Goal: Task Accomplishment & Management: Complete application form

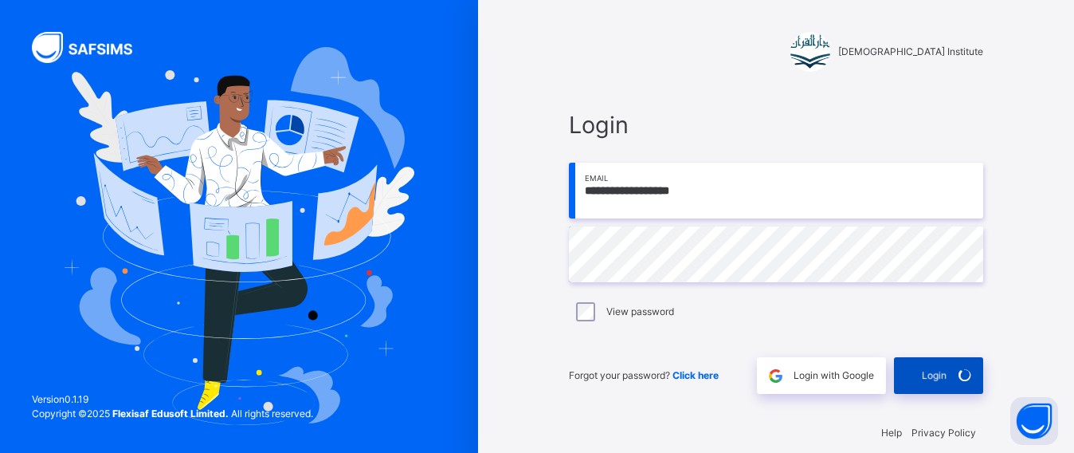
click at [971, 371] on icon at bounding box center [965, 375] width 22 height 22
click at [971, 371] on div "Login" at bounding box center [938, 375] width 89 height 37
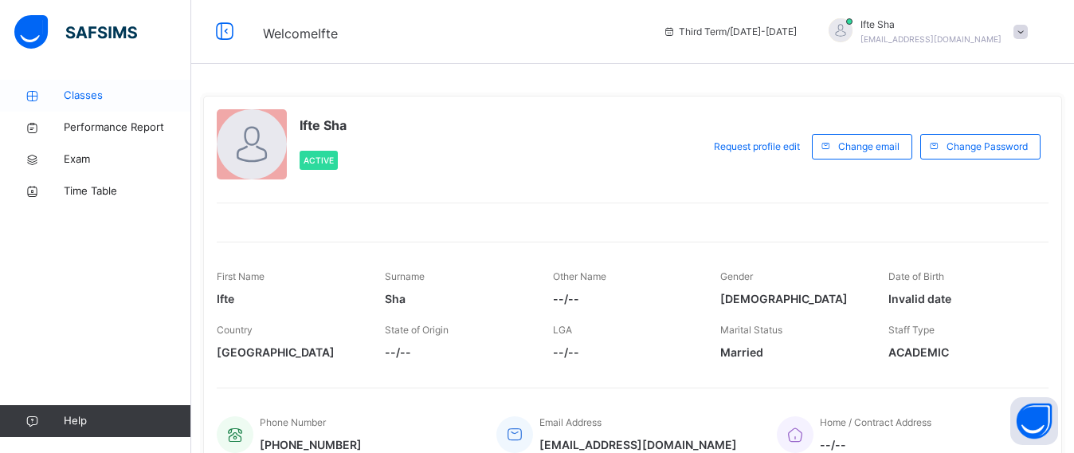
click at [93, 91] on span "Classes" at bounding box center [128, 96] width 128 height 16
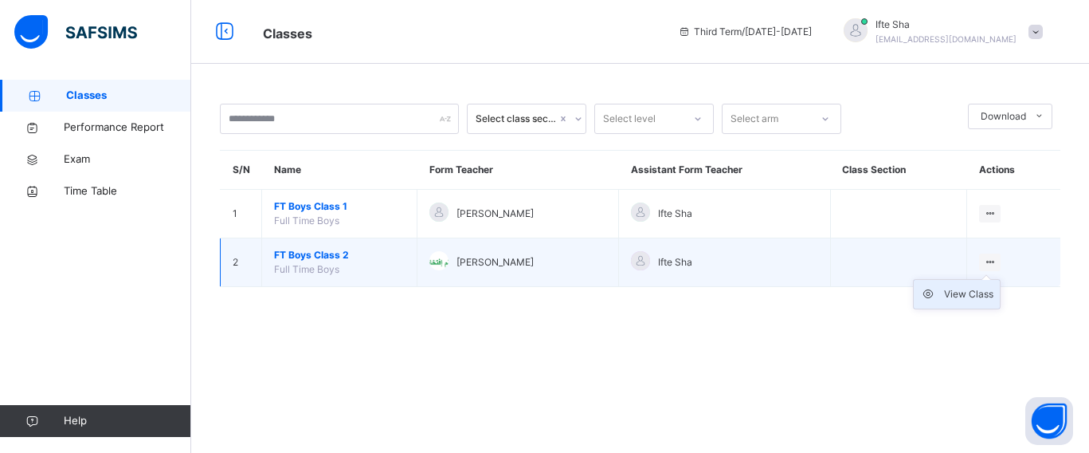
click at [979, 289] on div "View Class" at bounding box center [968, 294] width 49 height 16
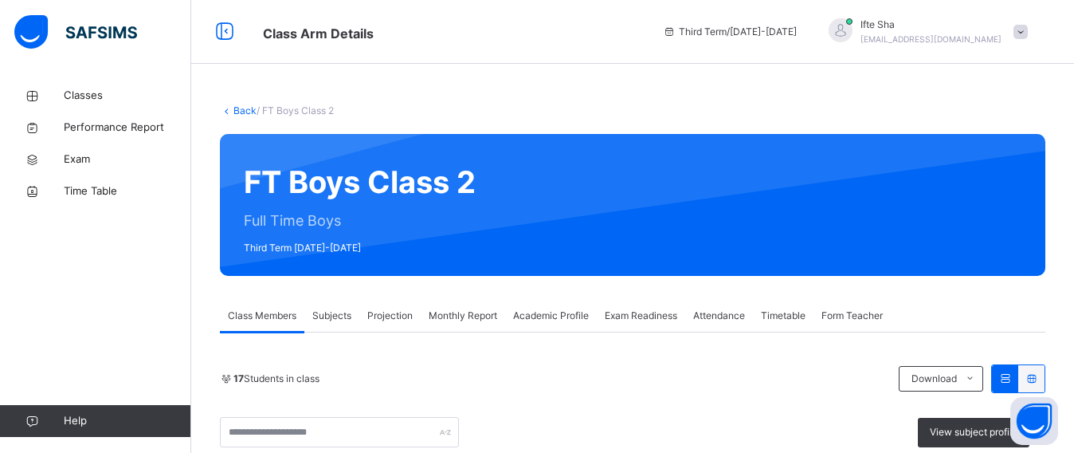
click at [401, 313] on span "Projection" at bounding box center [389, 315] width 45 height 14
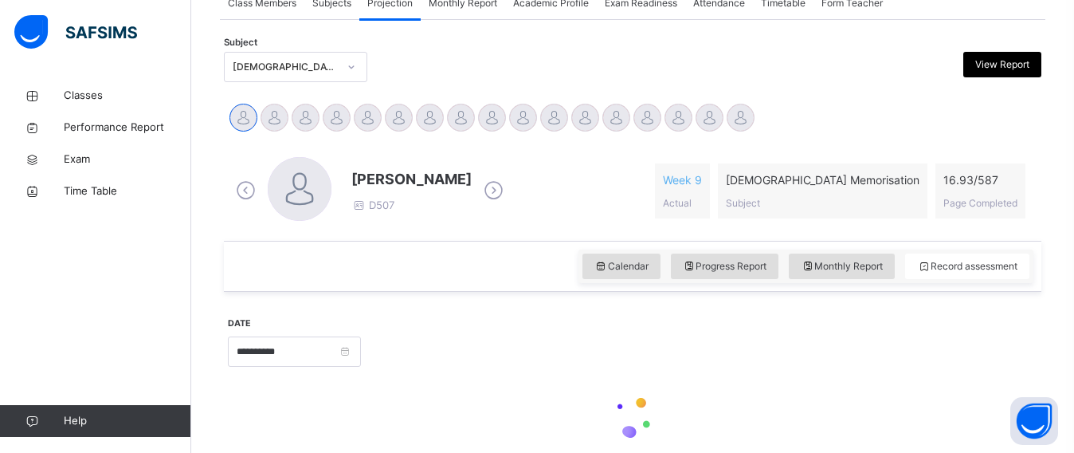
scroll to position [335, 0]
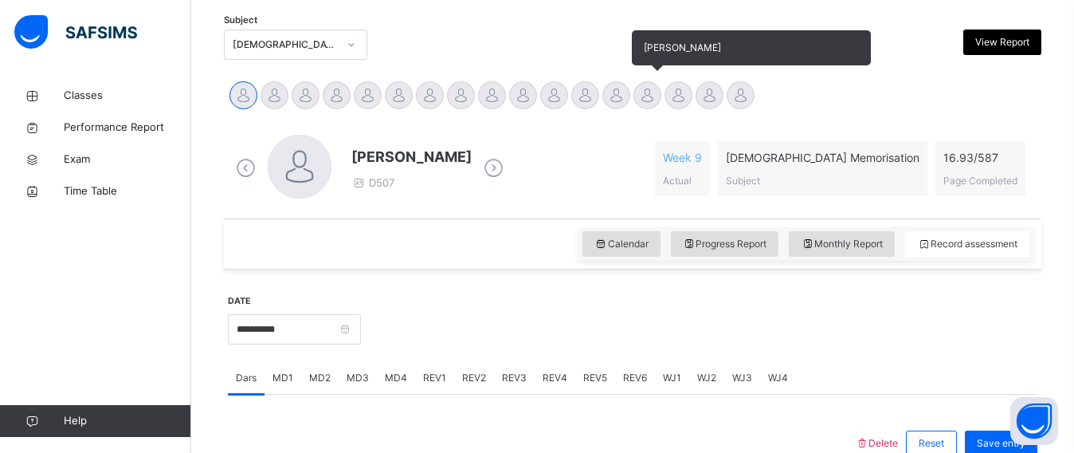
click at [655, 90] on div at bounding box center [648, 95] width 28 height 28
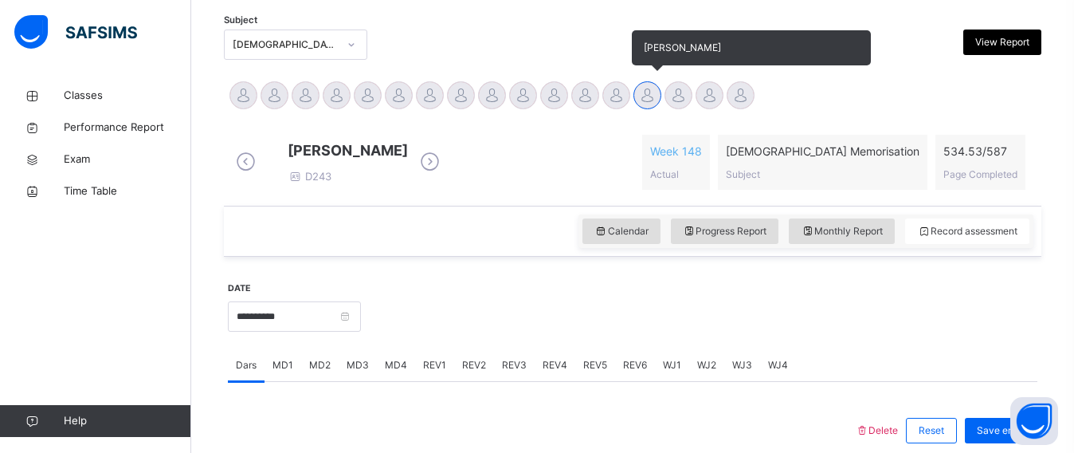
scroll to position [335, 0]
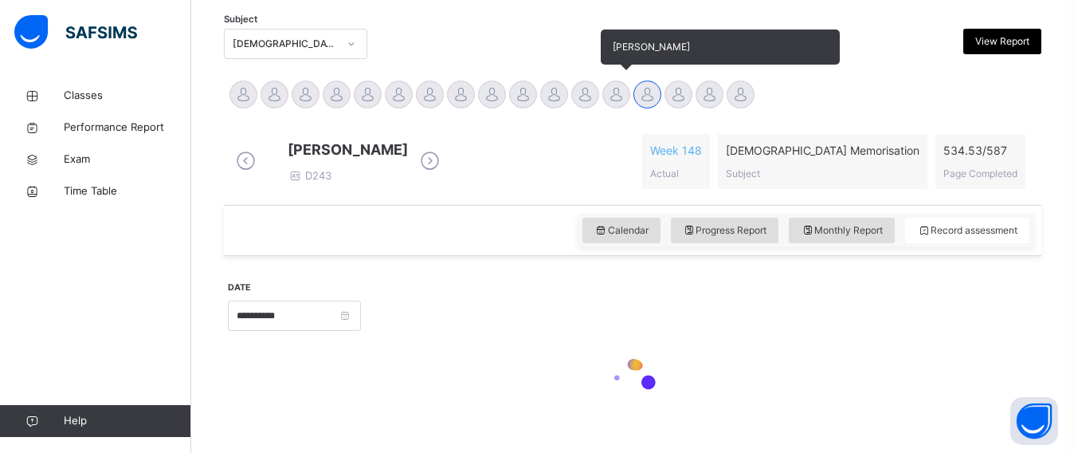
click at [622, 95] on div at bounding box center [616, 94] width 28 height 28
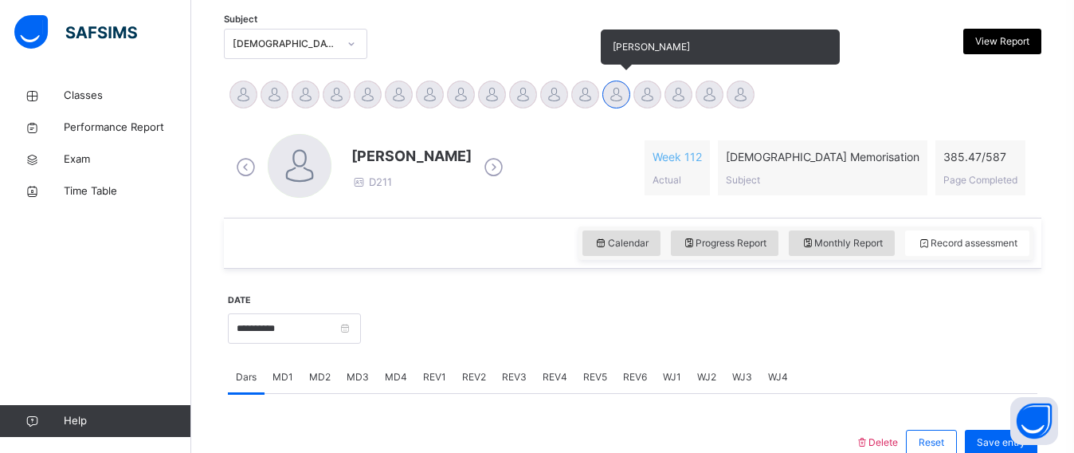
click at [622, 95] on div at bounding box center [616, 94] width 28 height 28
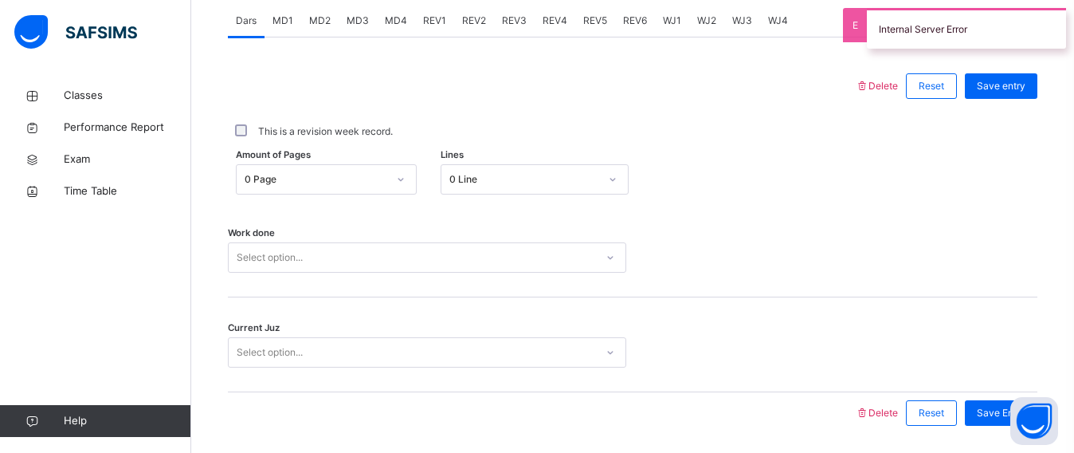
scroll to position [689, 0]
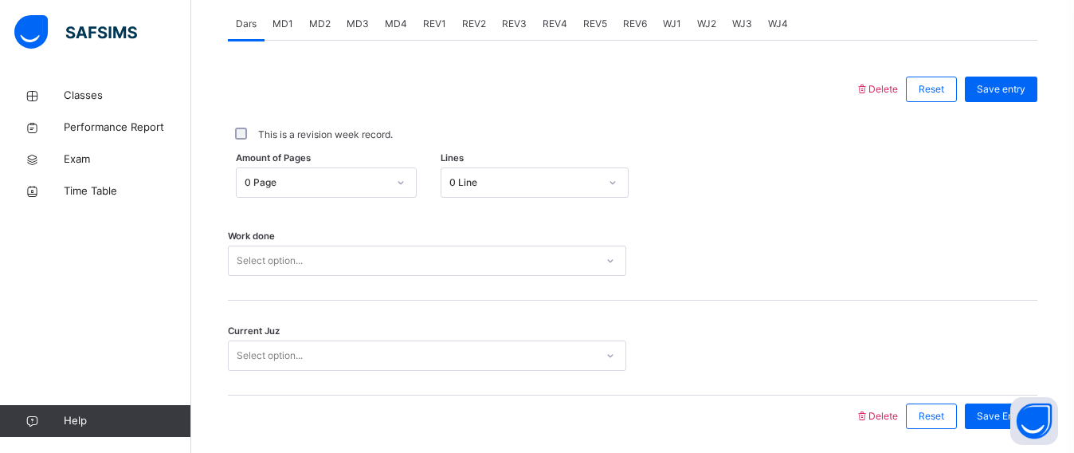
click at [370, 165] on div "Amount of Pages 0 Page Lines 0 Line" at bounding box center [633, 182] width 810 height 46
click at [372, 171] on div "0 Page" at bounding box center [311, 183] width 149 height 25
drag, startPoint x: 583, startPoint y: 163, endPoint x: 583, endPoint y: 173, distance: 9.6
click at [583, 167] on div "Amount of Pages 0 Page Lines 0 Line" at bounding box center [633, 182] width 810 height 46
click at [583, 176] on div "0 Line" at bounding box center [524, 182] width 151 height 14
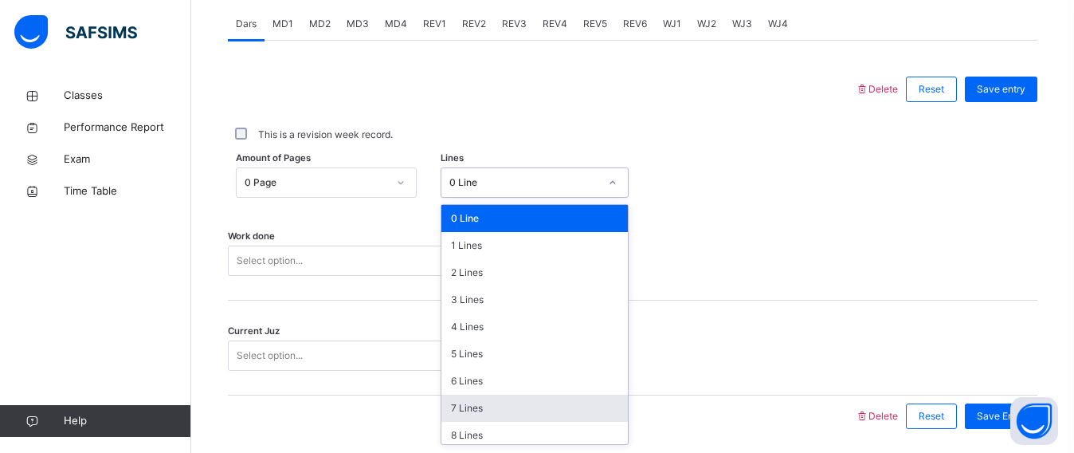
click at [460, 394] on div "7 Lines" at bounding box center [534, 407] width 187 height 27
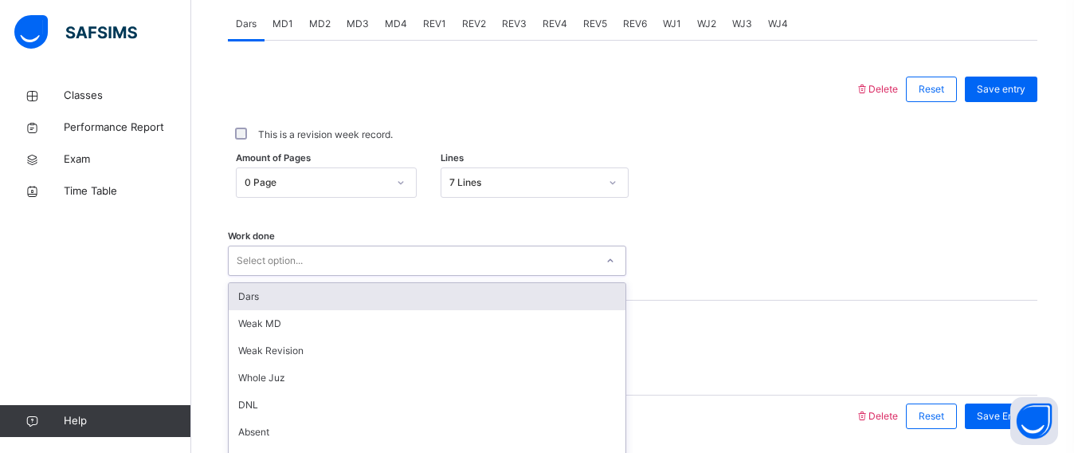
scroll to position [744, 0]
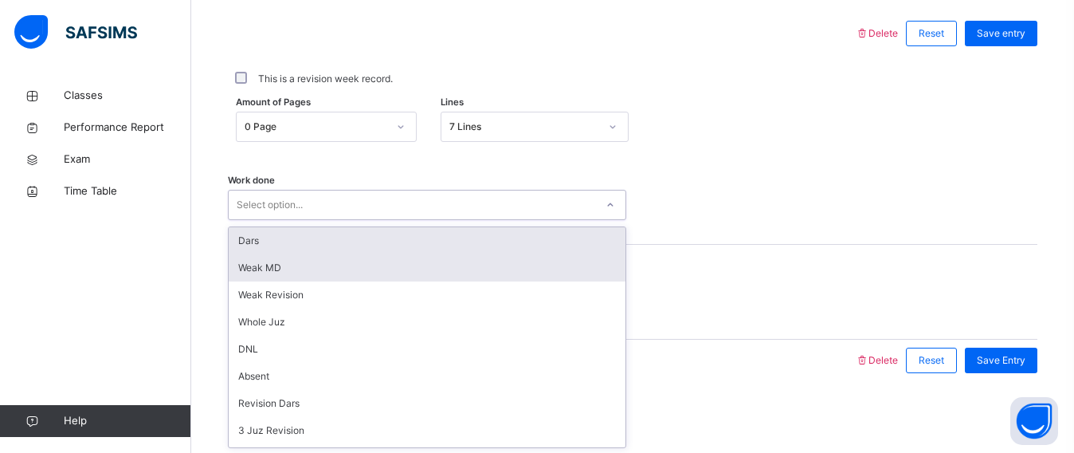
drag, startPoint x: 312, startPoint y: 248, endPoint x: 311, endPoint y: 257, distance: 9.6
click at [312, 220] on div "option Dars focused, 1 of 16. 16 results available. Use Up and Down to choose o…" at bounding box center [427, 205] width 398 height 30
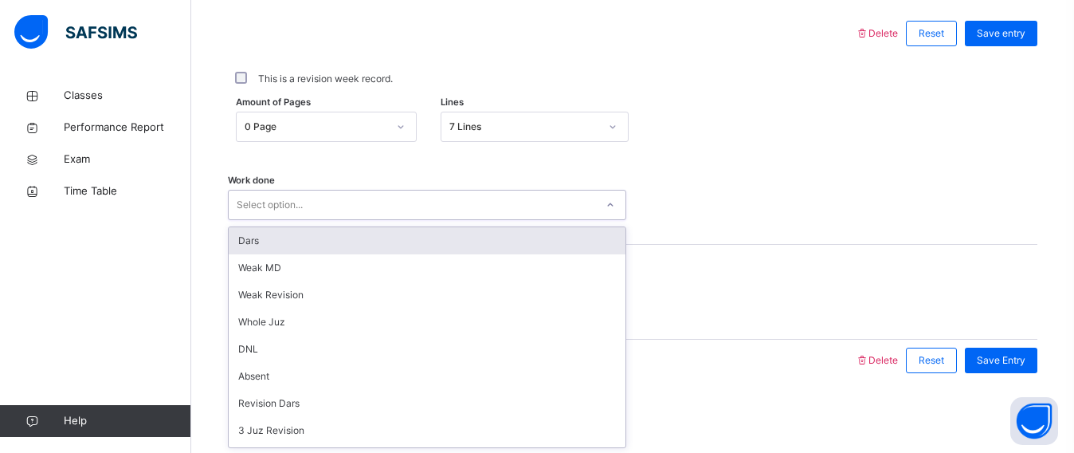
drag, startPoint x: 305, startPoint y: 246, endPoint x: 304, endPoint y: 256, distance: 9.6
click at [305, 249] on div "Dars" at bounding box center [427, 240] width 397 height 27
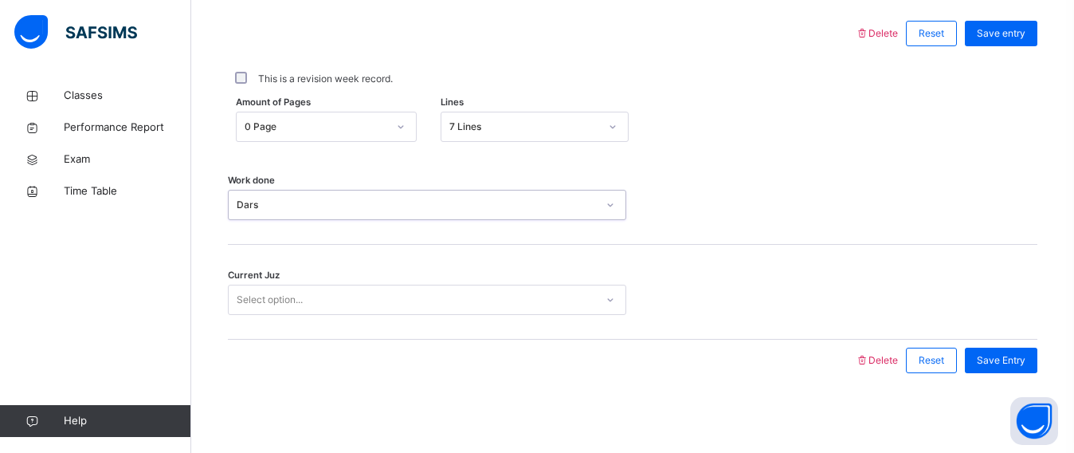
drag, startPoint x: 305, startPoint y: 277, endPoint x: 305, endPoint y: 288, distance: 11.2
click at [305, 278] on div "Current Juz Select option..." at bounding box center [633, 292] width 810 height 95
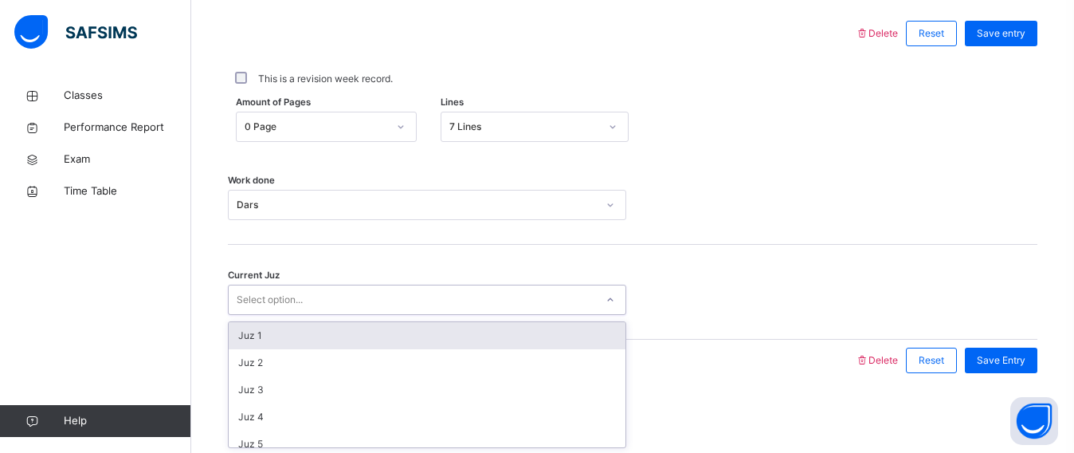
click at [307, 304] on div "Select option..." at bounding box center [412, 300] width 367 height 25
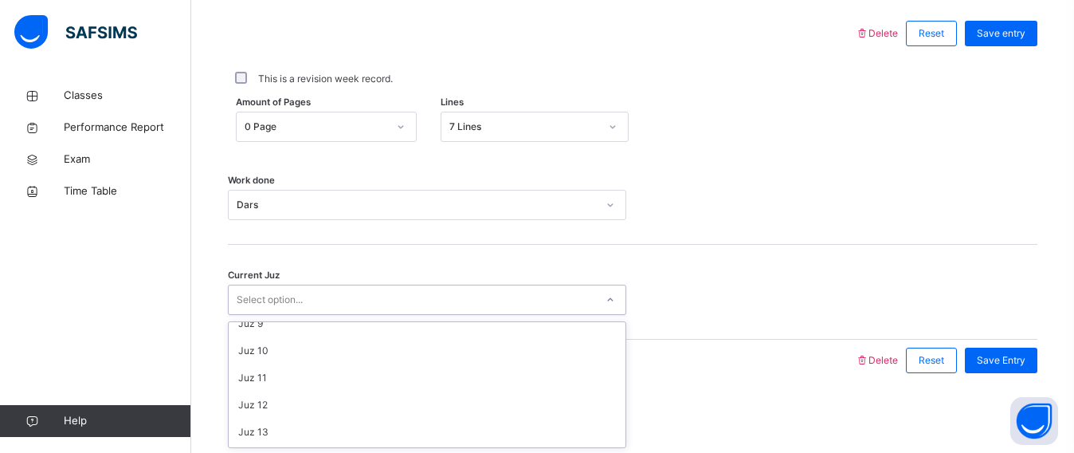
scroll to position [251, 0]
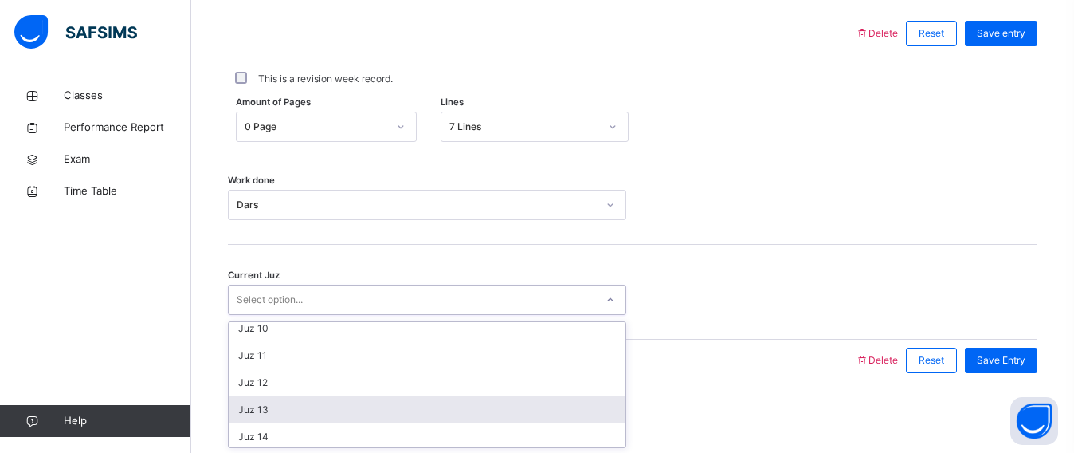
click at [286, 414] on div "Juz 13" at bounding box center [427, 409] width 397 height 27
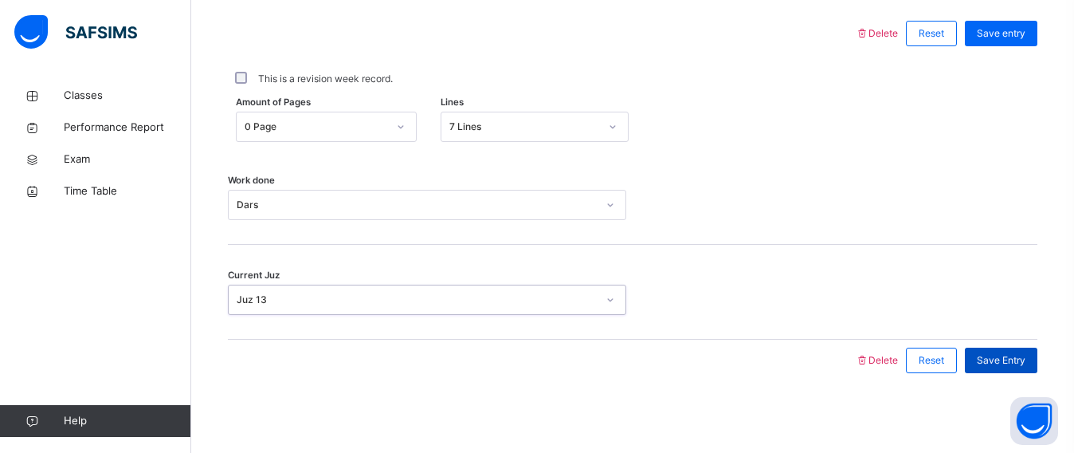
click at [1026, 360] on span "Save Entry" at bounding box center [1001, 360] width 49 height 14
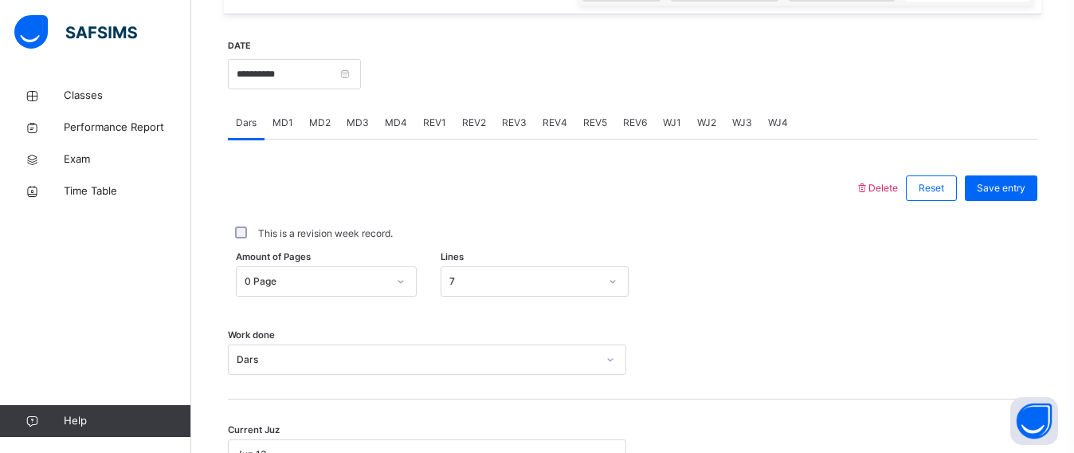
scroll to position [565, 0]
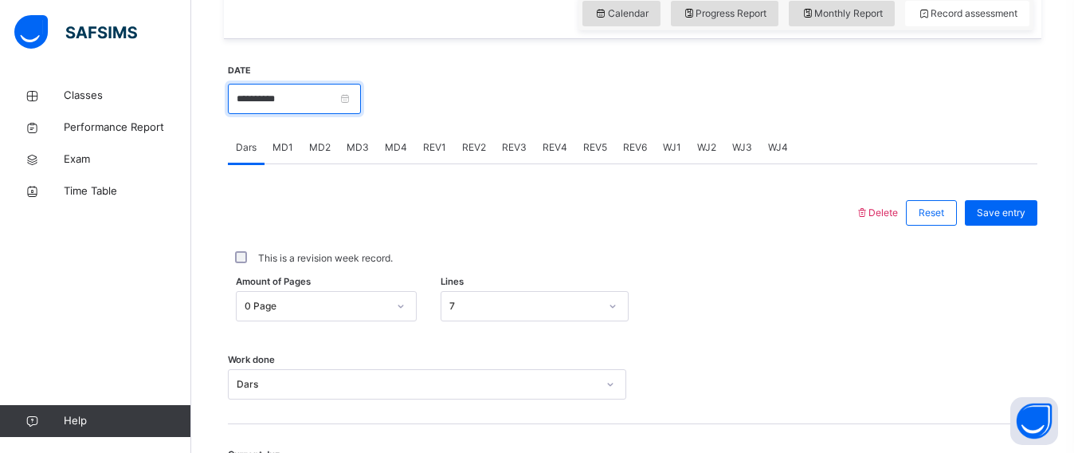
click at [305, 89] on input "**********" at bounding box center [294, 99] width 133 height 30
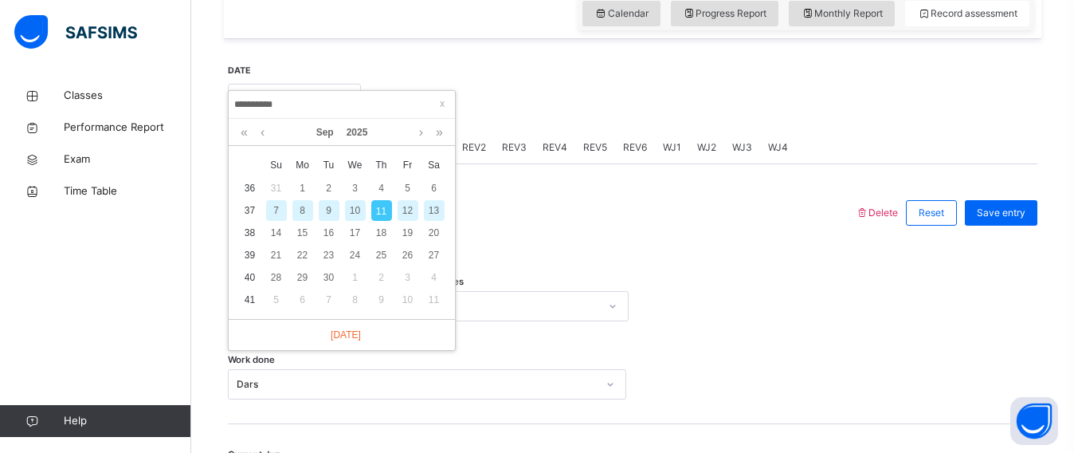
click at [351, 205] on div "10" at bounding box center [355, 210] width 21 height 21
type input "**********"
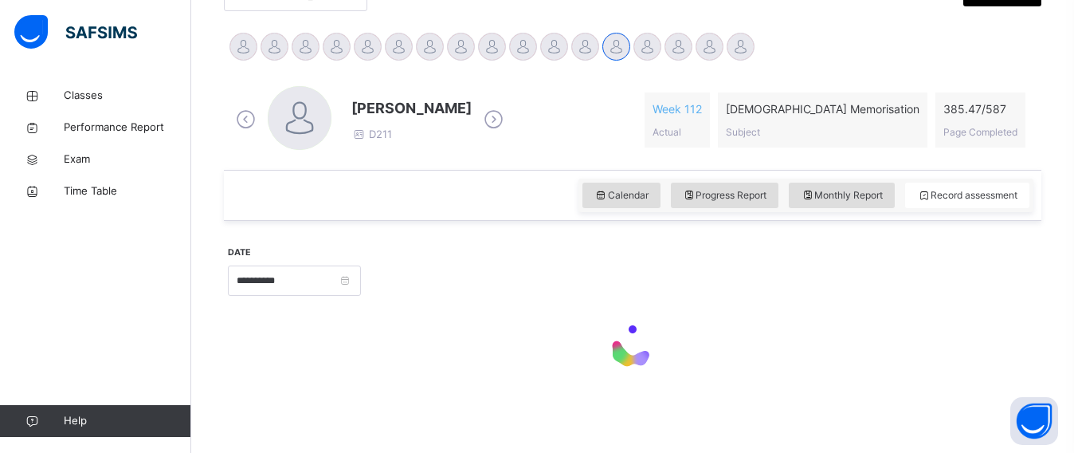
click at [351, 211] on div "Calendar Progress Report Monthly Report Record assessment" at bounding box center [633, 195] width 818 height 51
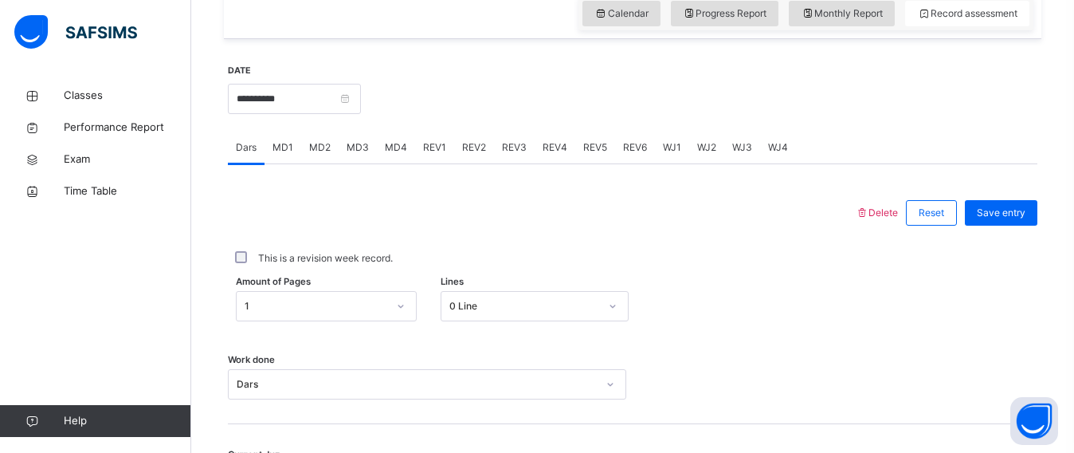
click at [285, 146] on span "MD1" at bounding box center [283, 147] width 21 height 14
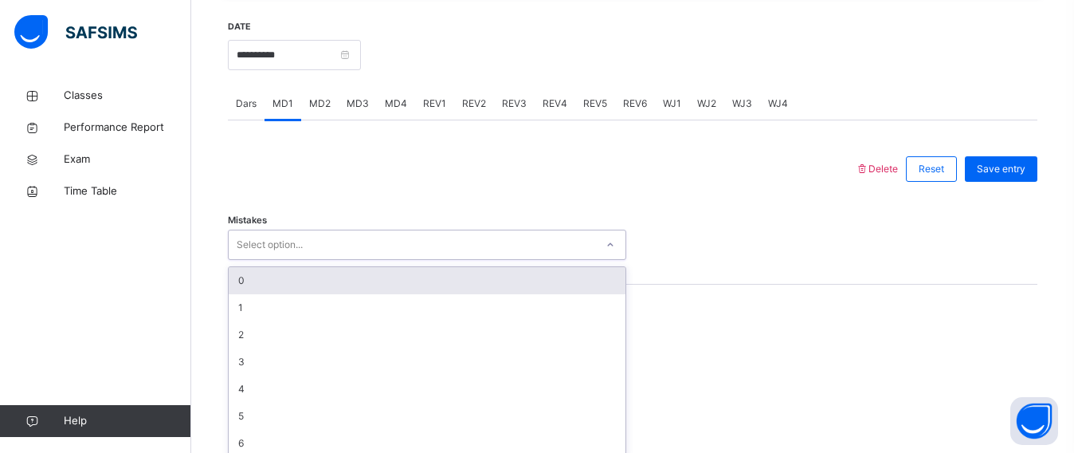
click at [280, 260] on div "option 0 focused, 1 of 7. 7 results available. Use Up and Down to choose option…" at bounding box center [427, 245] width 398 height 30
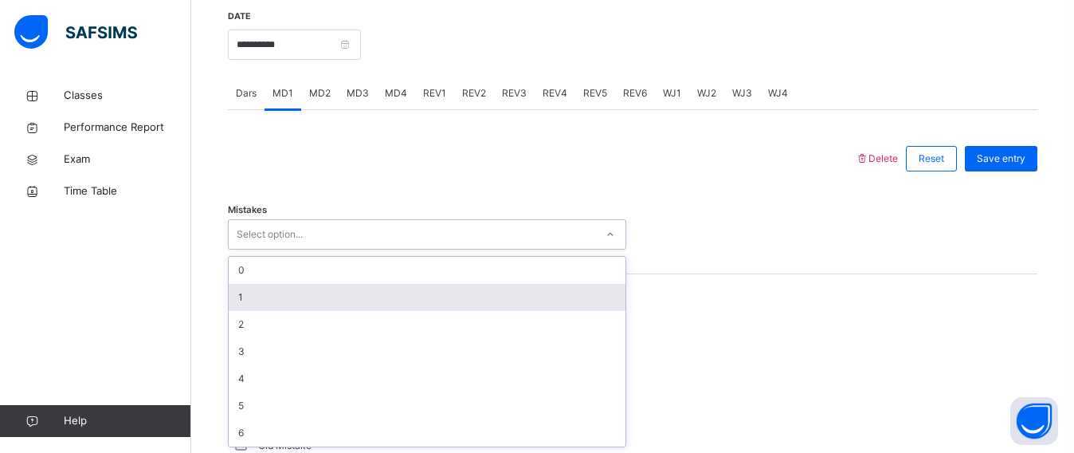
scroll to position [620, 0]
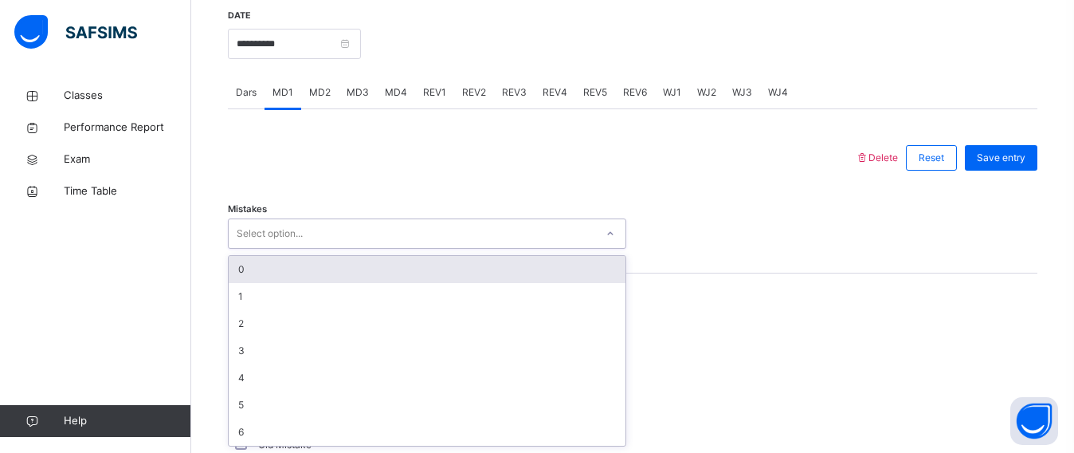
drag, startPoint x: 242, startPoint y: 267, endPoint x: 243, endPoint y: 292, distance: 24.7
click at [242, 268] on div "0" at bounding box center [427, 269] width 397 height 27
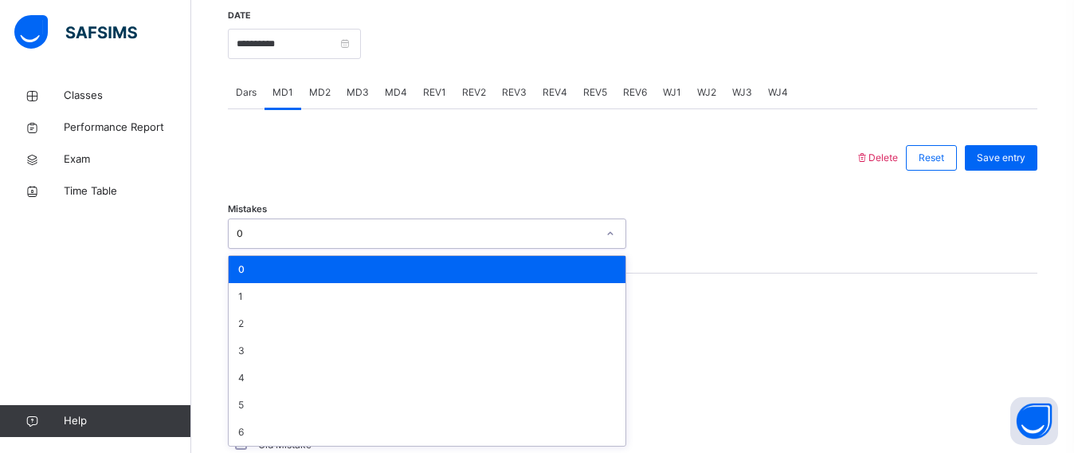
drag, startPoint x: 245, startPoint y: 226, endPoint x: 247, endPoint y: 279, distance: 52.6
click at [246, 241] on div "0" at bounding box center [412, 234] width 367 height 25
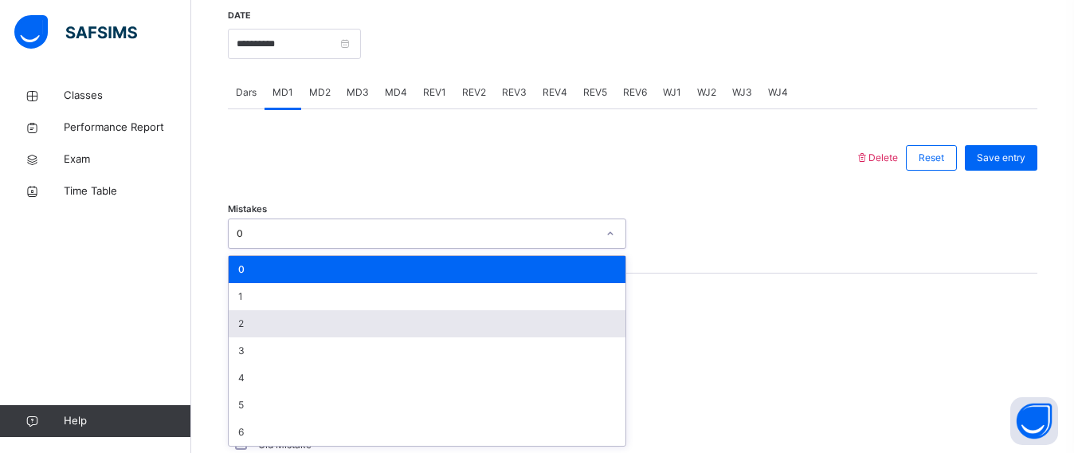
click at [249, 317] on div "2" at bounding box center [427, 323] width 397 height 27
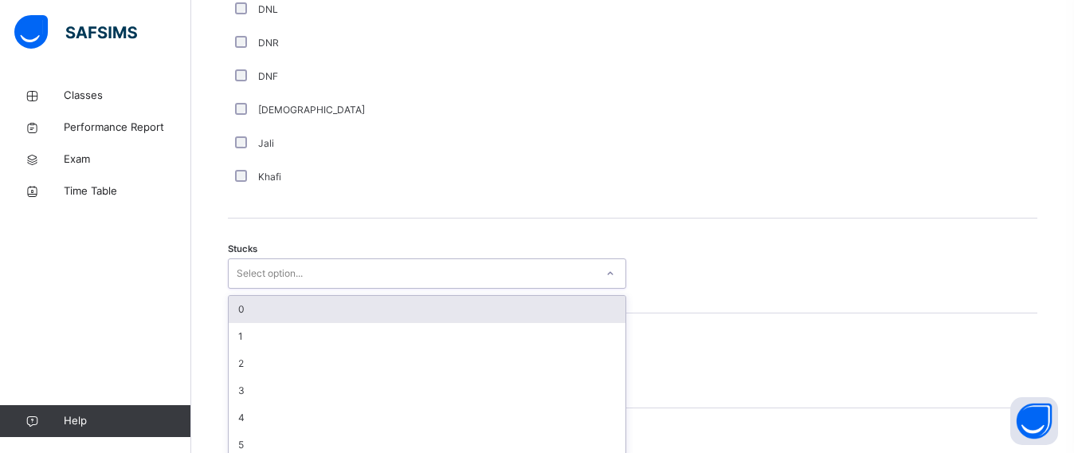
scroll to position [1202, 0]
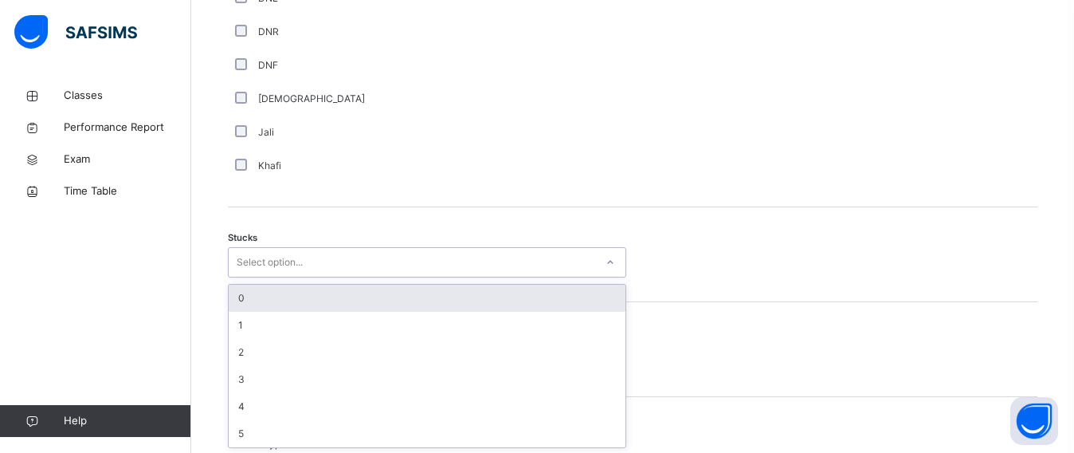
click at [253, 281] on div "Stucks option 0 focused, 1 of 6. 6 results available. Use Up and Down to choose…" at bounding box center [633, 254] width 810 height 95
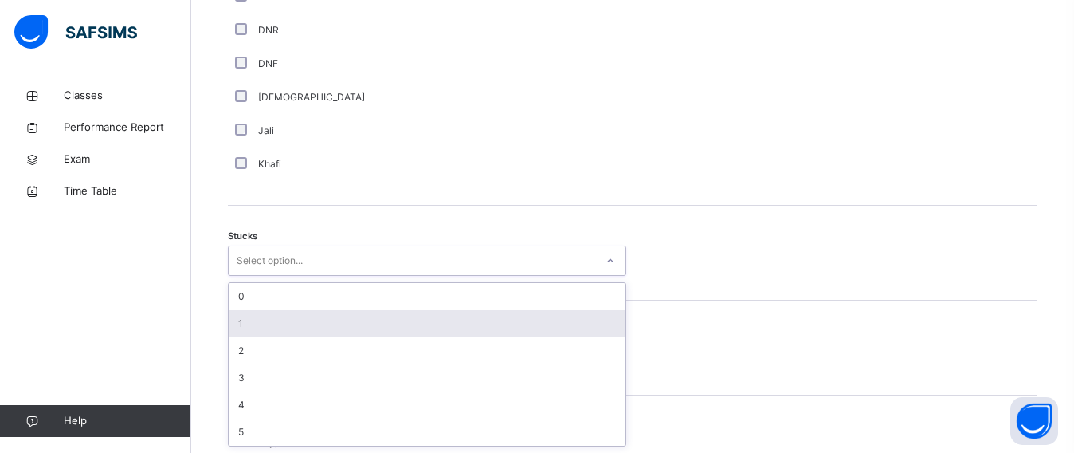
click at [258, 320] on div "1" at bounding box center [427, 323] width 397 height 27
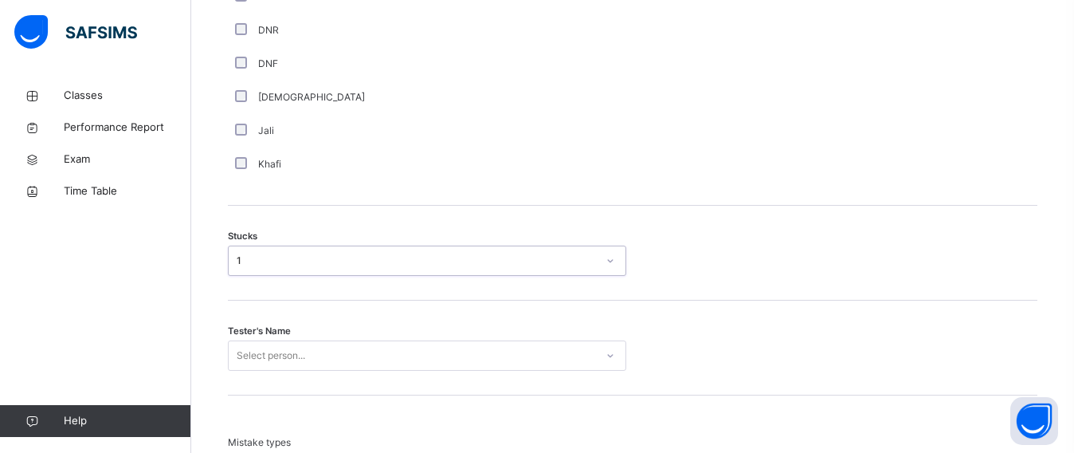
click at [261, 342] on div "Select person..." at bounding box center [427, 355] width 398 height 30
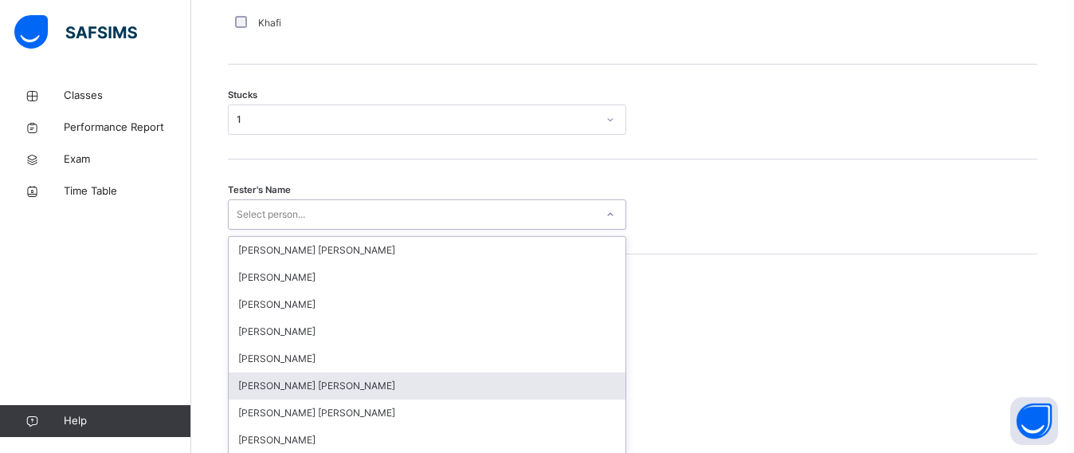
scroll to position [1373, 0]
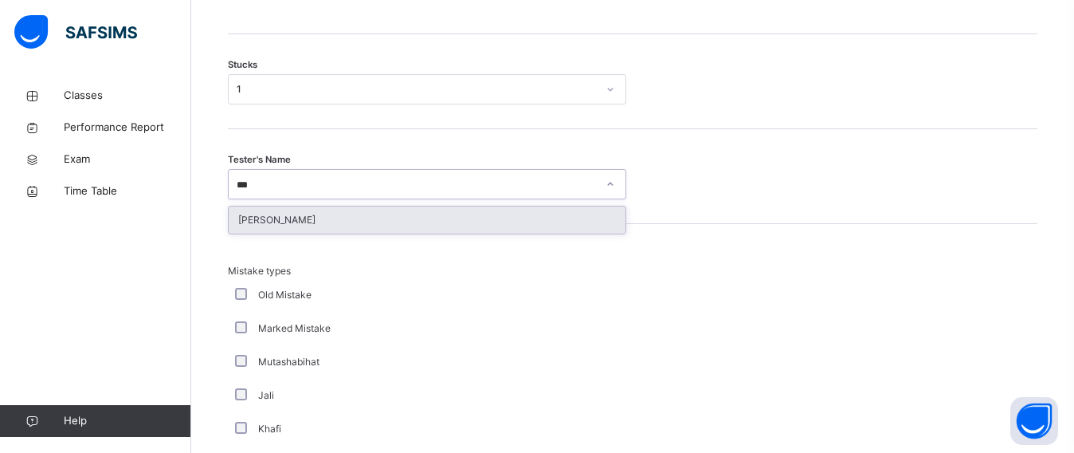
type input "****"
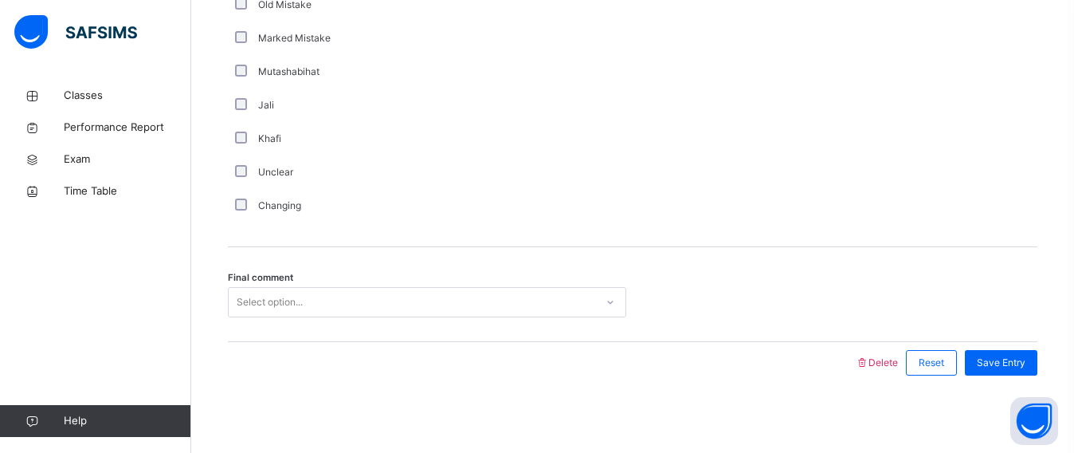
scroll to position [1665, 0]
click at [249, 300] on div "Select option..." at bounding box center [427, 299] width 398 height 30
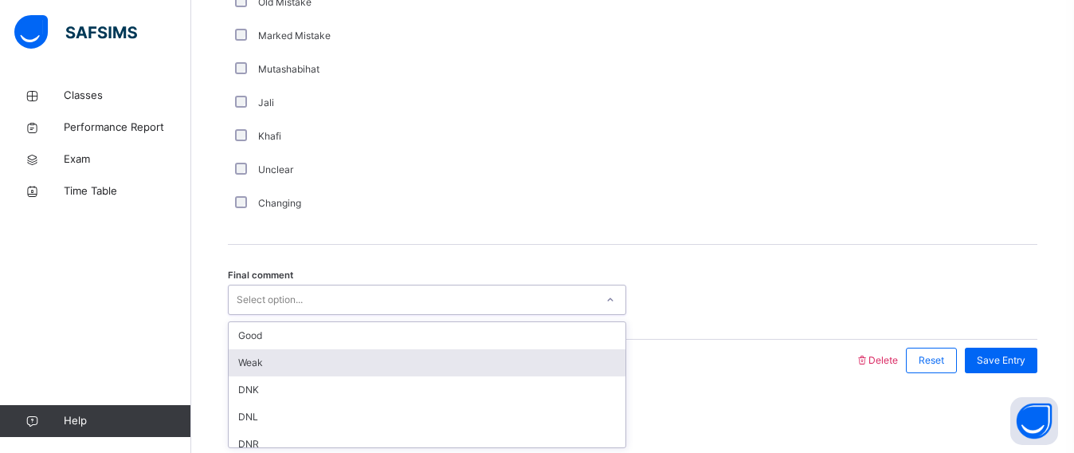
click at [277, 367] on div "Weak" at bounding box center [427, 362] width 397 height 27
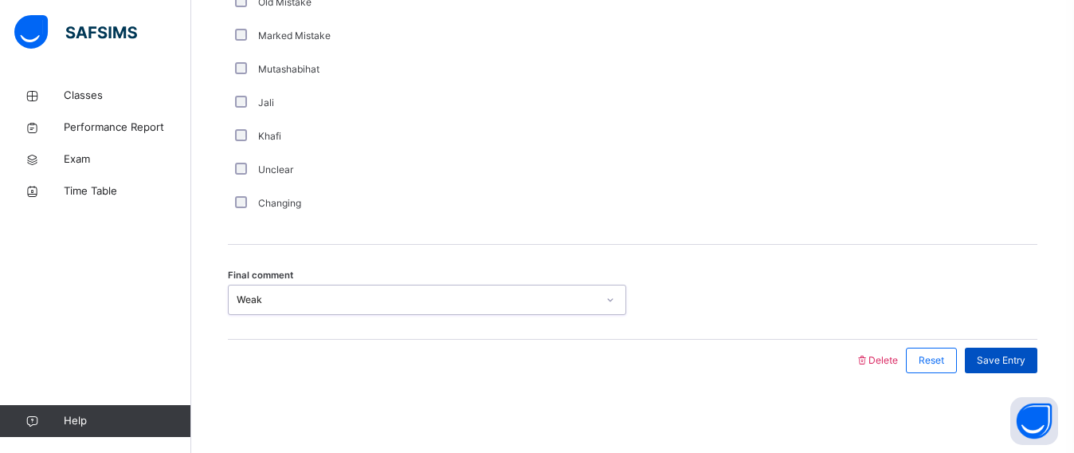
click at [1012, 364] on span "Save Entry" at bounding box center [1001, 360] width 49 height 14
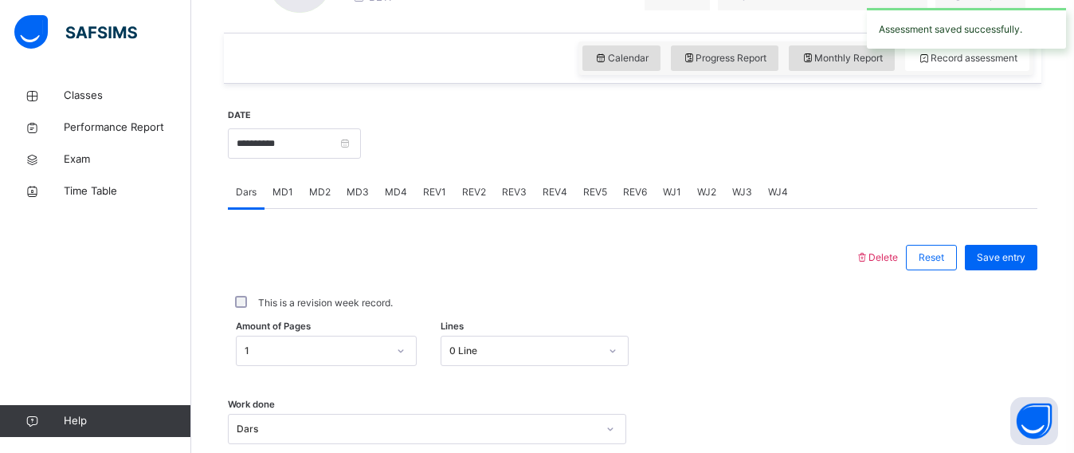
scroll to position [520, 0]
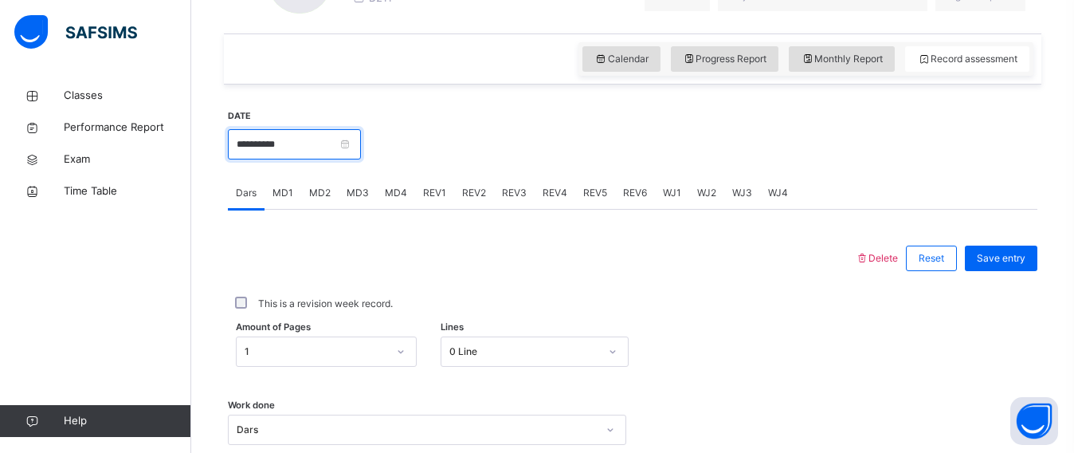
click at [361, 139] on input "**********" at bounding box center [294, 144] width 133 height 30
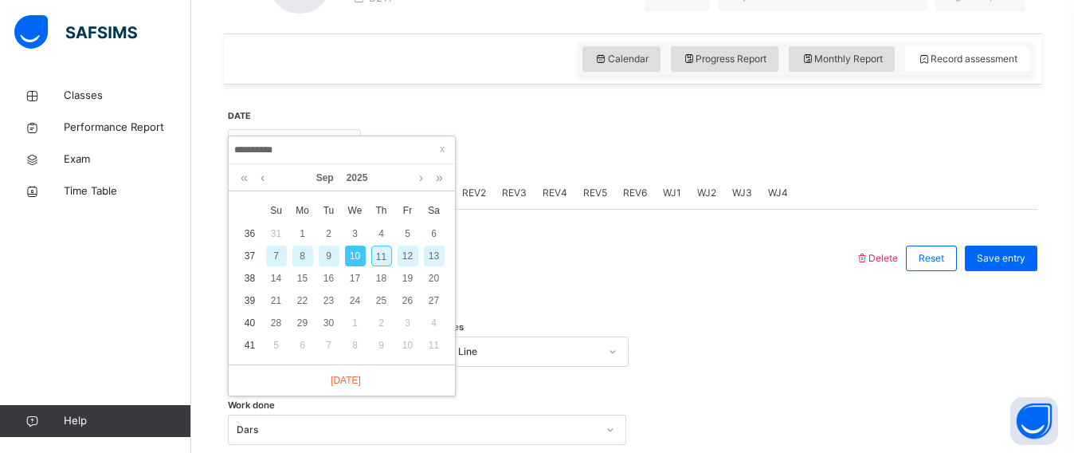
click at [385, 254] on div "11" at bounding box center [381, 255] width 21 height 21
type input "**********"
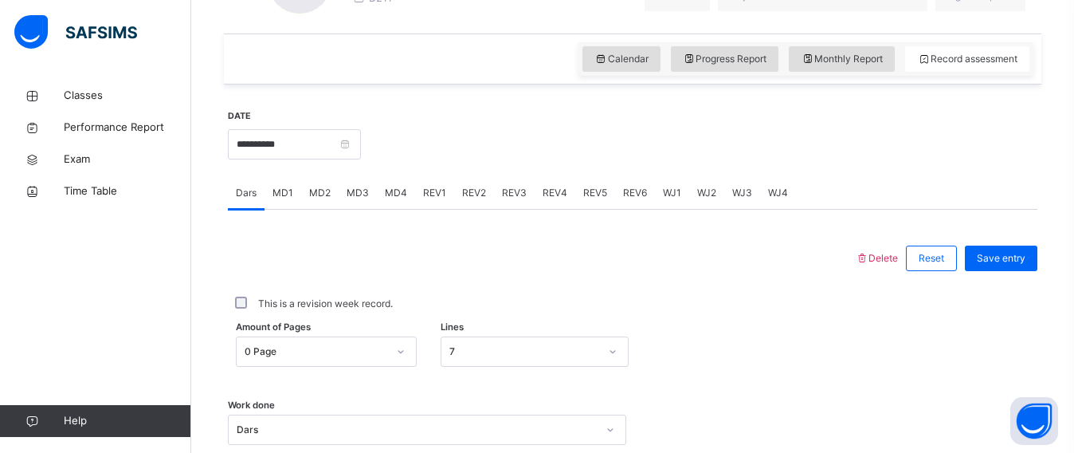
click at [288, 195] on span "MD1" at bounding box center [283, 193] width 21 height 14
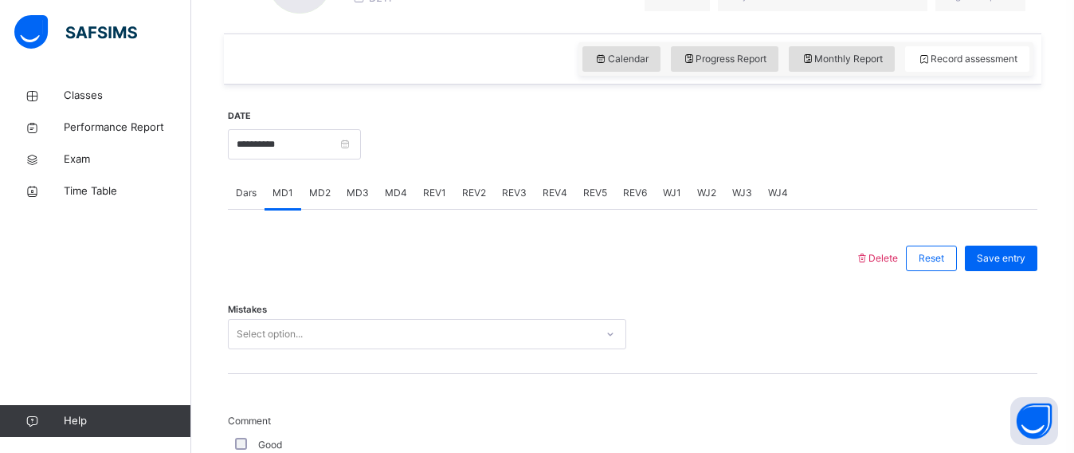
click at [268, 332] on div "Select option..." at bounding box center [427, 334] width 398 height 30
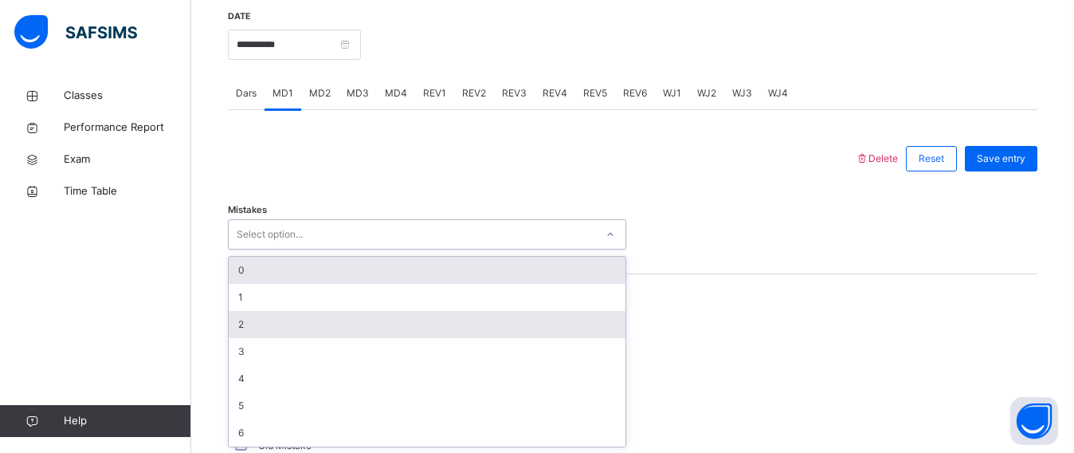
scroll to position [620, 0]
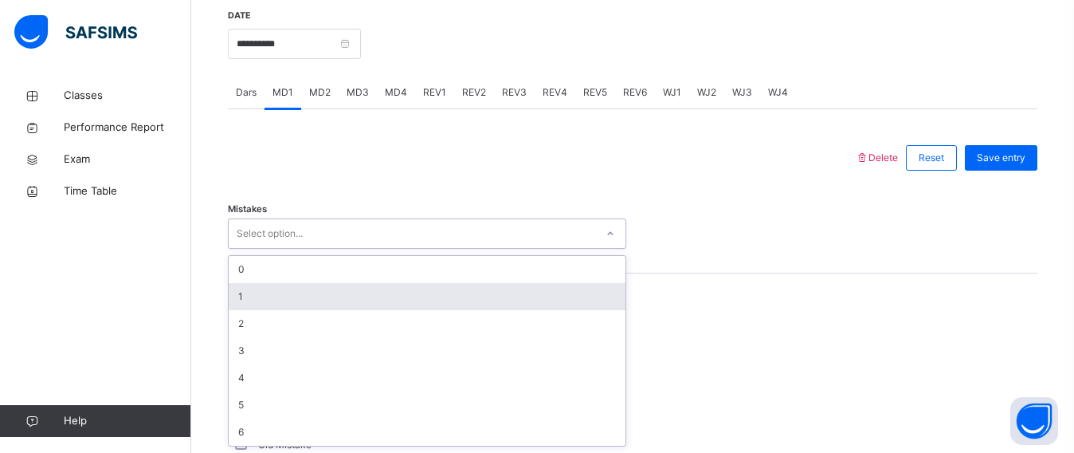
click at [249, 299] on div "1" at bounding box center [427, 296] width 397 height 27
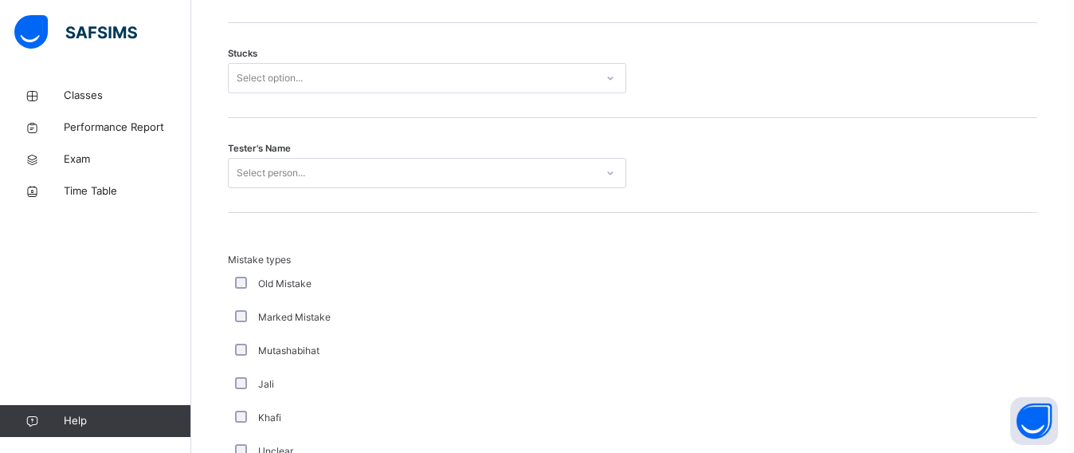
scroll to position [1385, 0]
click at [277, 75] on div "Select option..." at bounding box center [270, 77] width 66 height 30
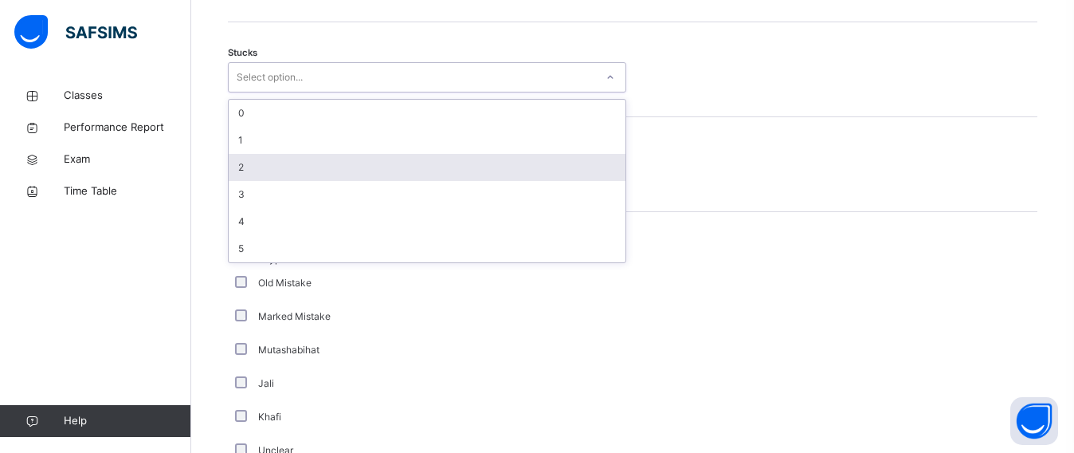
click at [253, 167] on div "2" at bounding box center [427, 167] width 397 height 27
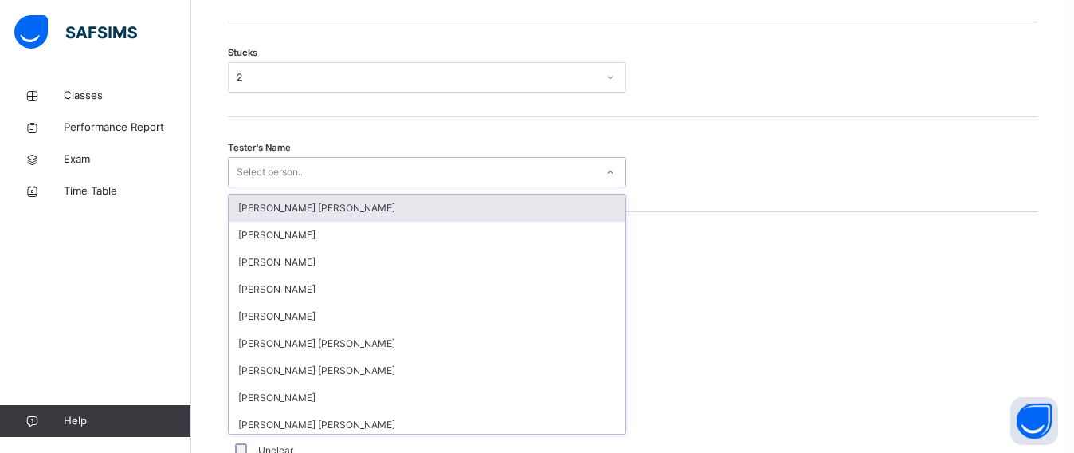
click at [252, 174] on div "Select person..." at bounding box center [271, 172] width 69 height 30
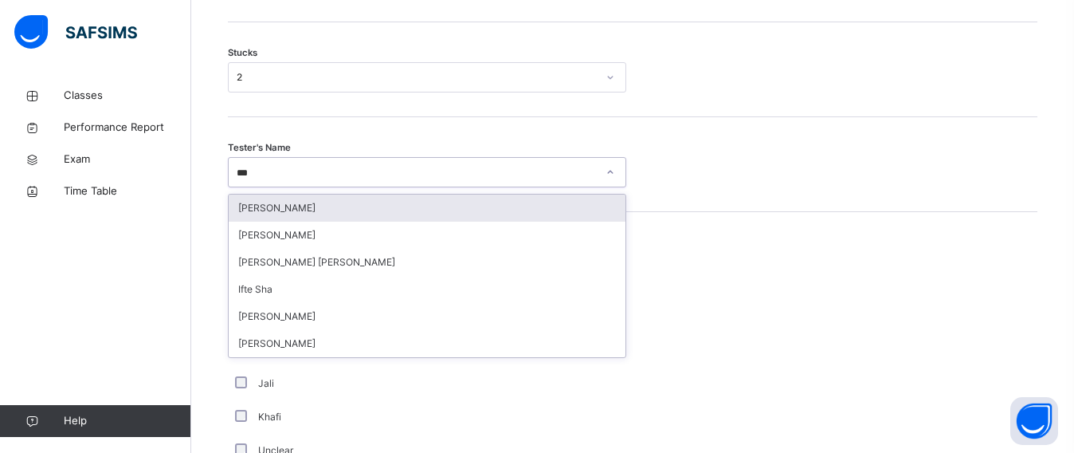
type input "****"
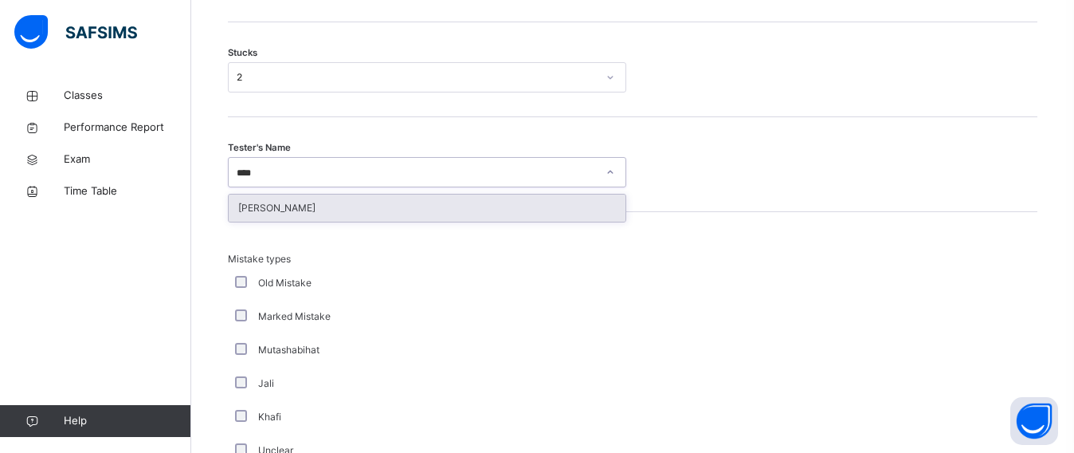
click at [263, 203] on div "[PERSON_NAME]" at bounding box center [427, 207] width 397 height 27
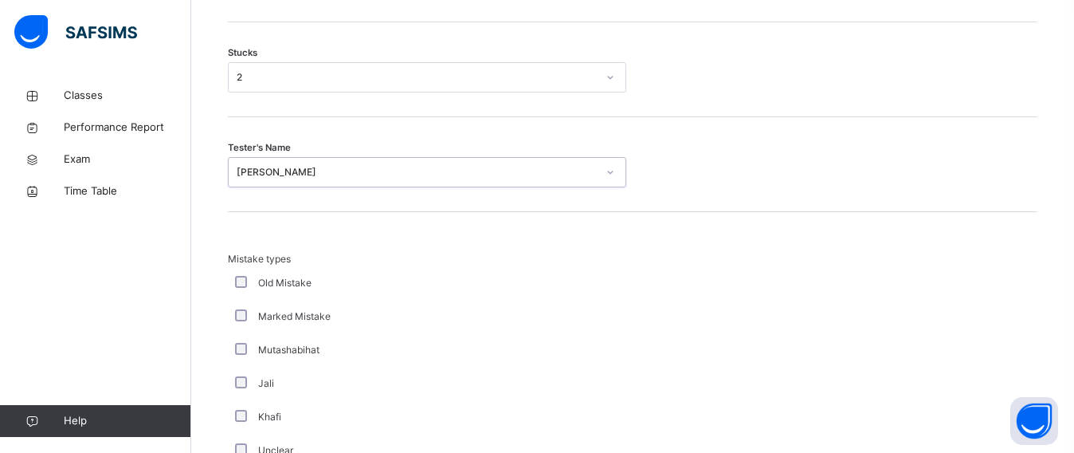
scroll to position [1665, 0]
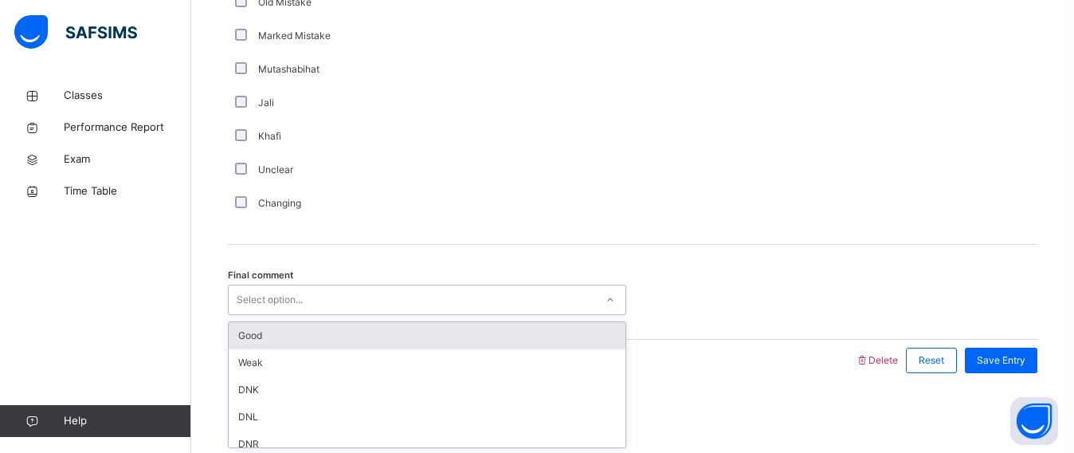
click at [289, 287] on div "Select option..." at bounding box center [427, 299] width 398 height 30
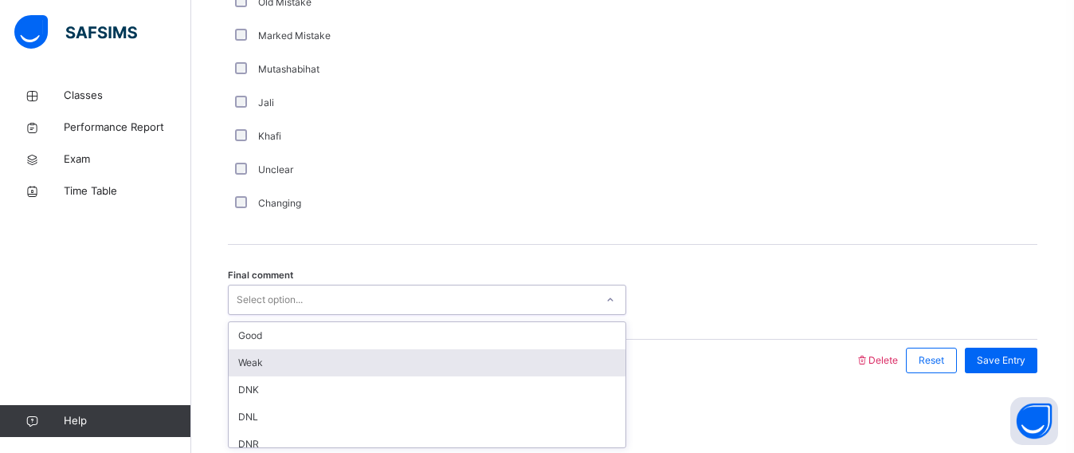
click at [308, 349] on div "Weak" at bounding box center [427, 362] width 397 height 27
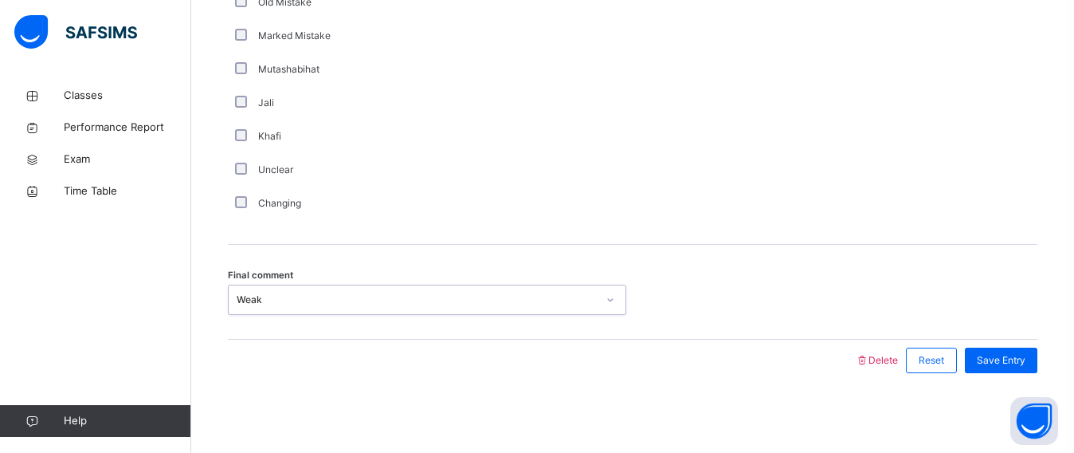
click at [293, 304] on div "Weak" at bounding box center [417, 299] width 360 height 14
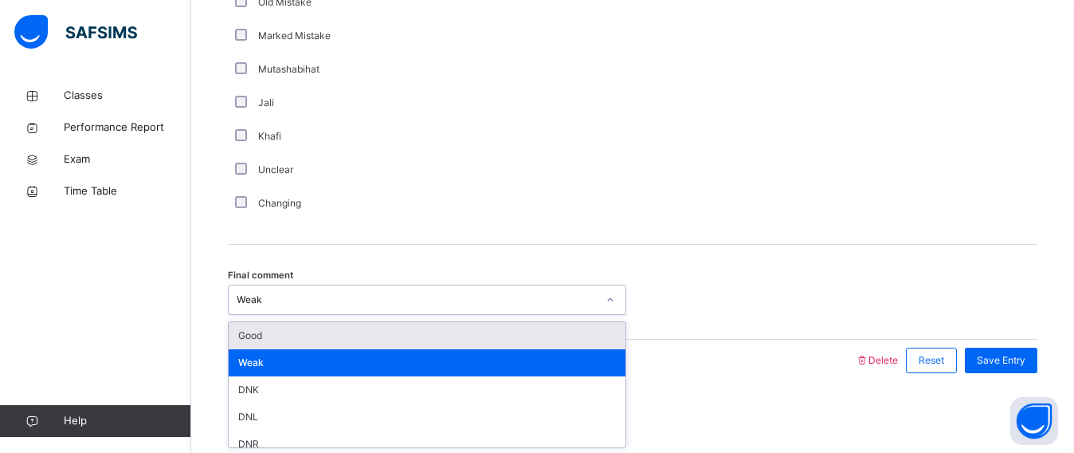
drag, startPoint x: 296, startPoint y: 333, endPoint x: 424, endPoint y: 328, distance: 128.4
click at [300, 332] on div "Good" at bounding box center [427, 335] width 397 height 27
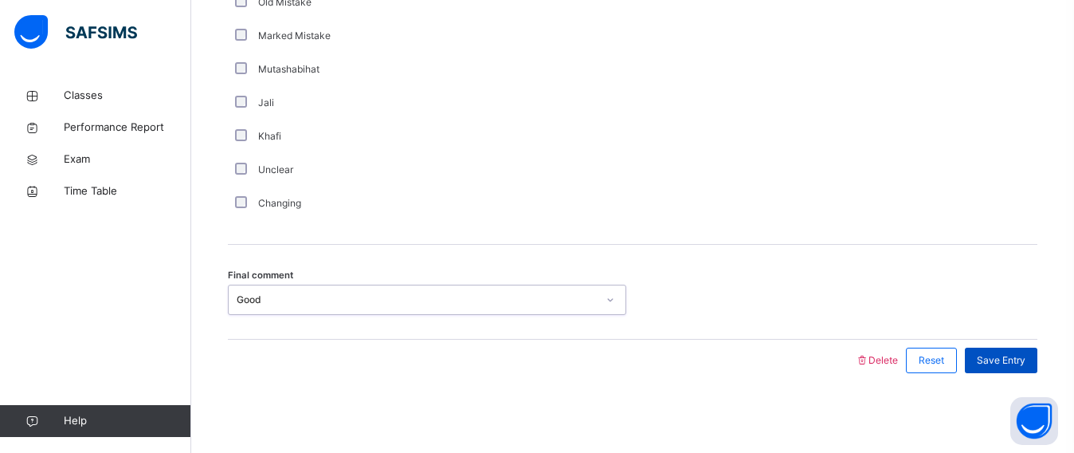
click at [984, 363] on div "Save Entry" at bounding box center [1001, 360] width 73 height 26
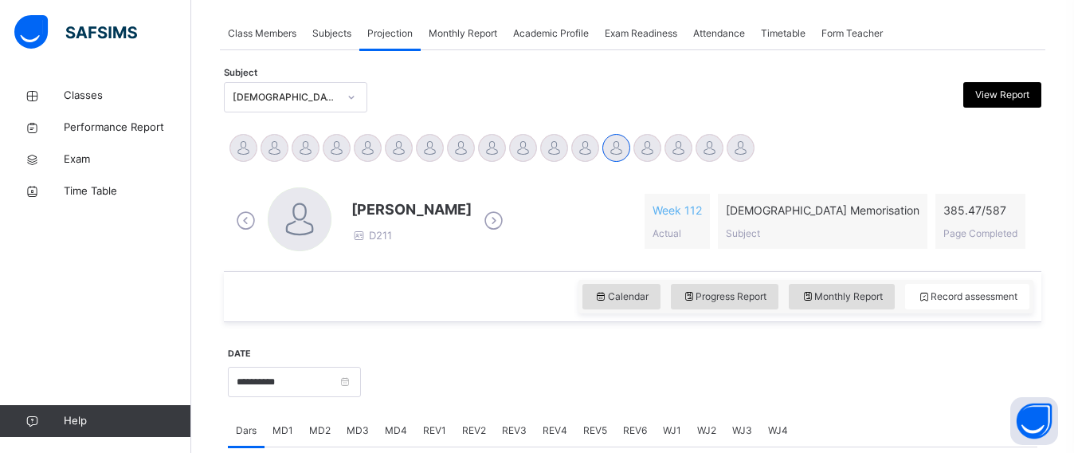
scroll to position [261, 0]
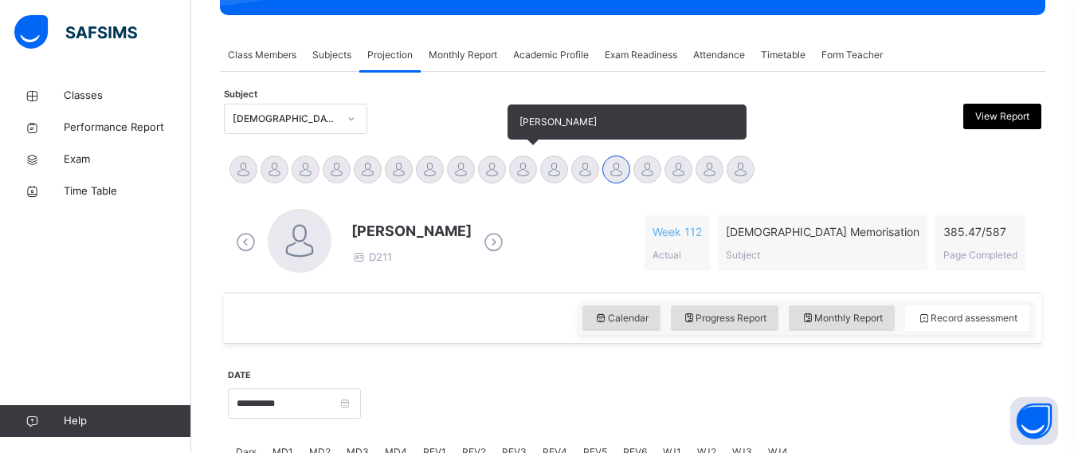
click at [523, 159] on div at bounding box center [523, 169] width 28 height 28
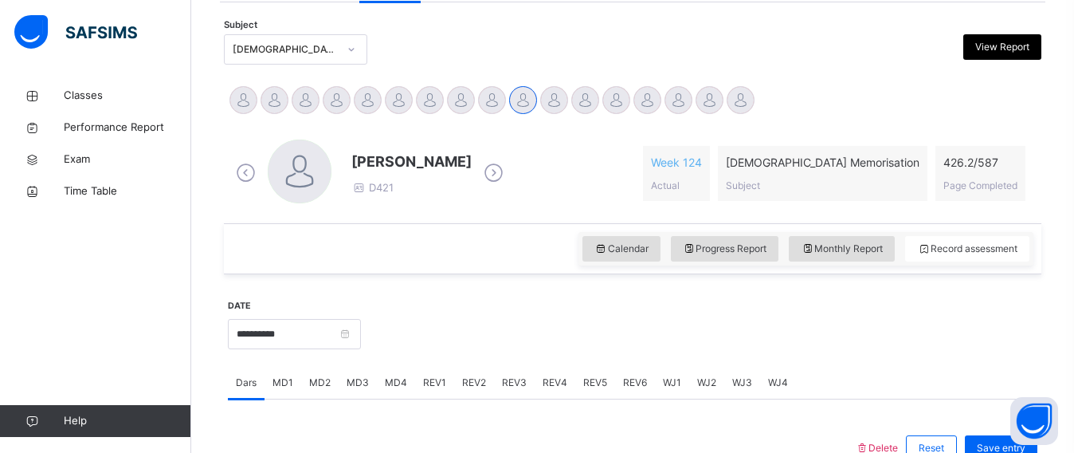
scroll to position [383, 0]
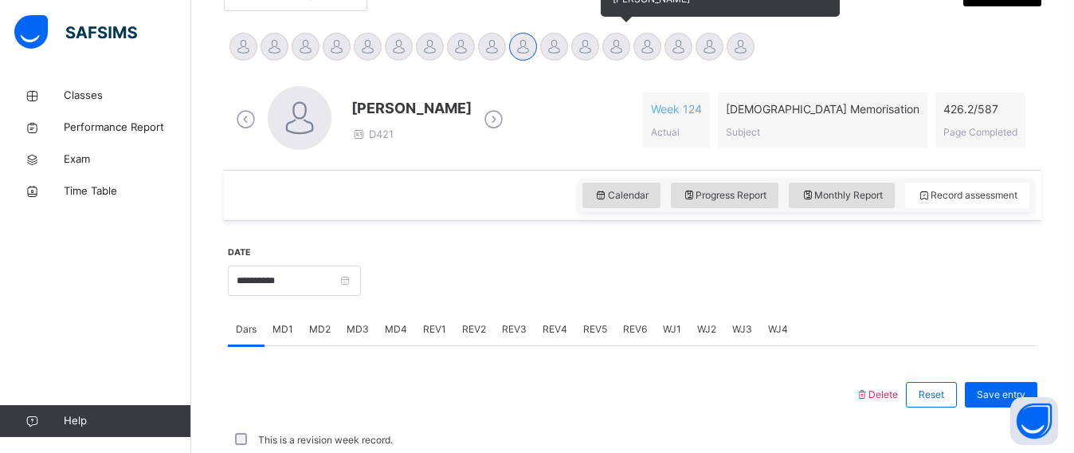
click at [621, 41] on div at bounding box center [616, 47] width 28 height 28
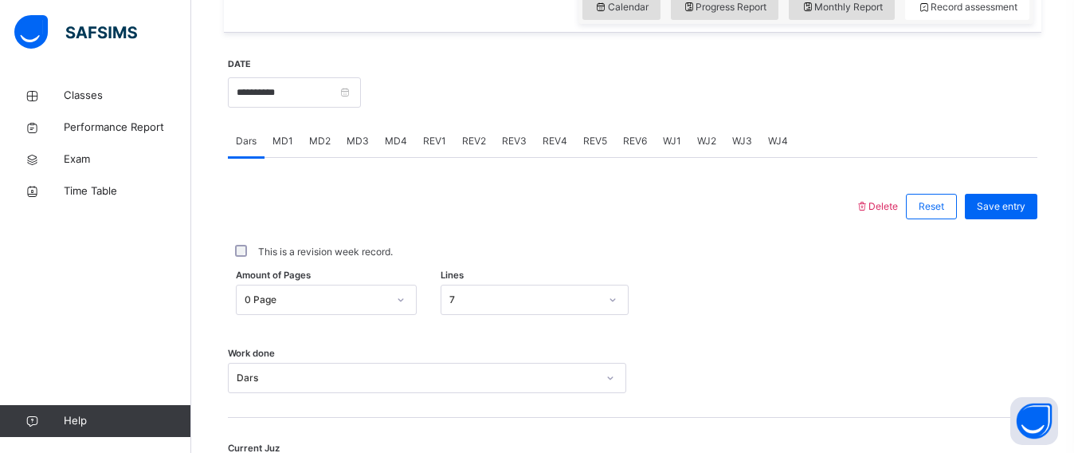
scroll to position [571, 0]
click at [288, 149] on div "MD1" at bounding box center [283, 142] width 37 height 32
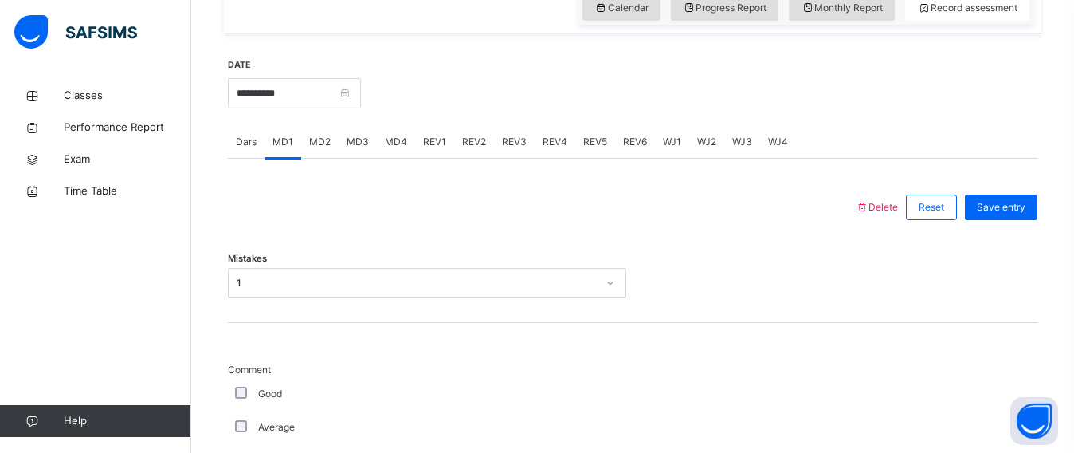
click at [386, 144] on span "MD4" at bounding box center [396, 142] width 22 height 14
click at [358, 135] on span "MD3" at bounding box center [358, 142] width 22 height 14
click at [390, 143] on span "MD4" at bounding box center [396, 142] width 22 height 14
click at [307, 300] on div "Mistakes Select option..." at bounding box center [633, 275] width 810 height 95
drag, startPoint x: 304, startPoint y: 300, endPoint x: 300, endPoint y: 288, distance: 12.6
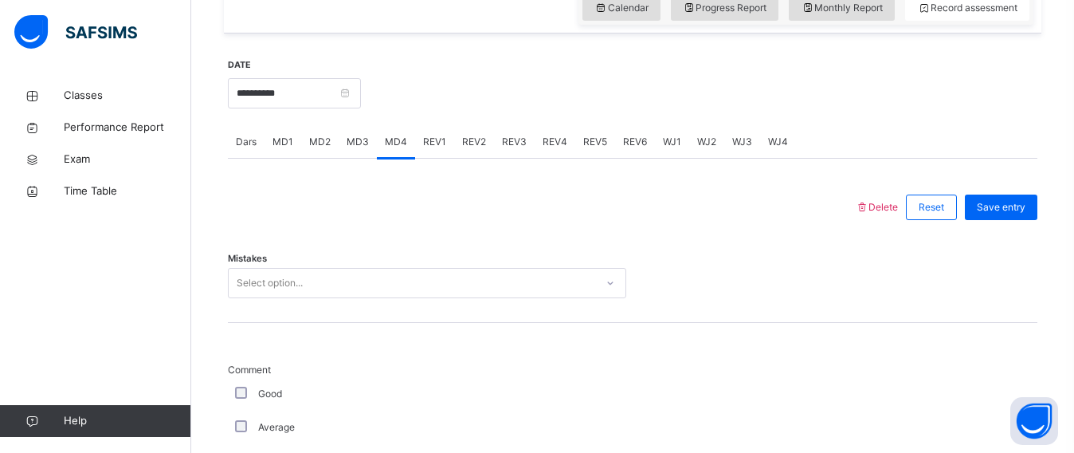
click at [300, 290] on div "Mistakes Select option..." at bounding box center [633, 275] width 810 height 95
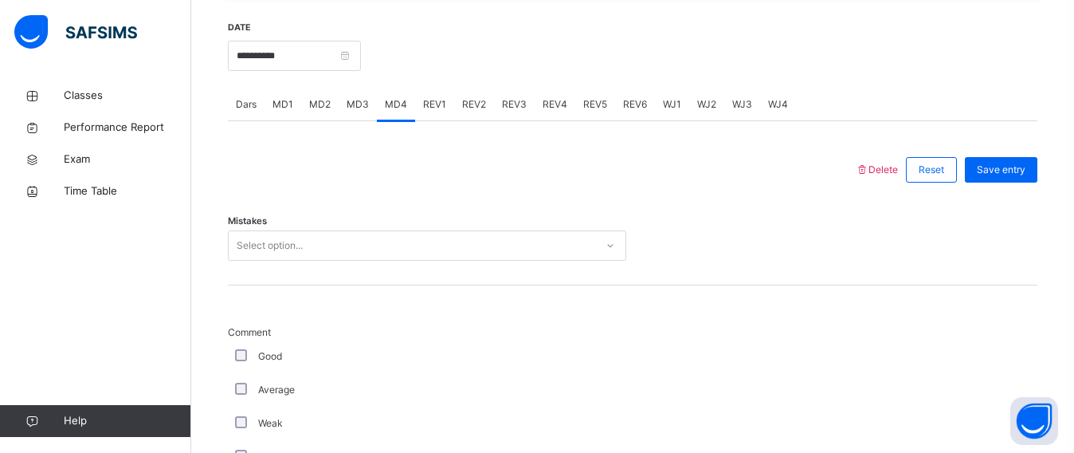
click at [302, 261] on div "Select option..." at bounding box center [427, 245] width 398 height 30
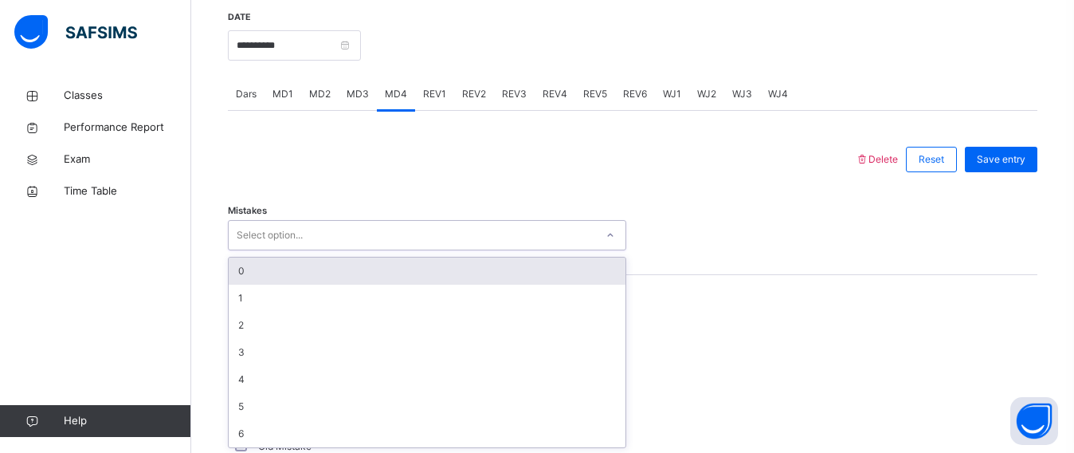
scroll to position [620, 0]
click at [275, 261] on div "0" at bounding box center [427, 269] width 397 height 27
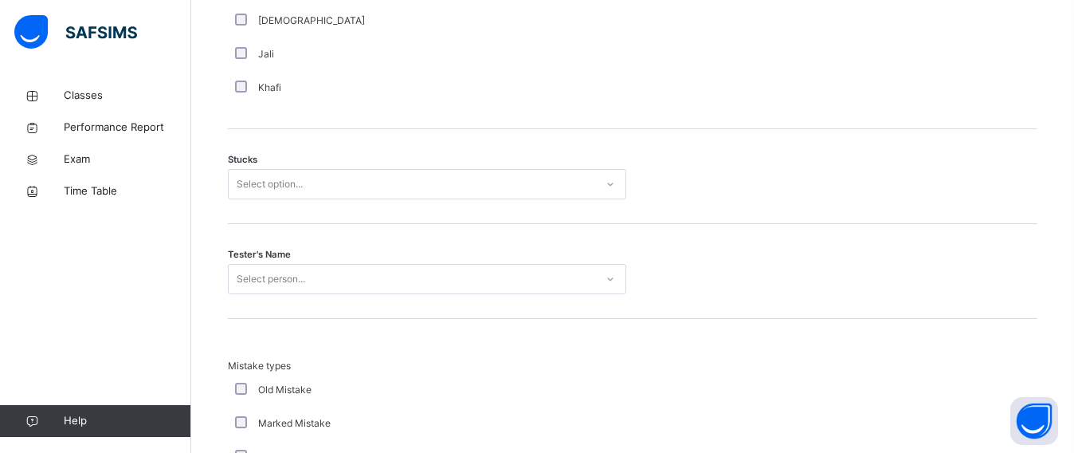
scroll to position [1275, 0]
drag, startPoint x: 268, startPoint y: 186, endPoint x: 267, endPoint y: 203, distance: 16.8
click at [267, 187] on div "Select option..." at bounding box center [270, 187] width 66 height 30
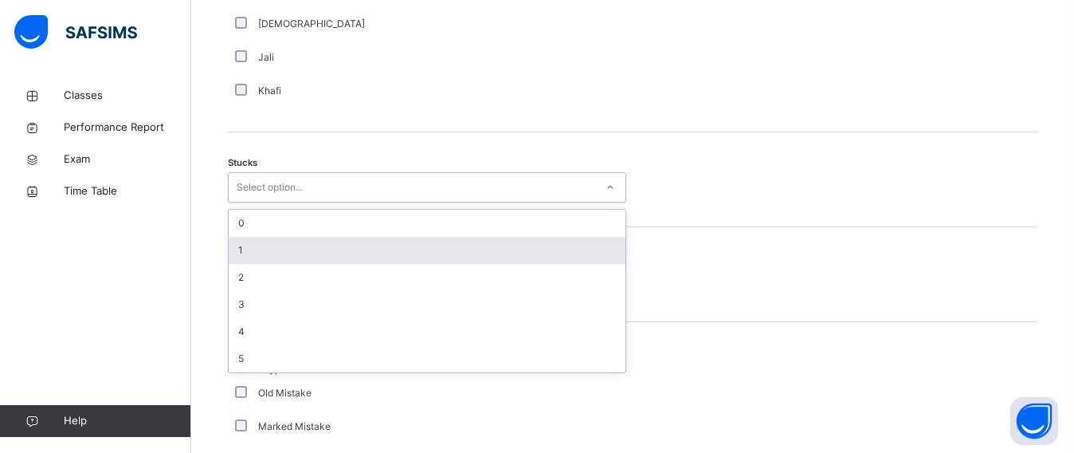
click at [271, 241] on div "1" at bounding box center [427, 250] width 397 height 27
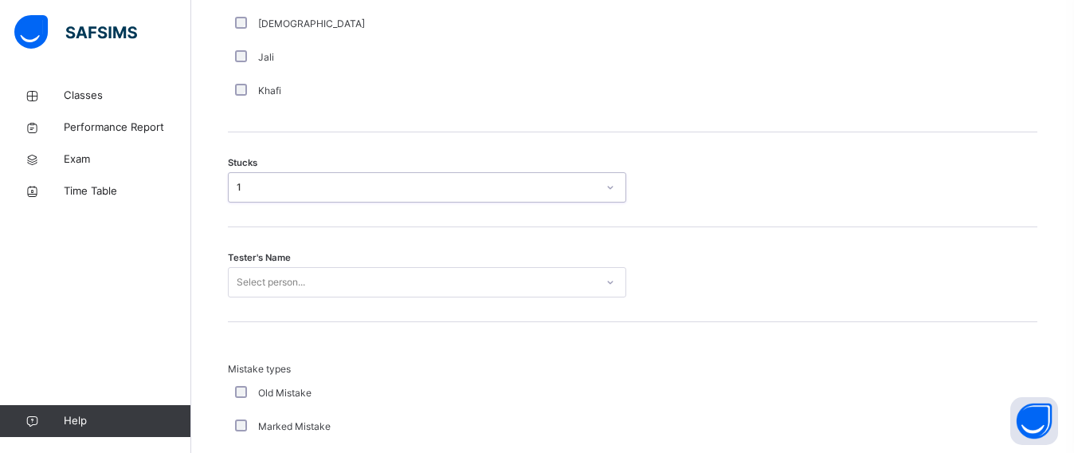
click at [267, 252] on span "Tester's Name" at bounding box center [259, 258] width 63 height 14
click at [270, 262] on span "Tester's Name" at bounding box center [259, 258] width 63 height 14
click at [273, 269] on div "Tester's Name Select person..." at bounding box center [633, 274] width 810 height 95
click at [274, 273] on div "Select person..." at bounding box center [427, 282] width 398 height 30
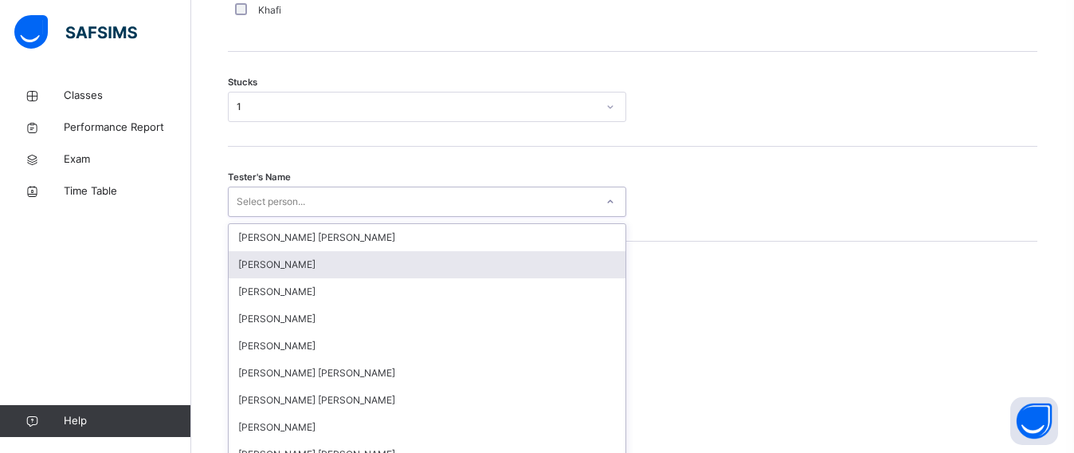
scroll to position [1373, 0]
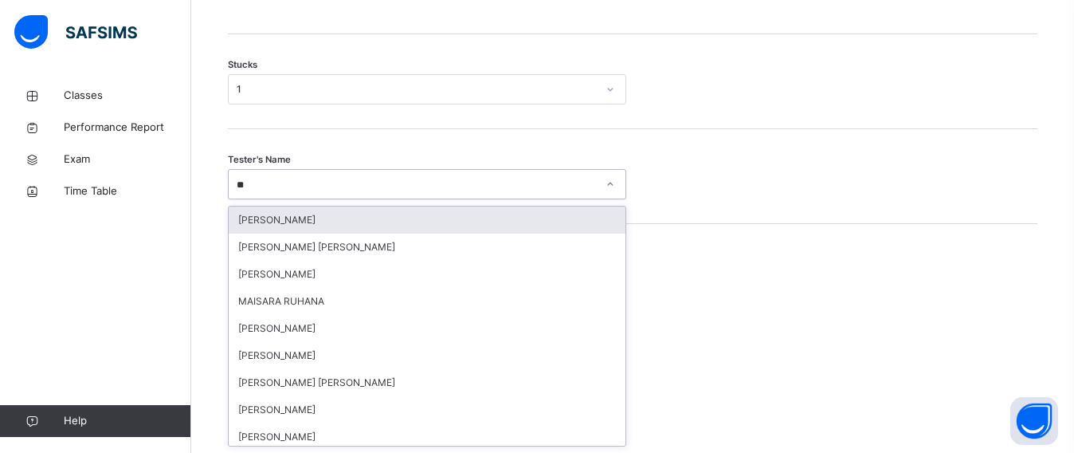
type input "***"
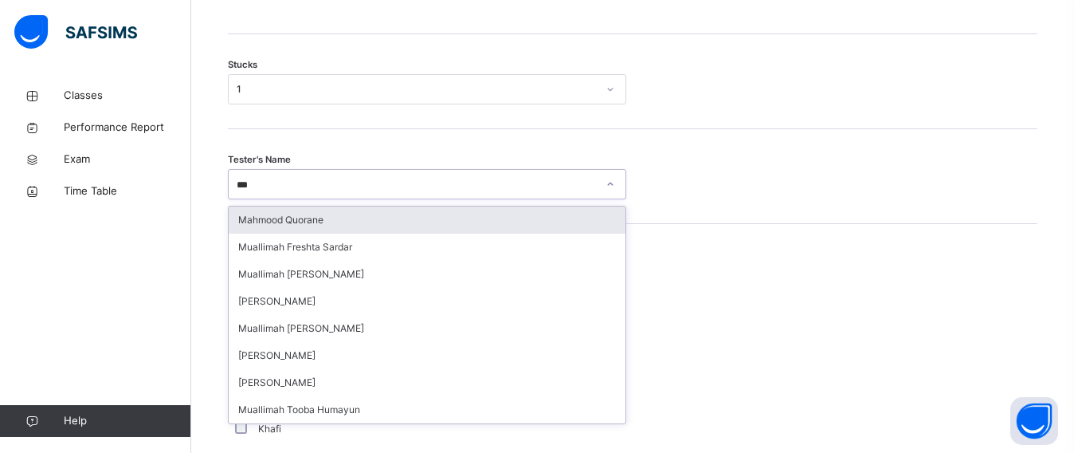
click at [301, 217] on div "Mahmood Quorane" at bounding box center [427, 219] width 397 height 27
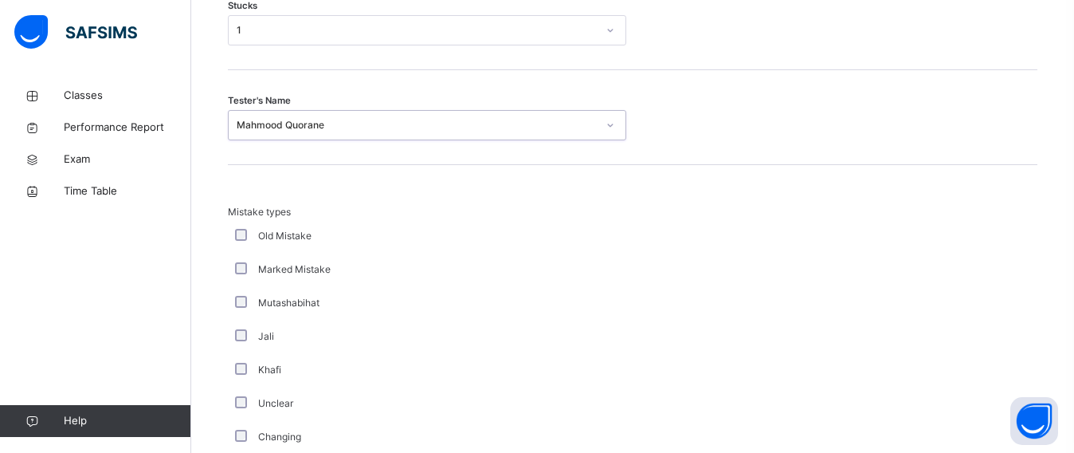
scroll to position [1665, 0]
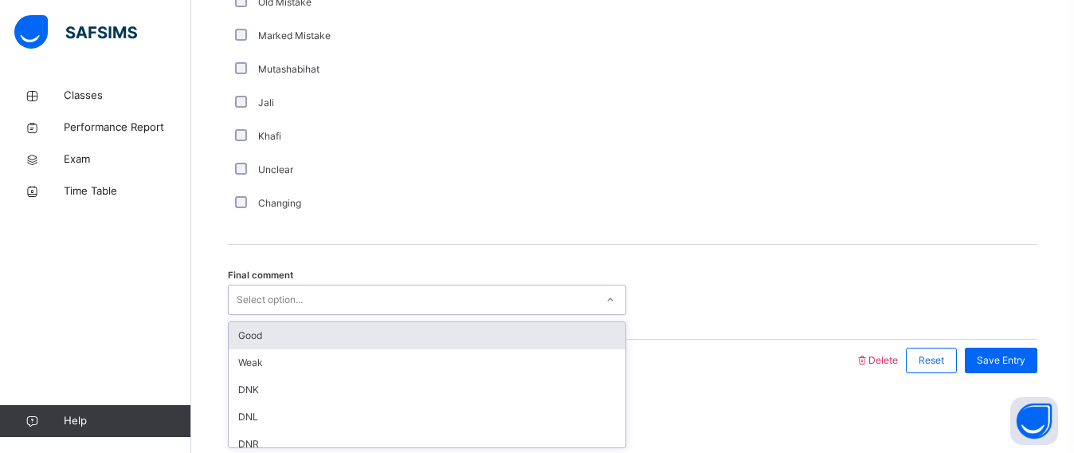
drag, startPoint x: 271, startPoint y: 308, endPoint x: 271, endPoint y: 321, distance: 12.8
click at [271, 311] on div "Select option..." at bounding box center [270, 299] width 66 height 30
click at [273, 327] on div "Good" at bounding box center [427, 335] width 397 height 27
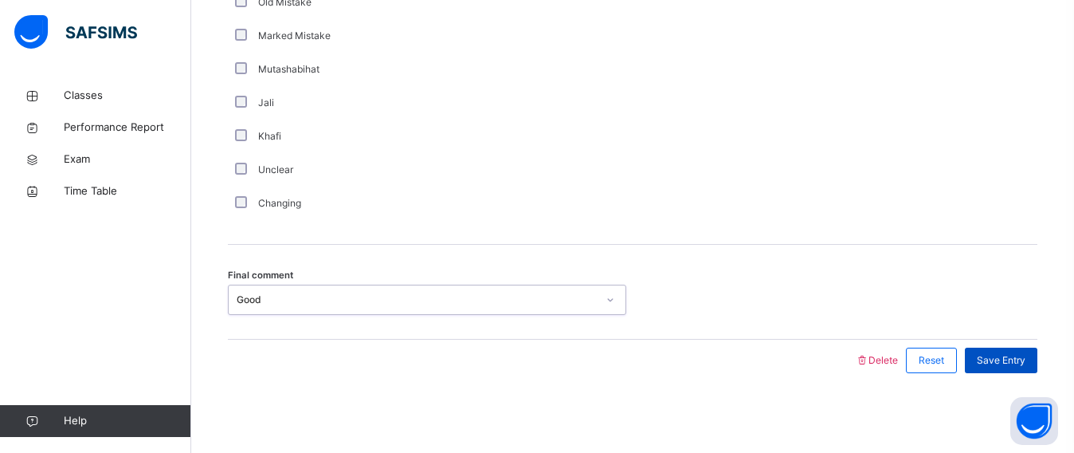
click at [1012, 355] on span "Save Entry" at bounding box center [1001, 360] width 49 height 14
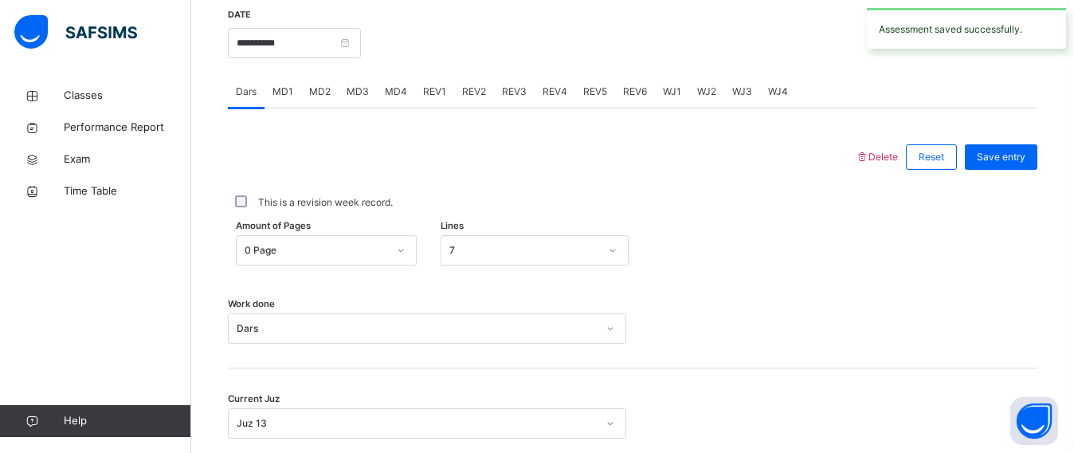
scroll to position [619, 0]
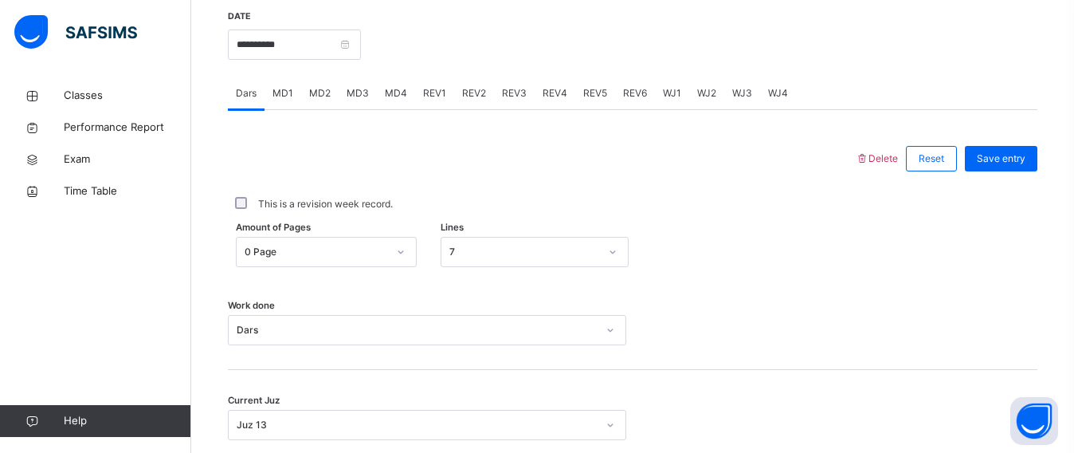
click at [438, 92] on span "REV1" at bounding box center [434, 93] width 23 height 14
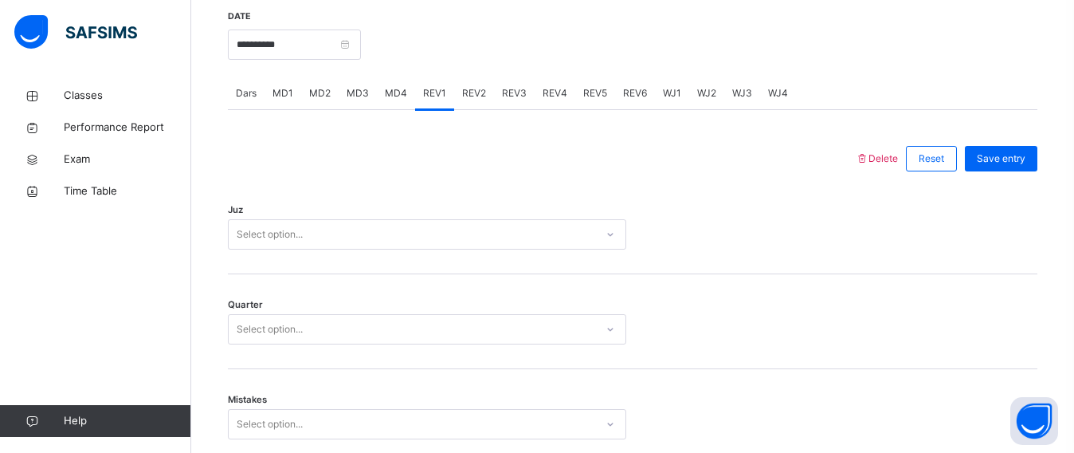
click at [269, 253] on div "Juz Select option..." at bounding box center [633, 226] width 810 height 95
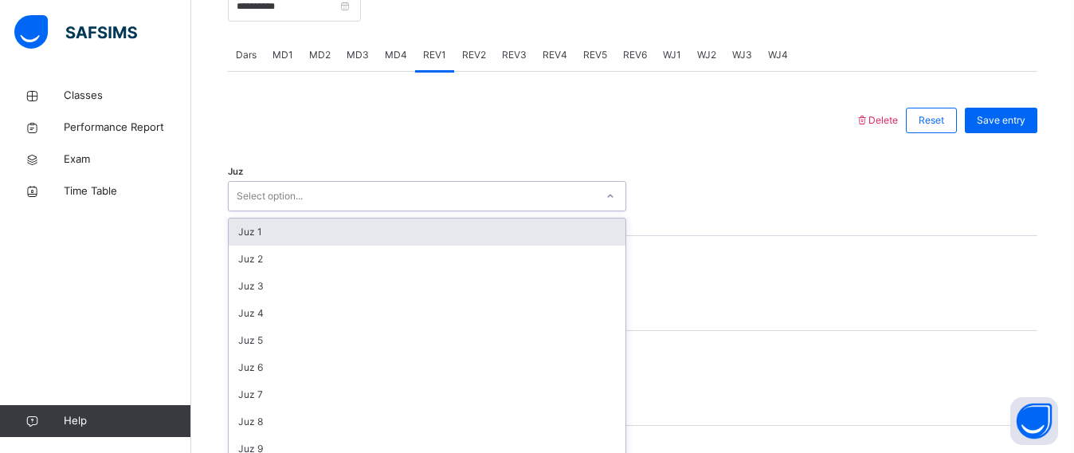
click at [266, 211] on div "option Juz 1 focused, 1 of 30. 30 results available. Use Up and Down to choose …" at bounding box center [427, 196] width 398 height 30
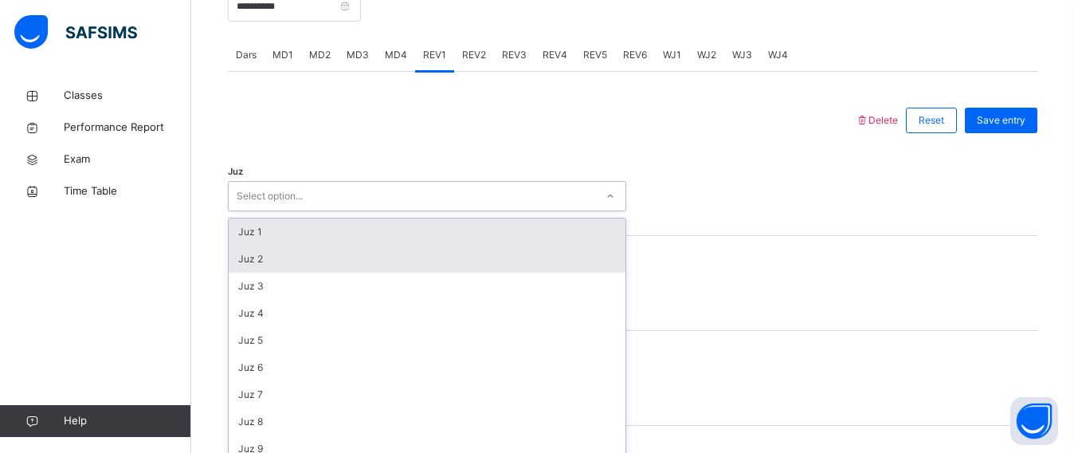
scroll to position [669, 0]
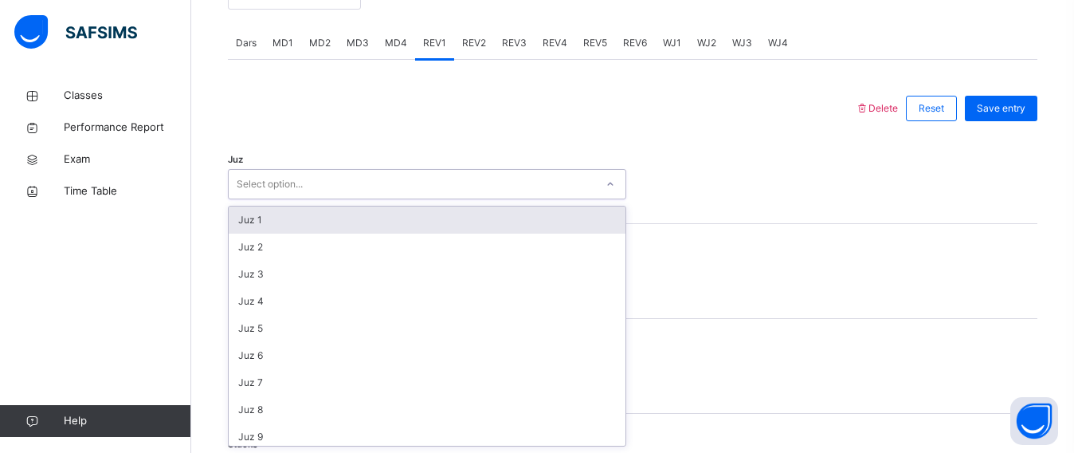
click at [263, 218] on div "Juz 1" at bounding box center [427, 219] width 397 height 27
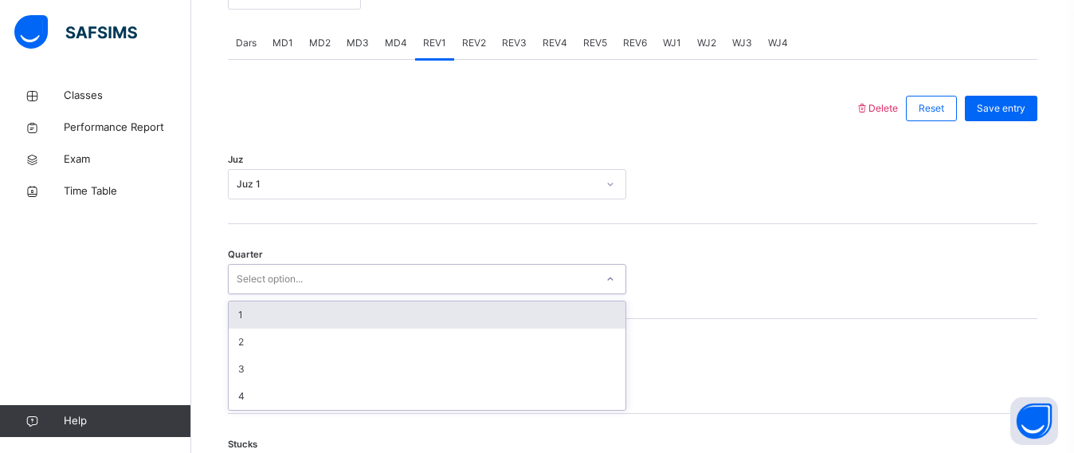
click at [261, 268] on div "Select option..." at bounding box center [270, 279] width 66 height 30
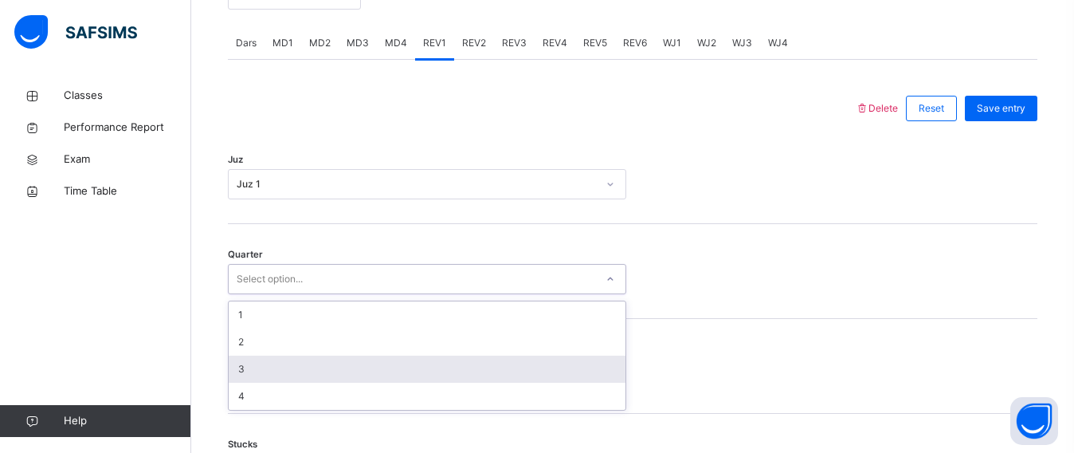
click at [257, 364] on div "3" at bounding box center [427, 368] width 397 height 27
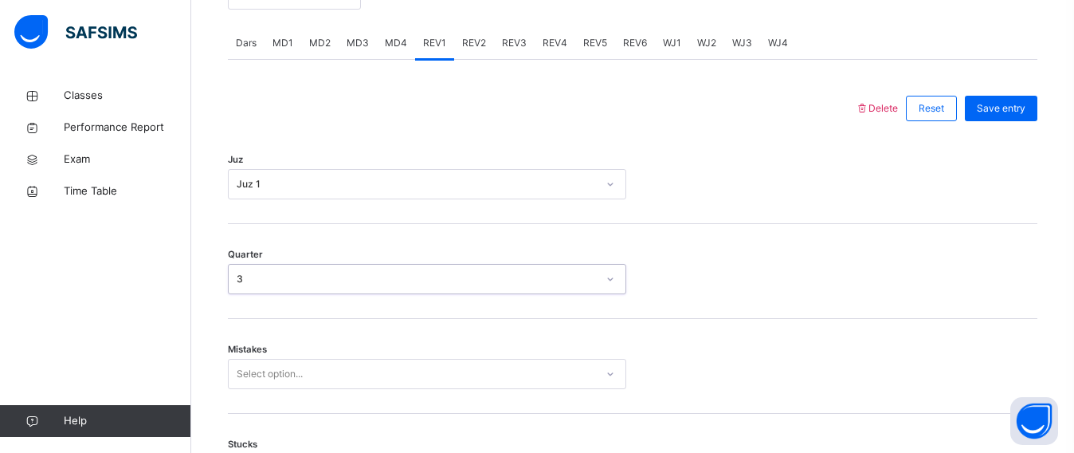
click at [253, 360] on div "Select option..." at bounding box center [427, 374] width 398 height 30
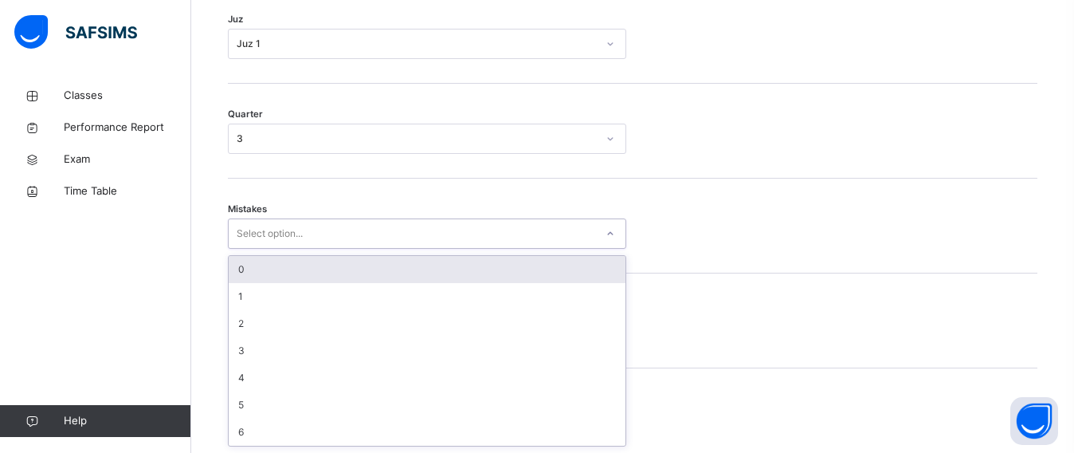
click at [232, 269] on div "0" at bounding box center [427, 269] width 397 height 27
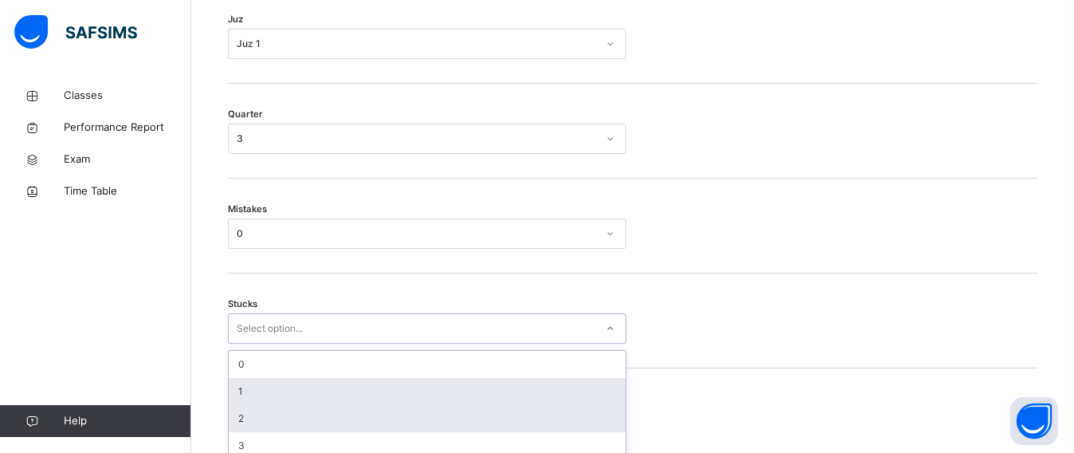
click at [260, 340] on div "option 1 focused, 2 of 6. 6 results available. Use Up and Down to choose option…" at bounding box center [427, 328] width 398 height 30
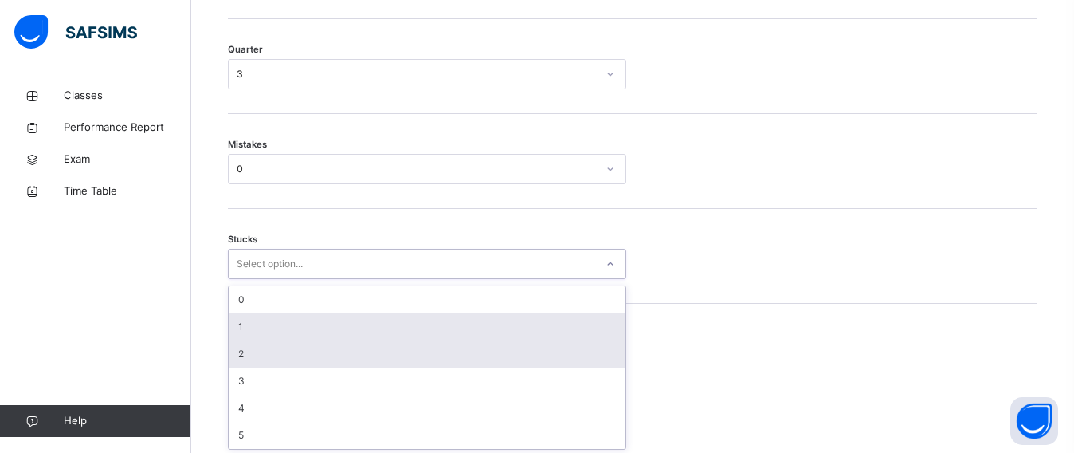
scroll to position [877, 0]
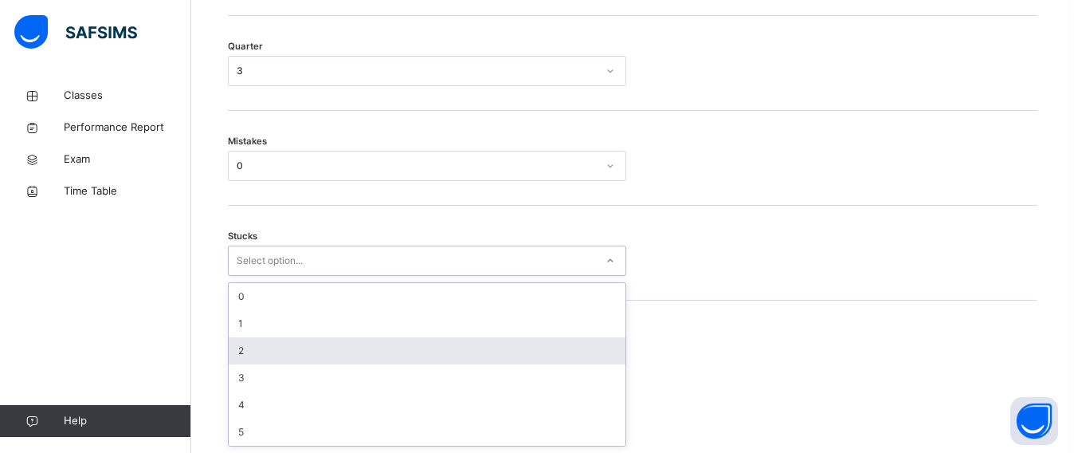
click at [253, 347] on div "2" at bounding box center [427, 350] width 397 height 27
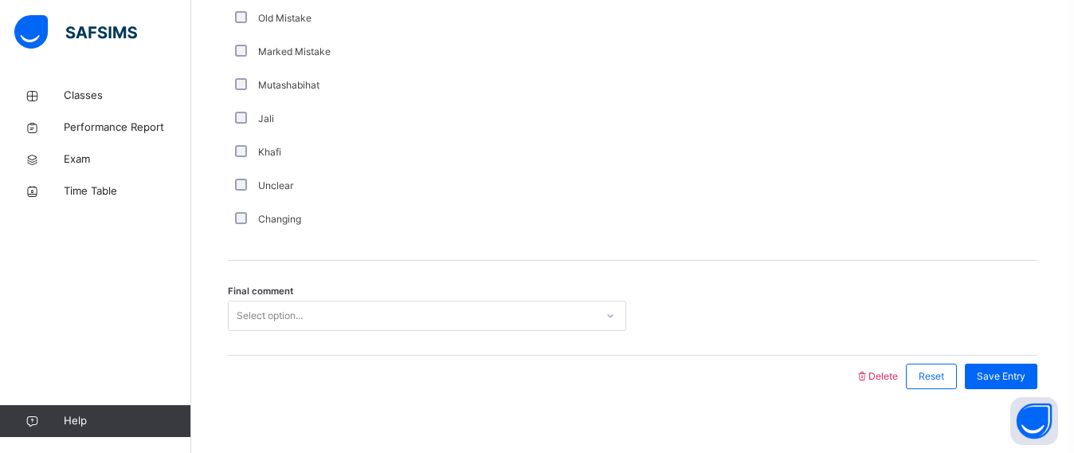
scroll to position [1855, 0]
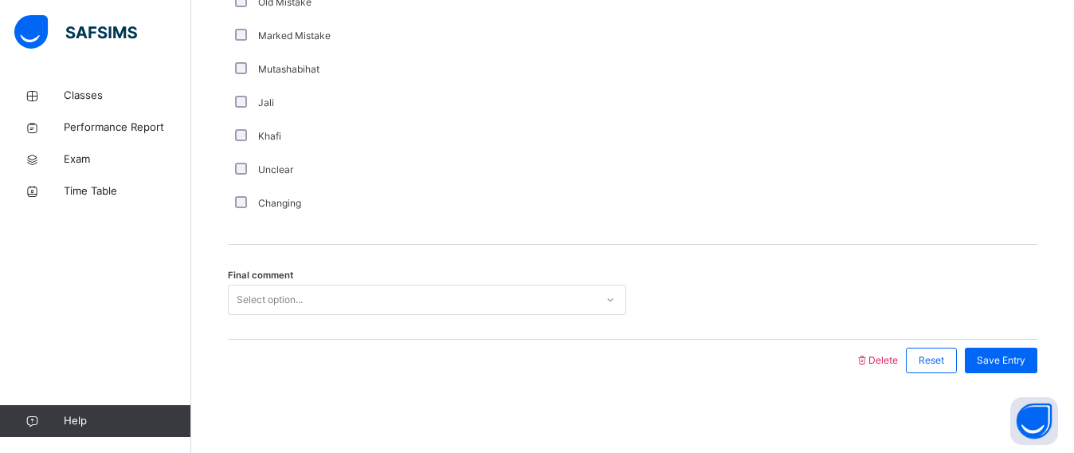
click at [327, 315] on div "Select option..." at bounding box center [427, 299] width 398 height 30
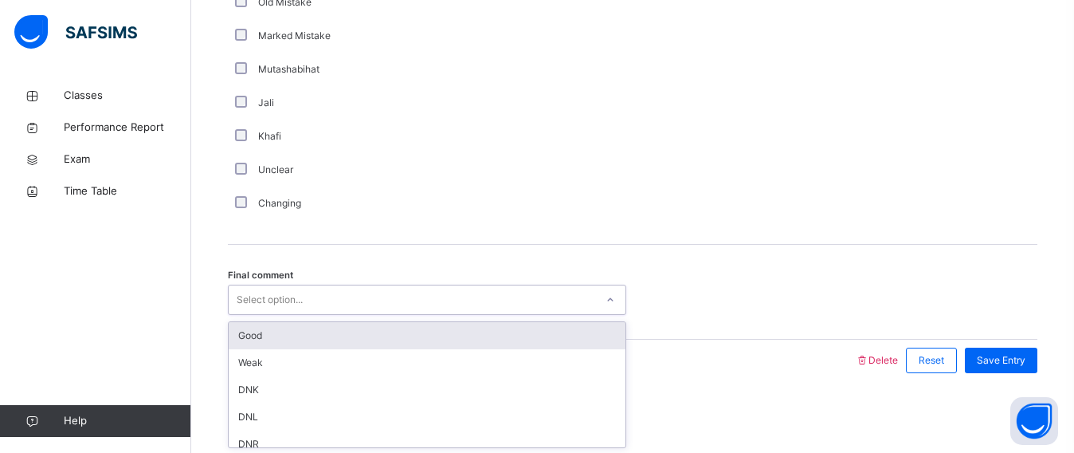
click at [299, 336] on div "Good" at bounding box center [427, 335] width 397 height 27
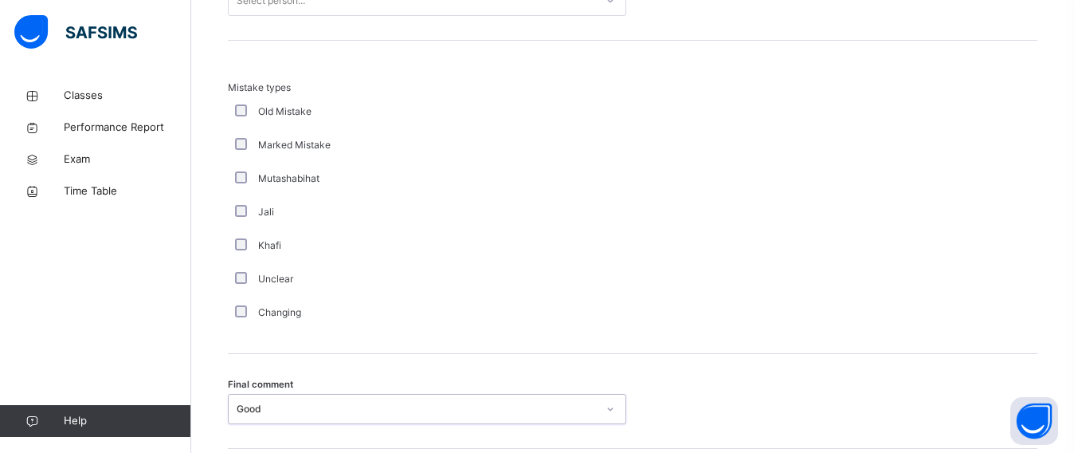
scroll to position [1634, 0]
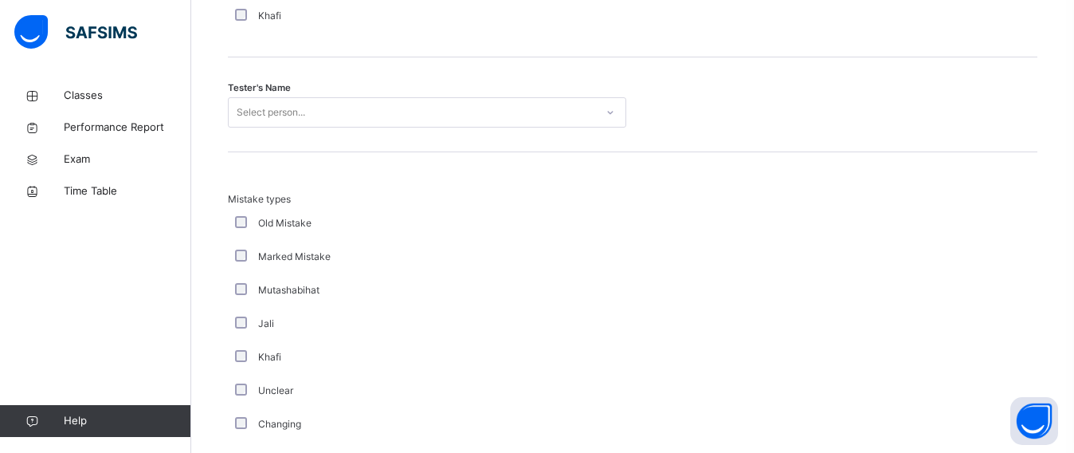
click at [284, 108] on div "Select person..." at bounding box center [271, 112] width 69 height 30
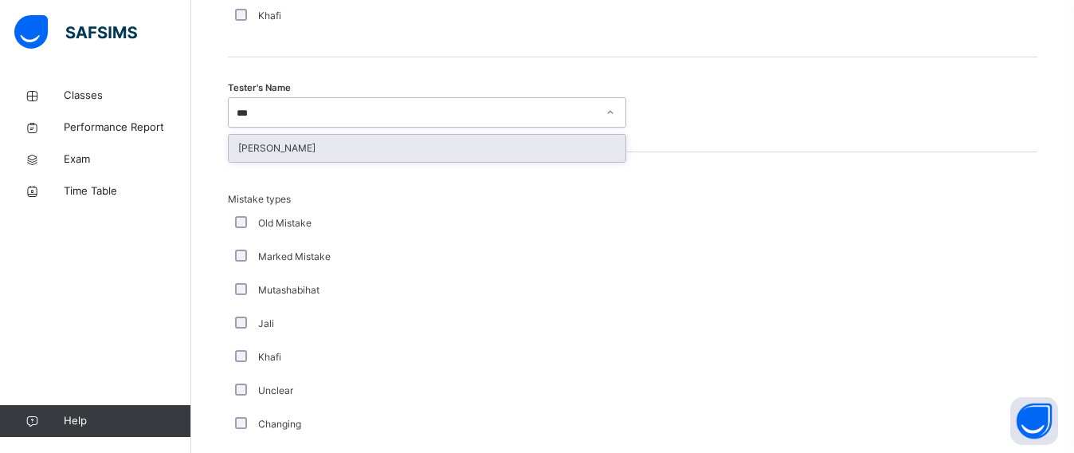
type input "****"
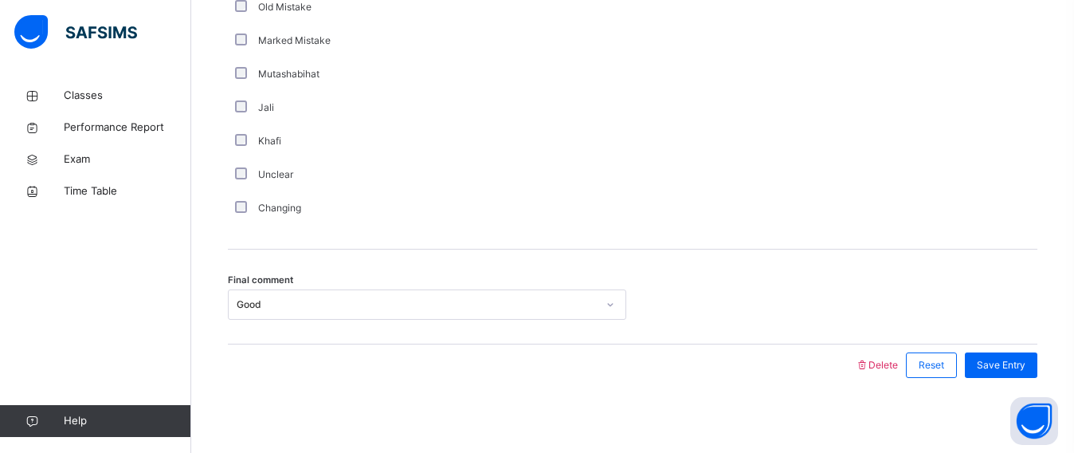
scroll to position [1855, 0]
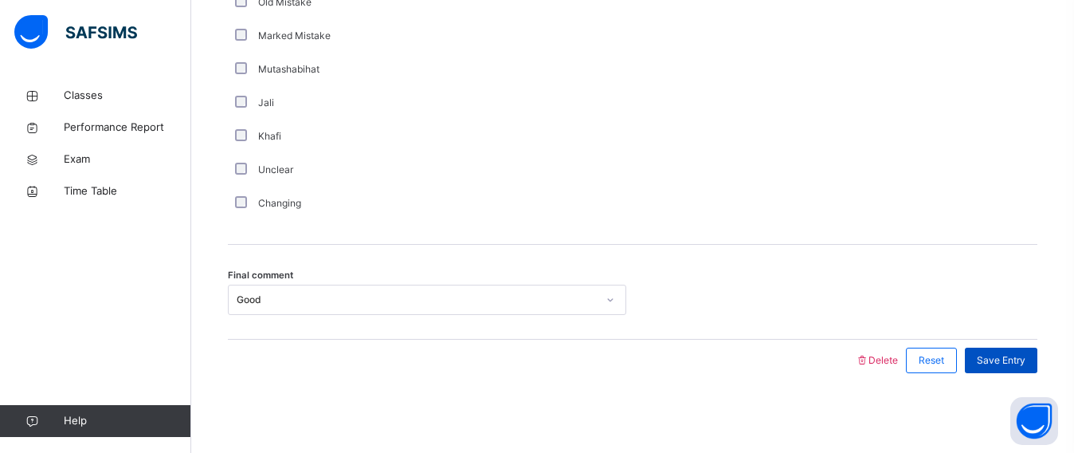
click at [1026, 356] on span "Save Entry" at bounding box center [1001, 360] width 49 height 14
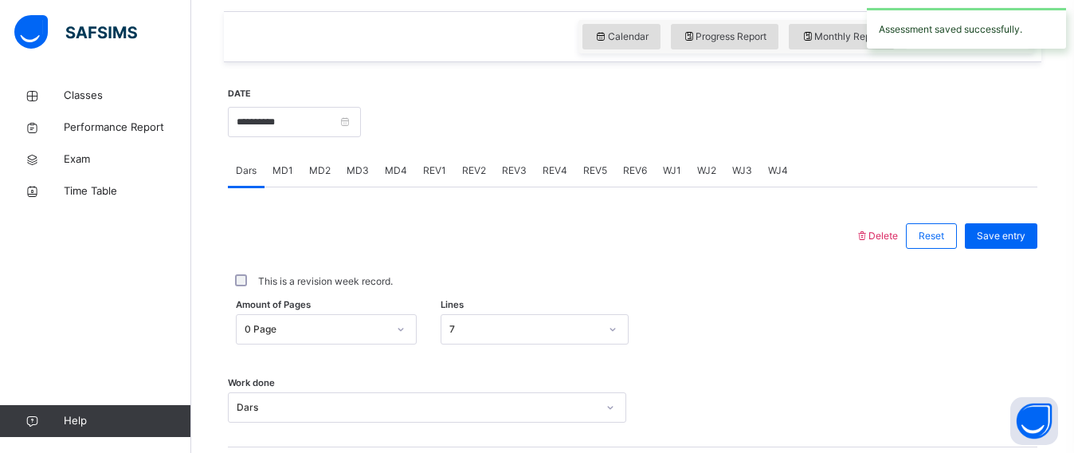
scroll to position [459, 0]
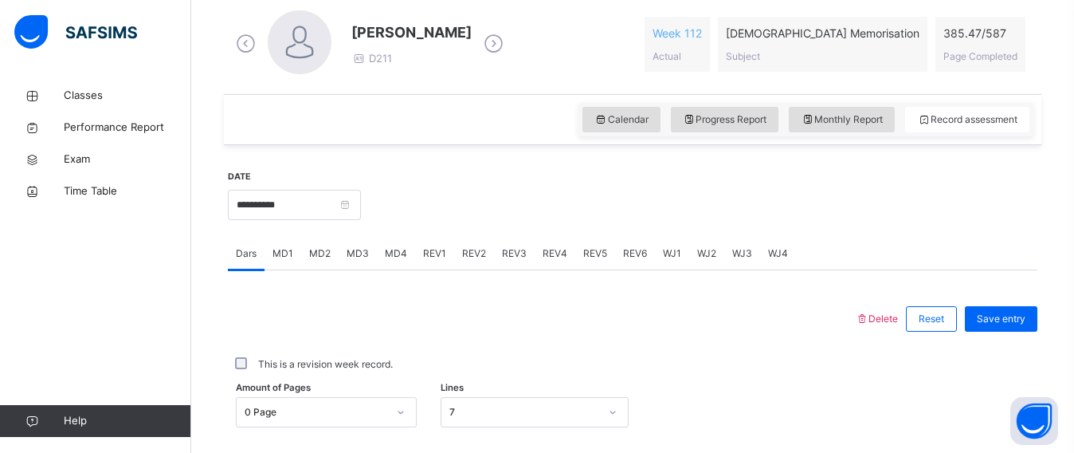
click at [462, 260] on span "REV2" at bounding box center [474, 253] width 24 height 14
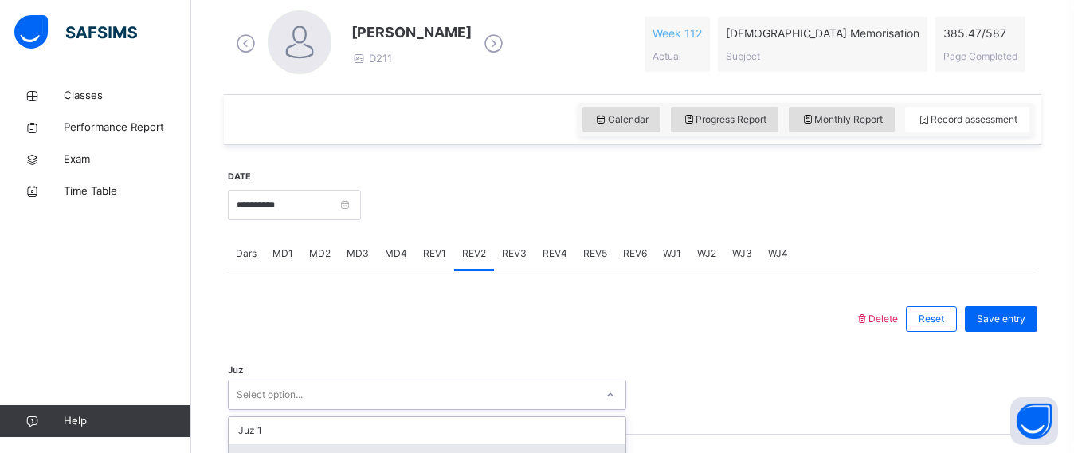
drag, startPoint x: 332, startPoint y: 384, endPoint x: 265, endPoint y: 388, distance: 67.9
click at [328, 384] on div "option Juz 2 focused, 2 of 30. 30 results available. Use Up and Down to choose …" at bounding box center [427, 394] width 398 height 30
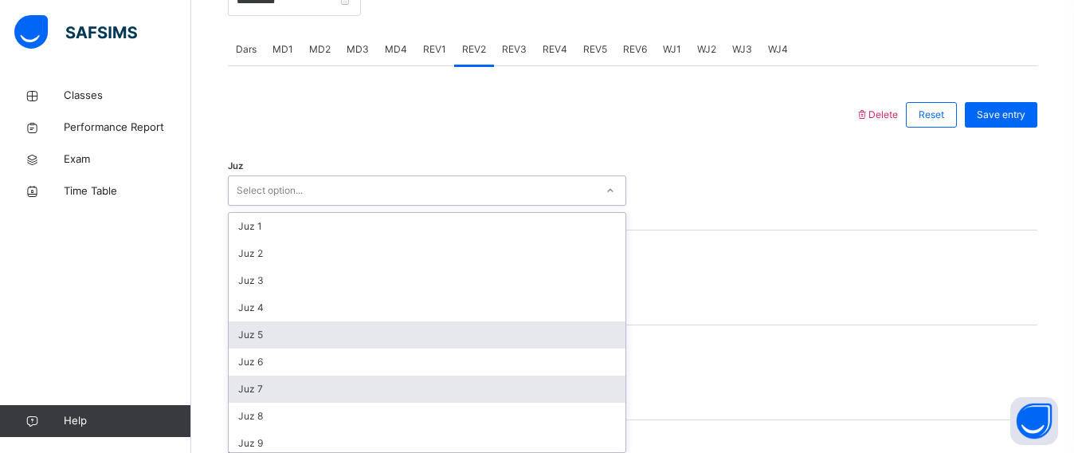
scroll to position [669, 0]
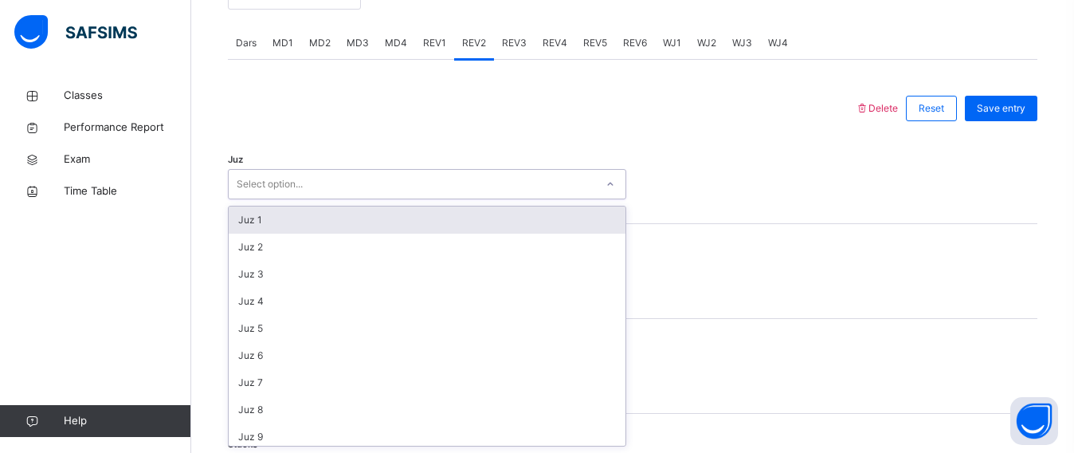
drag, startPoint x: 269, startPoint y: 219, endPoint x: 268, endPoint y: 234, distance: 15.2
click at [269, 227] on div "Juz 1" at bounding box center [427, 219] width 397 height 27
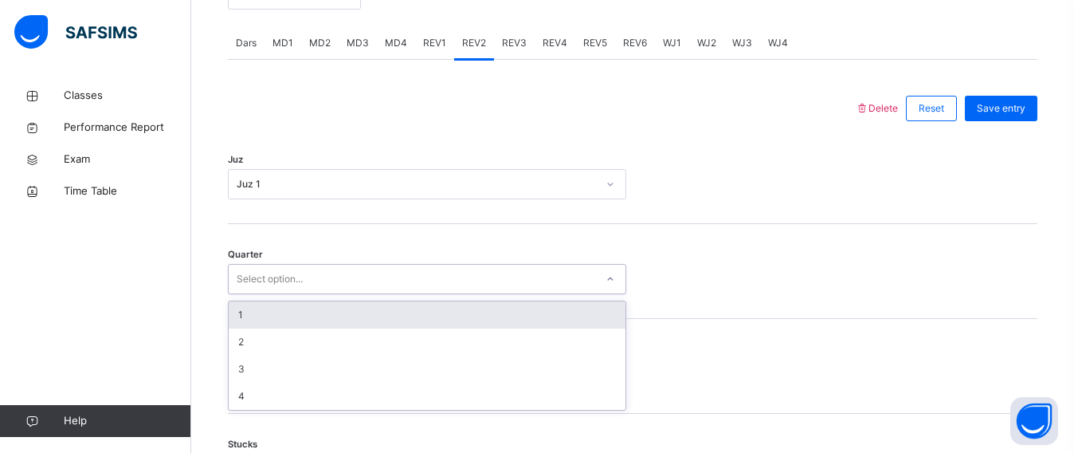
click at [264, 273] on div "Select option..." at bounding box center [270, 279] width 66 height 30
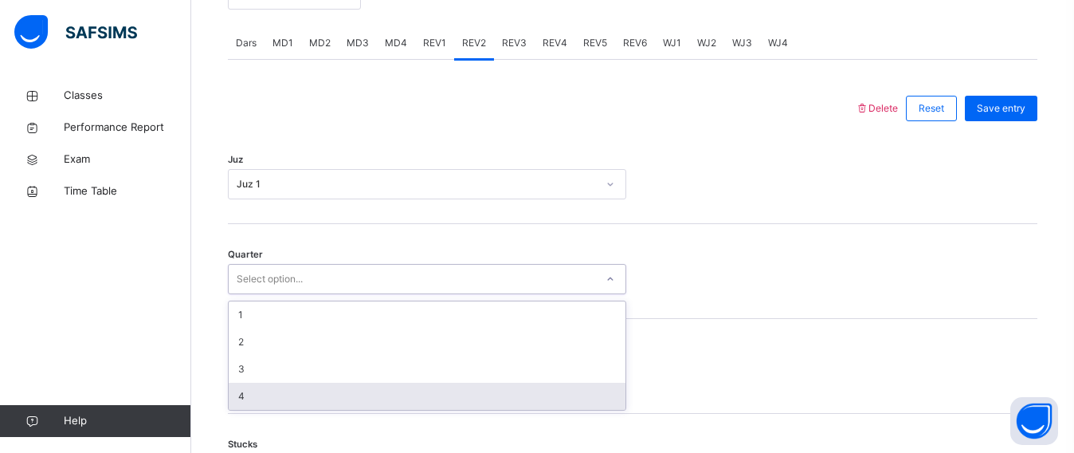
click at [256, 383] on div "4" at bounding box center [427, 396] width 397 height 27
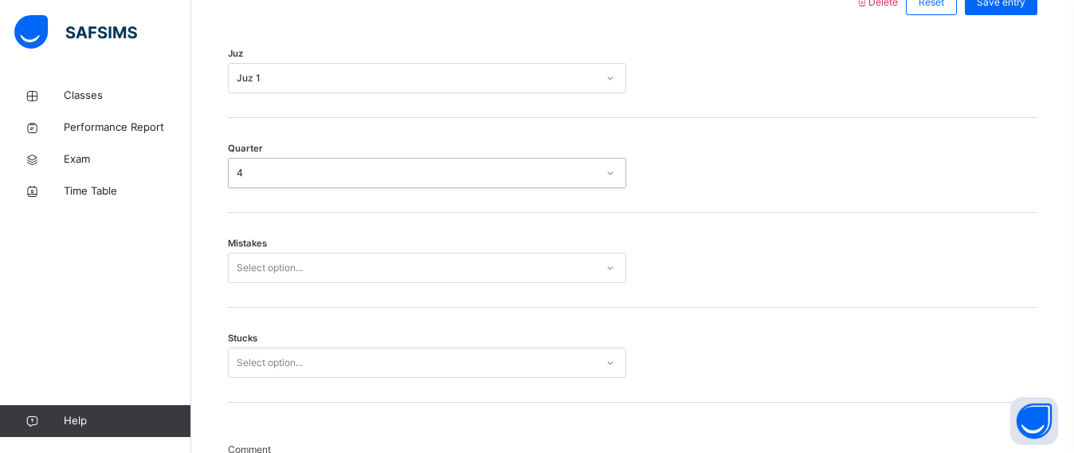
click at [255, 283] on div "Select option..." at bounding box center [427, 268] width 398 height 30
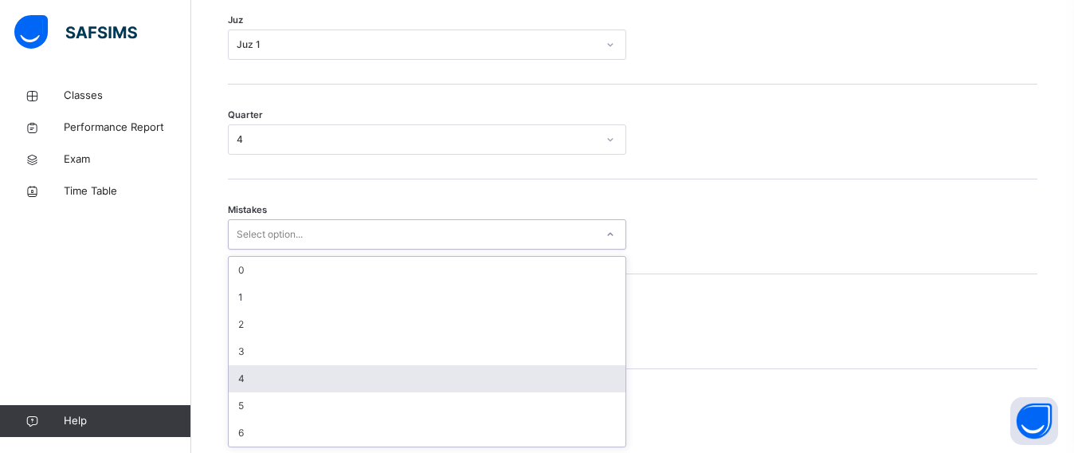
scroll to position [810, 0]
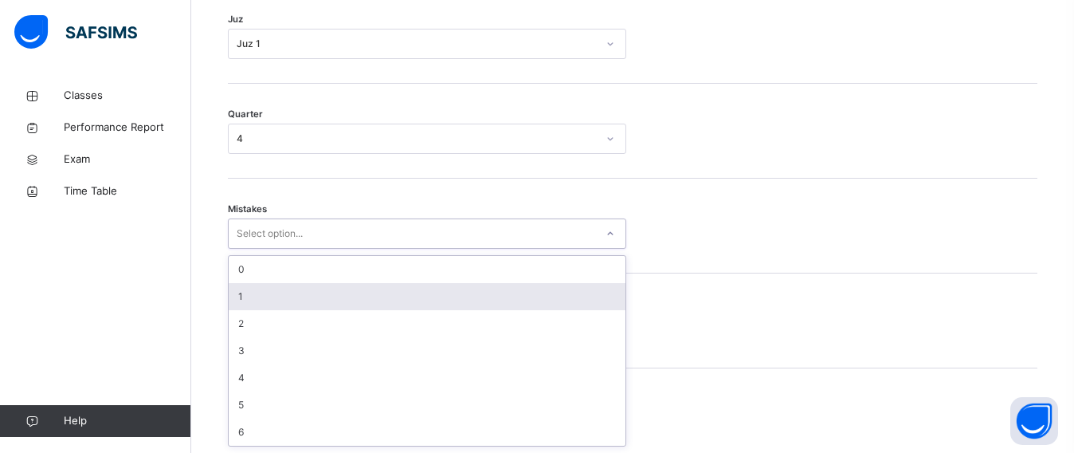
drag, startPoint x: 281, startPoint y: 300, endPoint x: 279, endPoint y: 313, distance: 13.8
click at [281, 304] on div "1" at bounding box center [427, 296] width 397 height 27
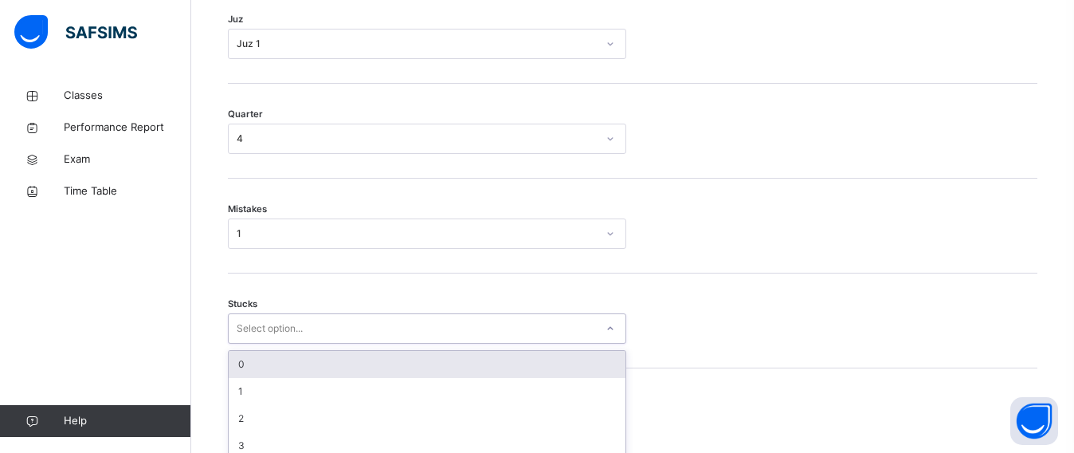
scroll to position [877, 0]
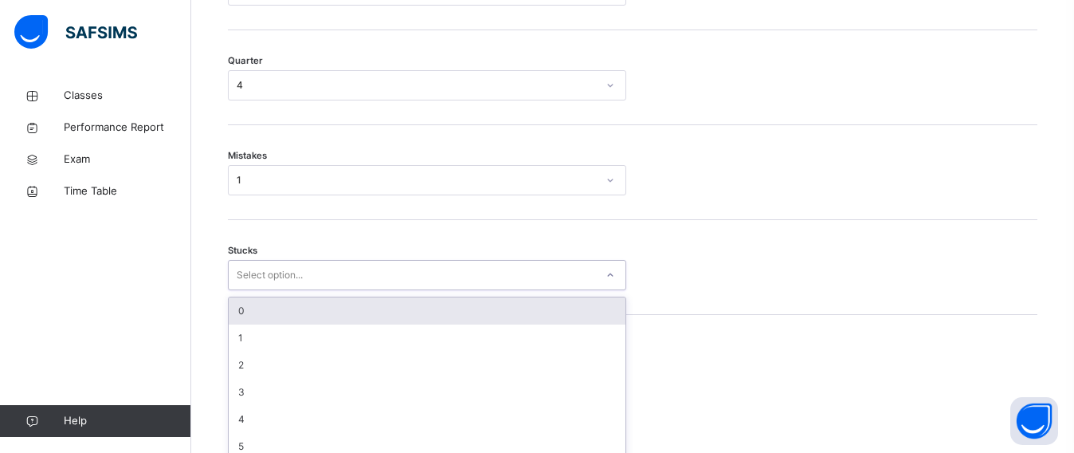
click at [265, 290] on div "option 0 focused, 1 of 6. 6 results available. Use Up and Down to choose option…" at bounding box center [427, 275] width 398 height 30
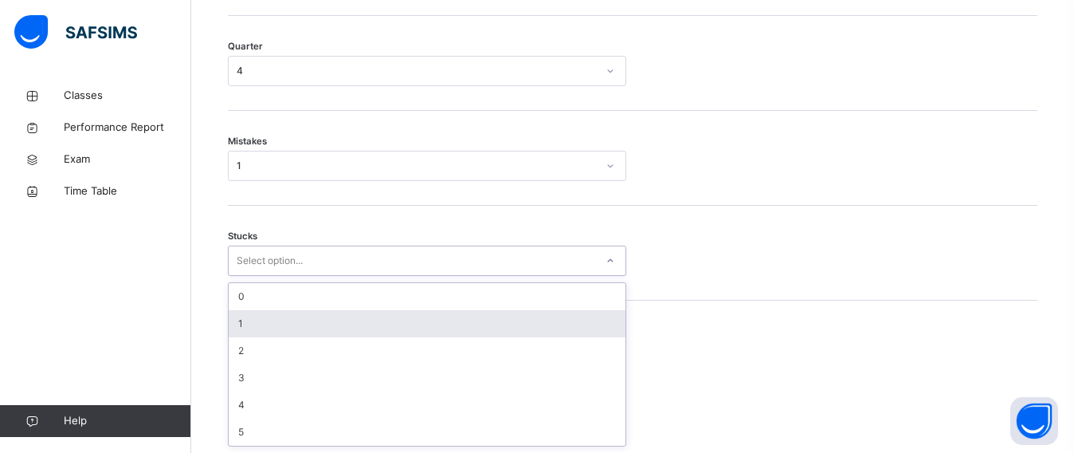
click at [258, 324] on div "1" at bounding box center [427, 323] width 397 height 27
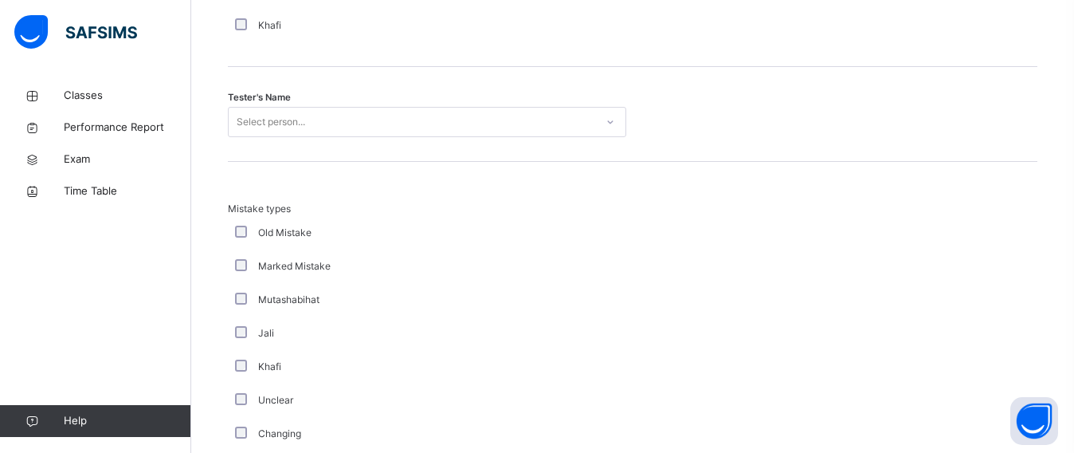
scroll to position [1685, 0]
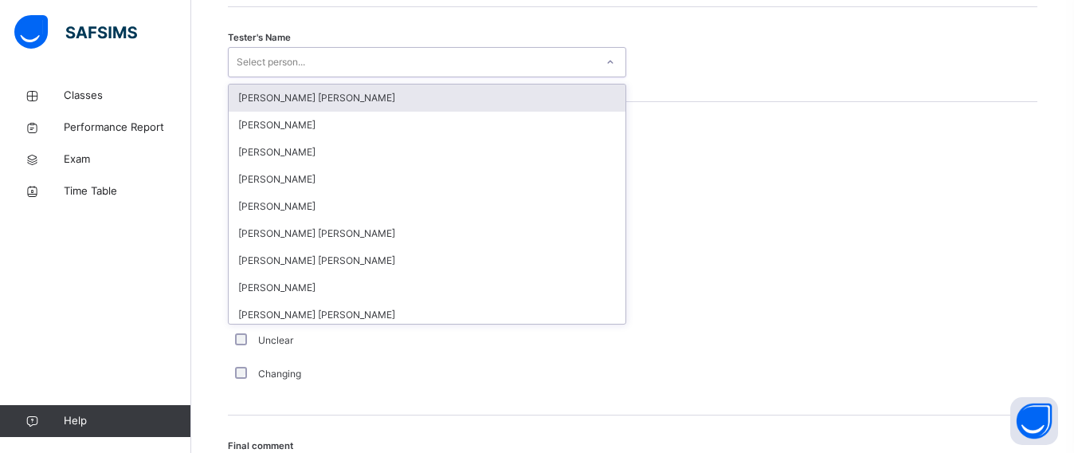
click at [284, 66] on div "Select person..." at bounding box center [271, 62] width 69 height 30
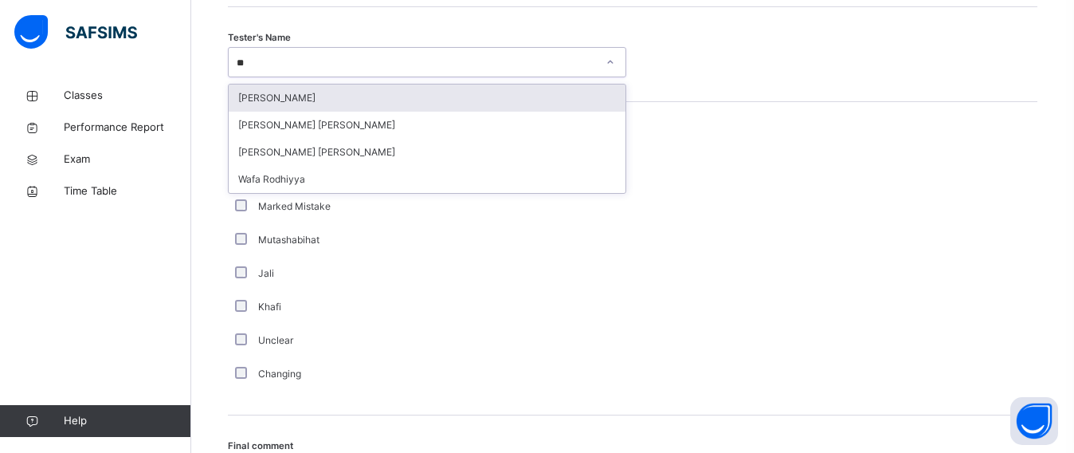
type input "***"
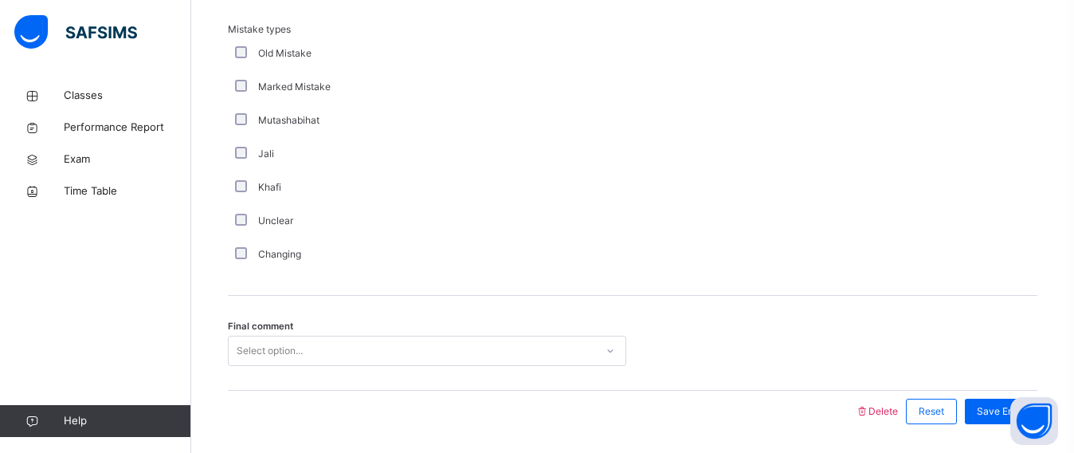
scroll to position [1855, 0]
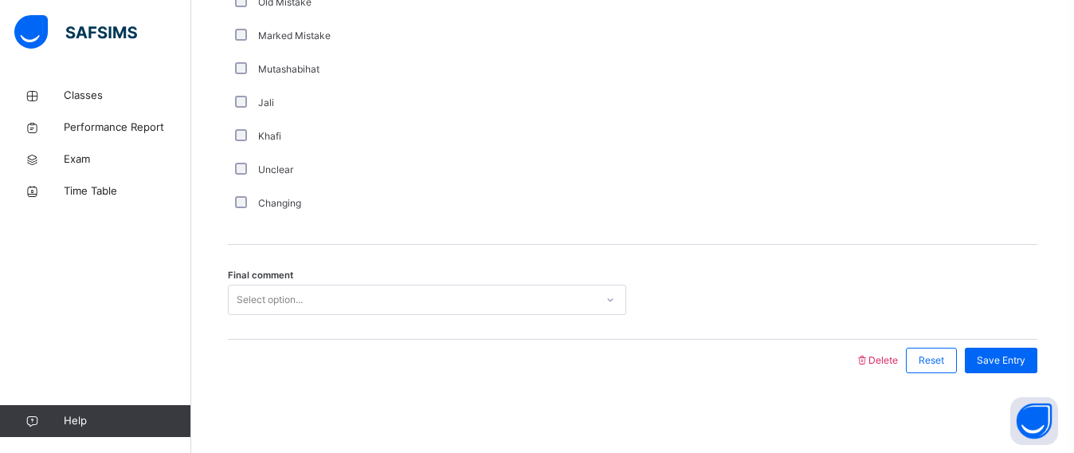
drag, startPoint x: 244, startPoint y: 300, endPoint x: 248, endPoint y: 317, distance: 17.2
click at [244, 302] on div "Select option..." at bounding box center [270, 299] width 66 height 30
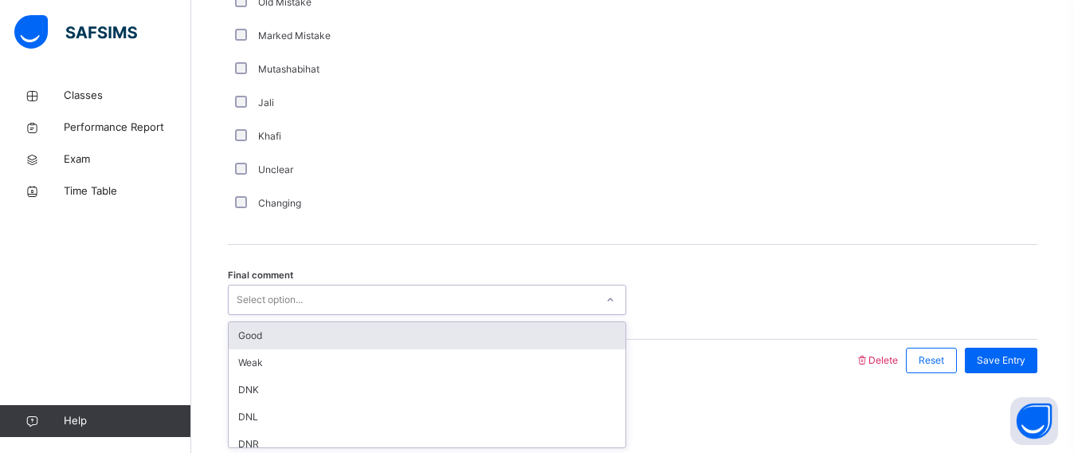
click at [249, 335] on div "Good" at bounding box center [427, 335] width 397 height 27
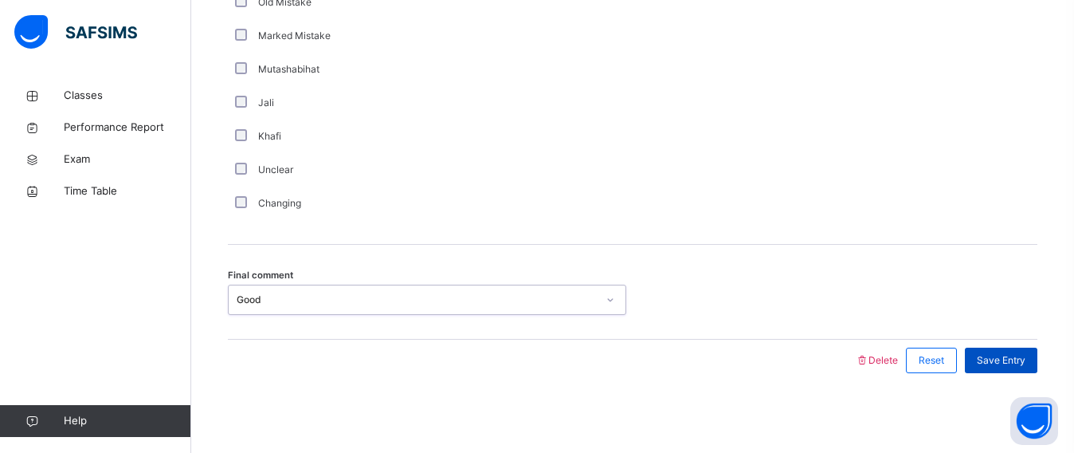
click at [1016, 356] on span "Save Entry" at bounding box center [1001, 360] width 49 height 14
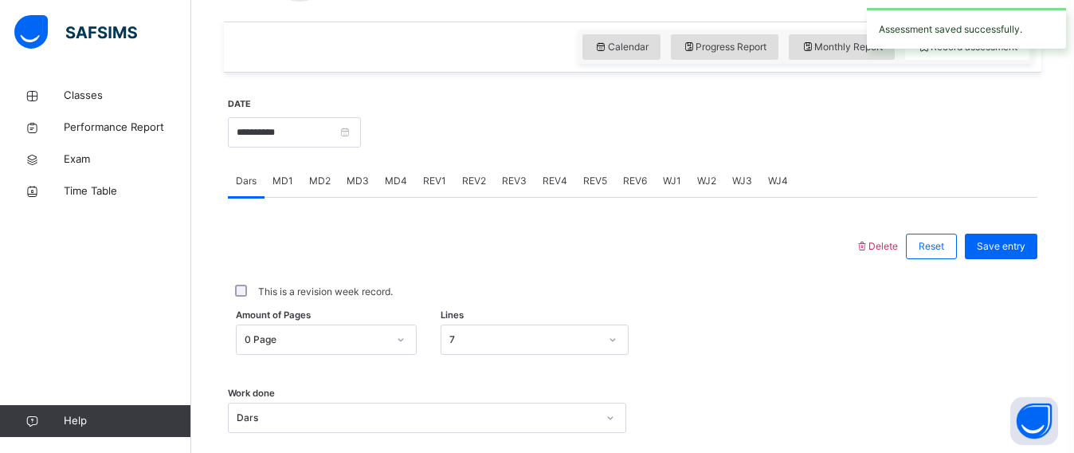
scroll to position [530, 0]
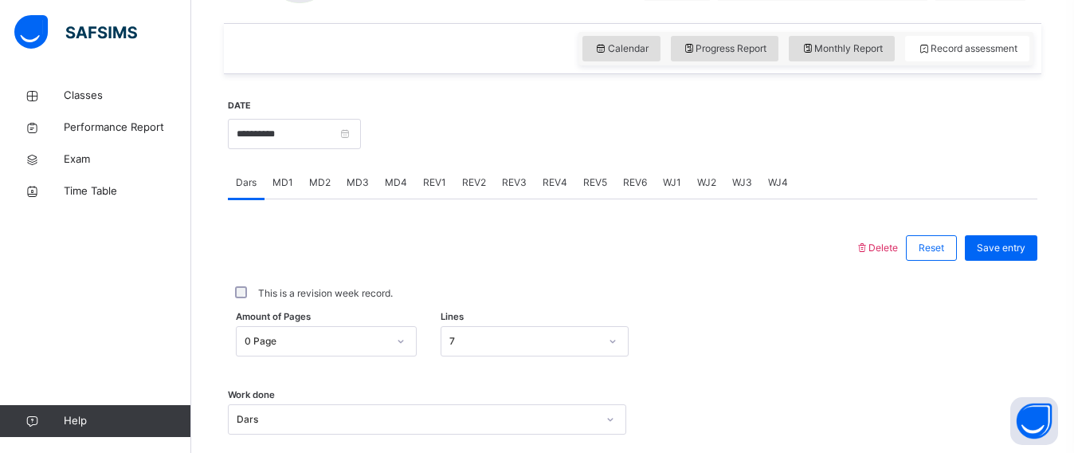
click at [511, 182] on span "REV3" at bounding box center [514, 182] width 25 height 14
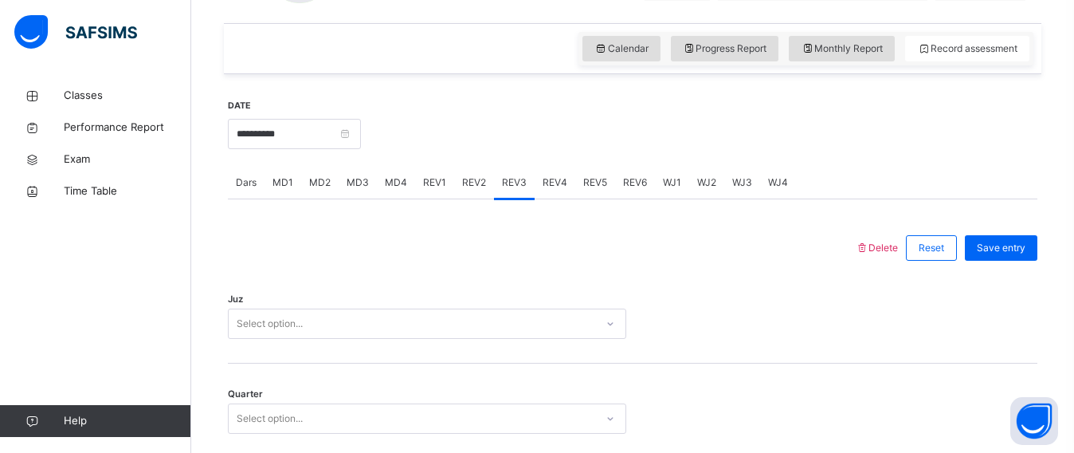
click at [328, 338] on div "Juz Select option..." at bounding box center [633, 316] width 810 height 95
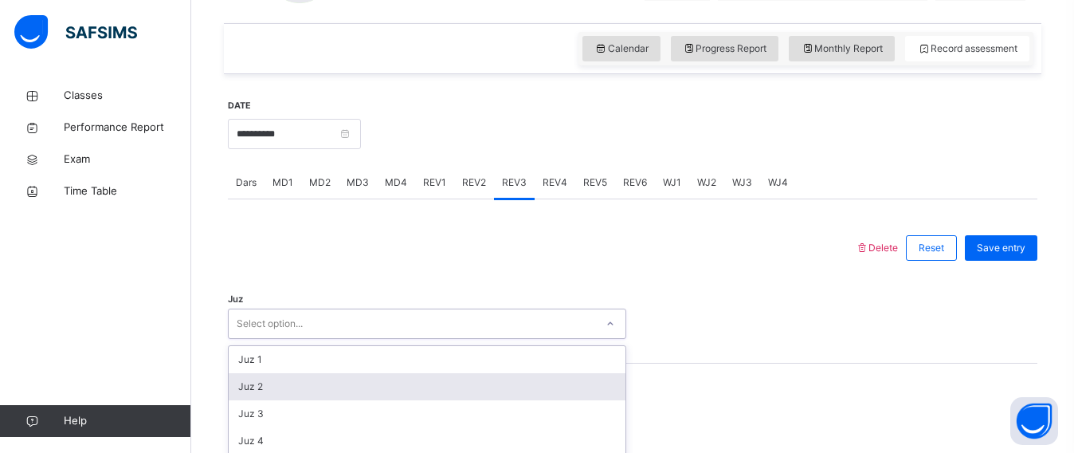
click at [317, 322] on div "option Juz 2 focused, 2 of 30. 30 results available. Use Up and Down to choose …" at bounding box center [427, 323] width 398 height 30
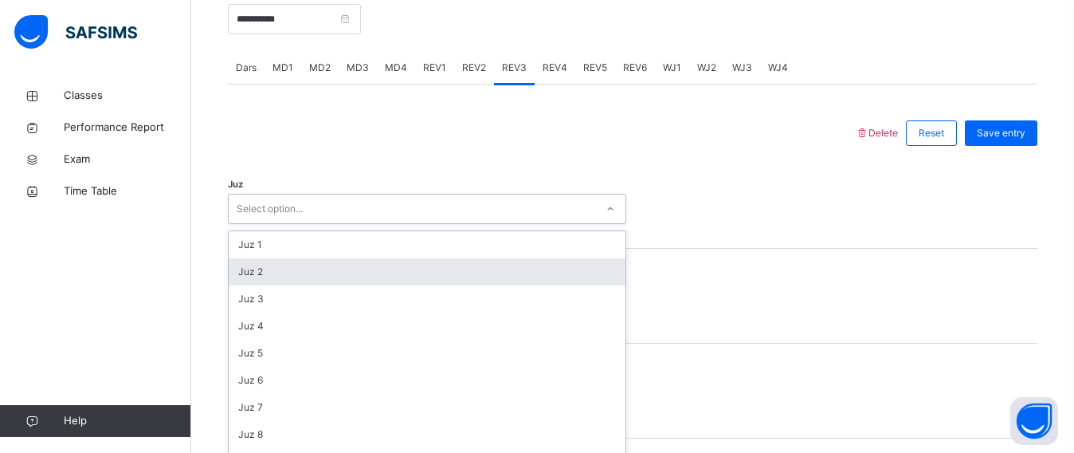
scroll to position [669, 0]
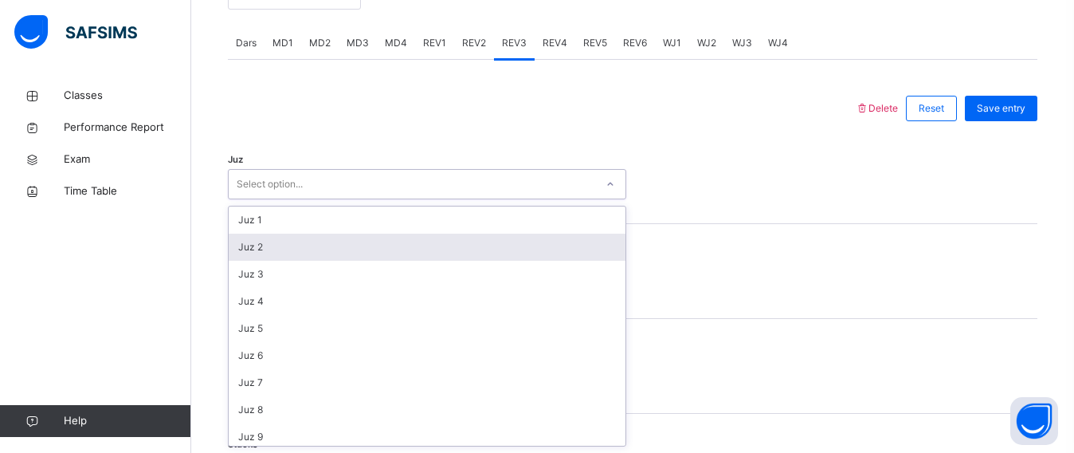
drag, startPoint x: 310, startPoint y: 241, endPoint x: 306, endPoint y: 249, distance: 8.9
click at [307, 246] on div "Juz 2" at bounding box center [427, 246] width 397 height 27
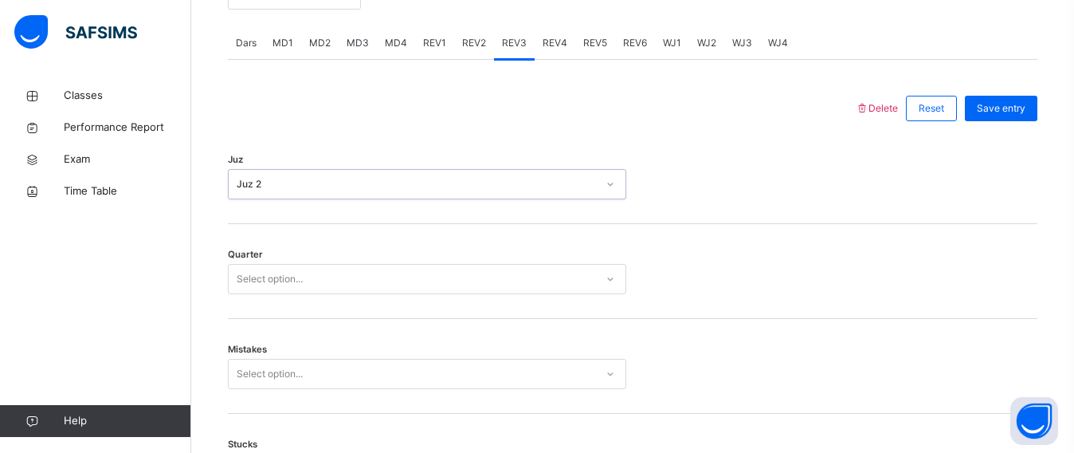
click at [305, 261] on div "Quarter Select option..." at bounding box center [633, 271] width 810 height 95
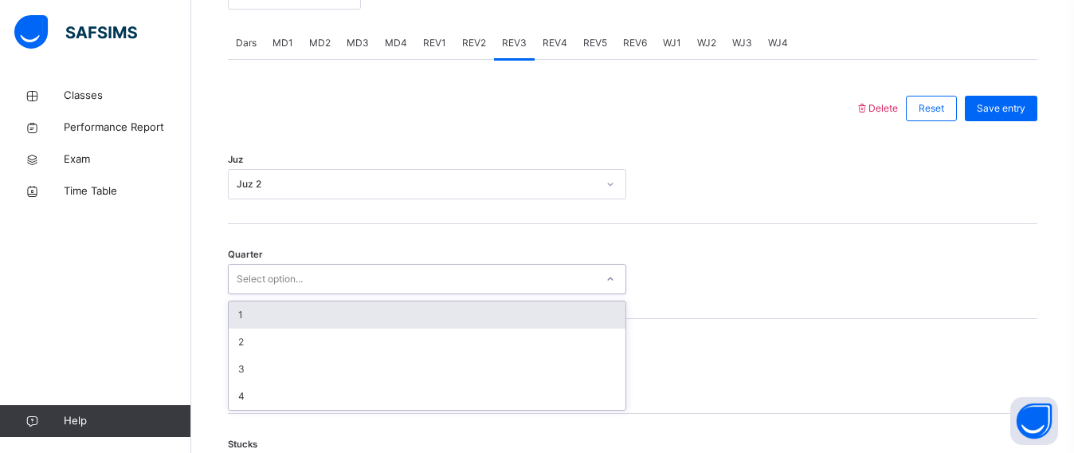
drag, startPoint x: 300, startPoint y: 276, endPoint x: 294, endPoint y: 284, distance: 10.8
click at [300, 277] on div "Select option..." at bounding box center [270, 279] width 66 height 30
click at [254, 316] on div "1" at bounding box center [427, 314] width 397 height 27
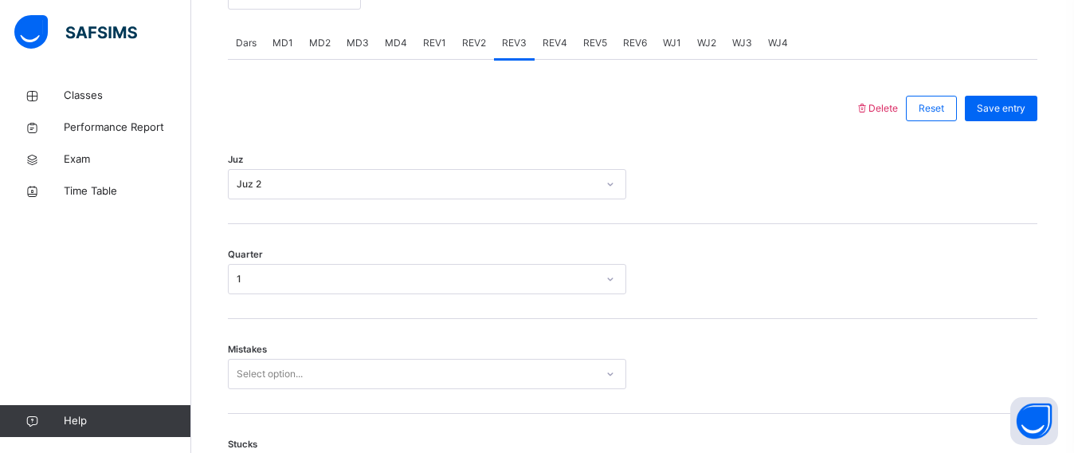
drag, startPoint x: 255, startPoint y: 337, endPoint x: 253, endPoint y: 345, distance: 8.3
click at [253, 343] on div "Mistakes Select option..." at bounding box center [633, 366] width 810 height 95
click at [253, 346] on span "Mistakes" at bounding box center [247, 350] width 39 height 14
click at [260, 363] on div "Select option..." at bounding box center [427, 374] width 398 height 30
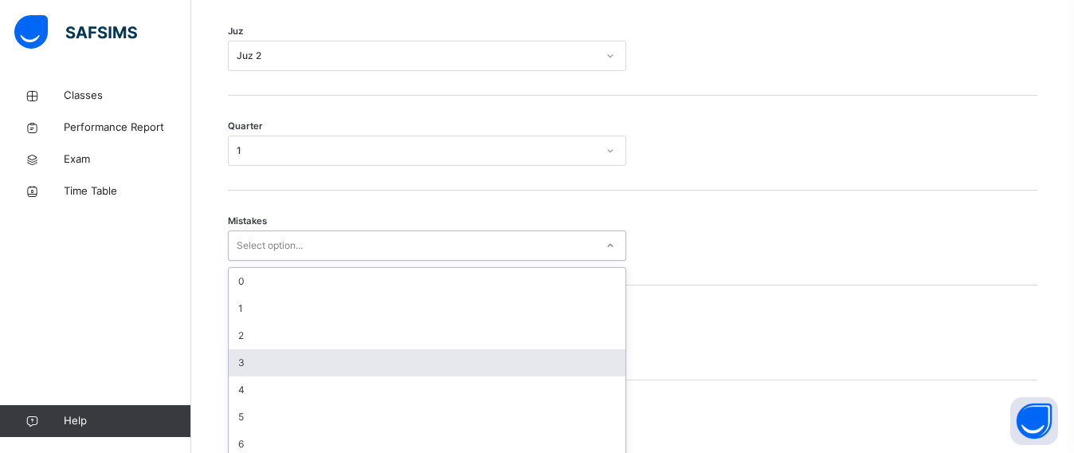
scroll to position [810, 0]
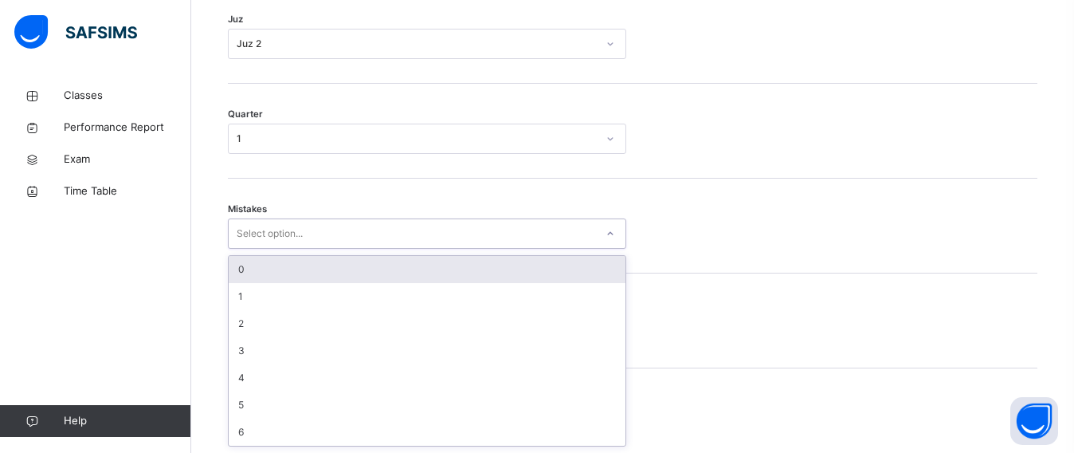
click at [233, 249] on div "Mistakes option 0 focused, 1 of 7. 7 results available. Use Up and Down to choo…" at bounding box center [633, 226] width 810 height 95
drag, startPoint x: 259, startPoint y: 218, endPoint x: 269, endPoint y: 241, distance: 24.3
click at [261, 231] on div "Select option..." at bounding box center [427, 233] width 398 height 30
click at [277, 278] on div "0" at bounding box center [427, 269] width 397 height 27
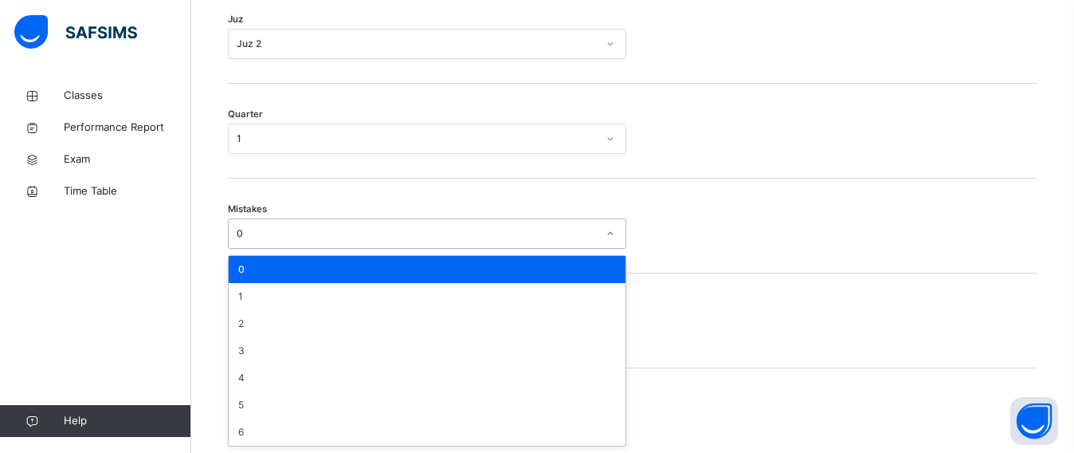
drag, startPoint x: 275, startPoint y: 225, endPoint x: 277, endPoint y: 247, distance: 22.4
click at [277, 237] on div "0" at bounding box center [412, 234] width 367 height 25
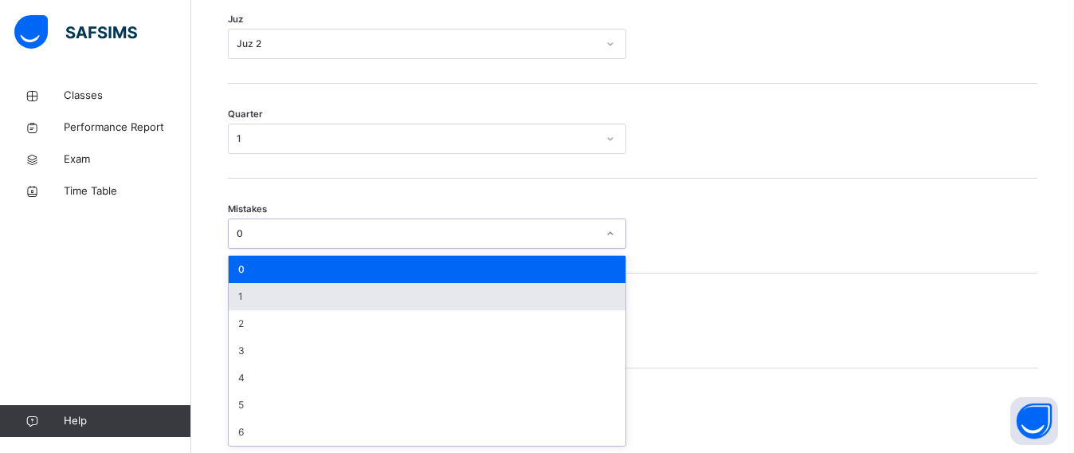
click at [287, 293] on div "1" at bounding box center [427, 296] width 397 height 27
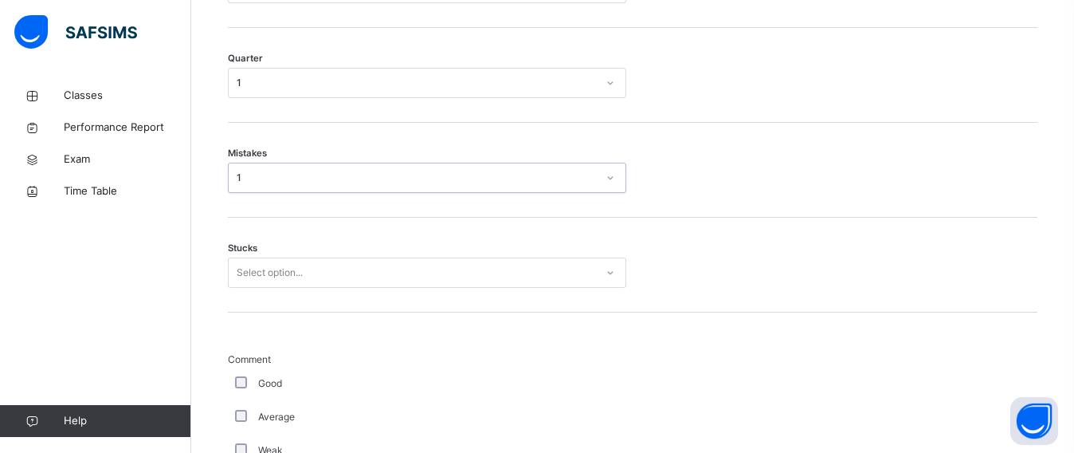
click at [286, 288] on div "Select option..." at bounding box center [427, 272] width 398 height 30
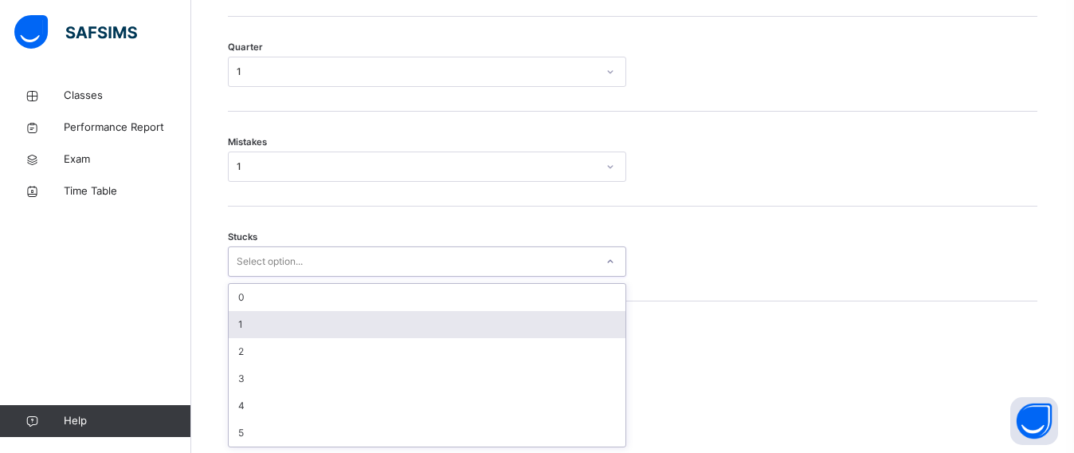
scroll to position [877, 0]
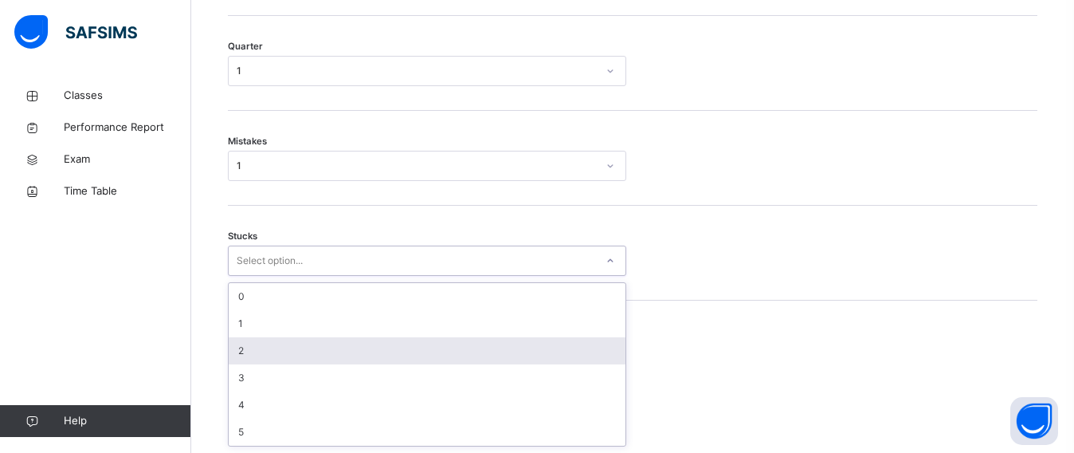
click at [249, 340] on div "2" at bounding box center [427, 350] width 397 height 27
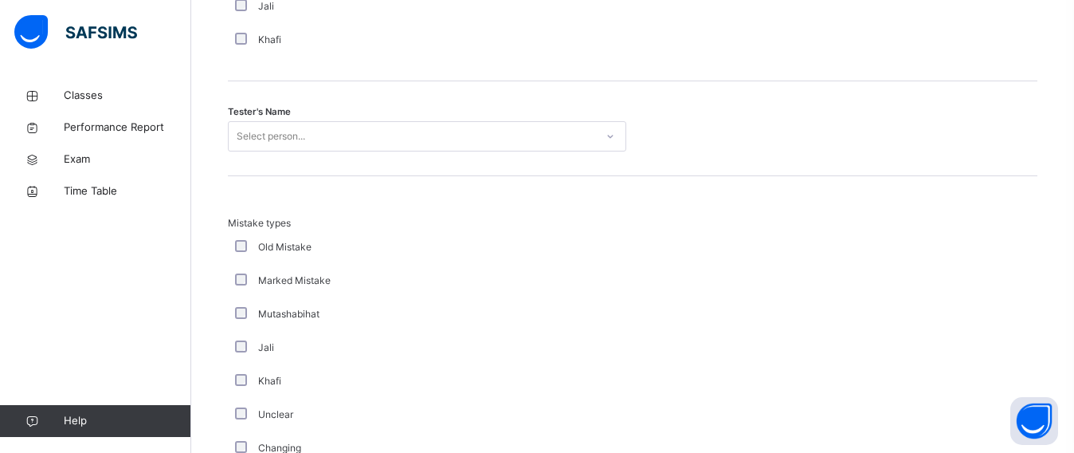
scroll to position [1616, 0]
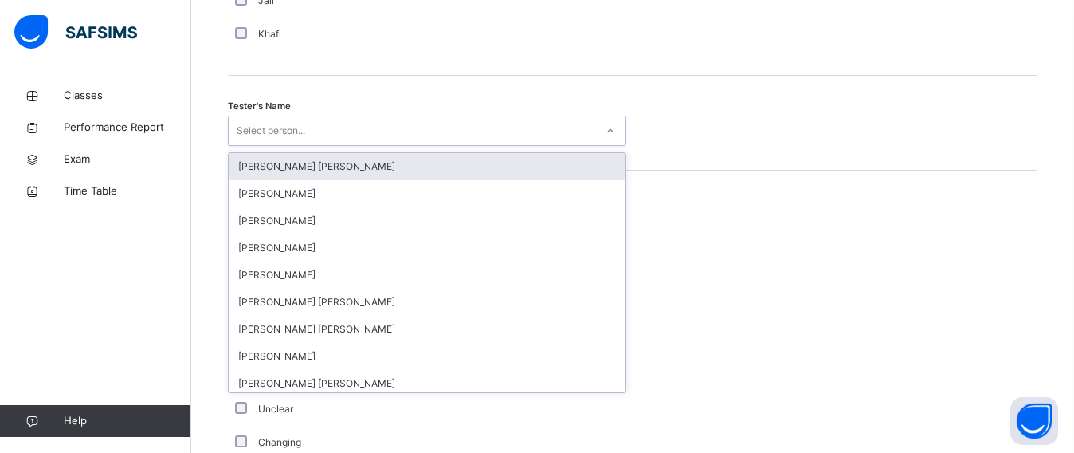
click at [292, 135] on div "Select person..." at bounding box center [271, 131] width 69 height 30
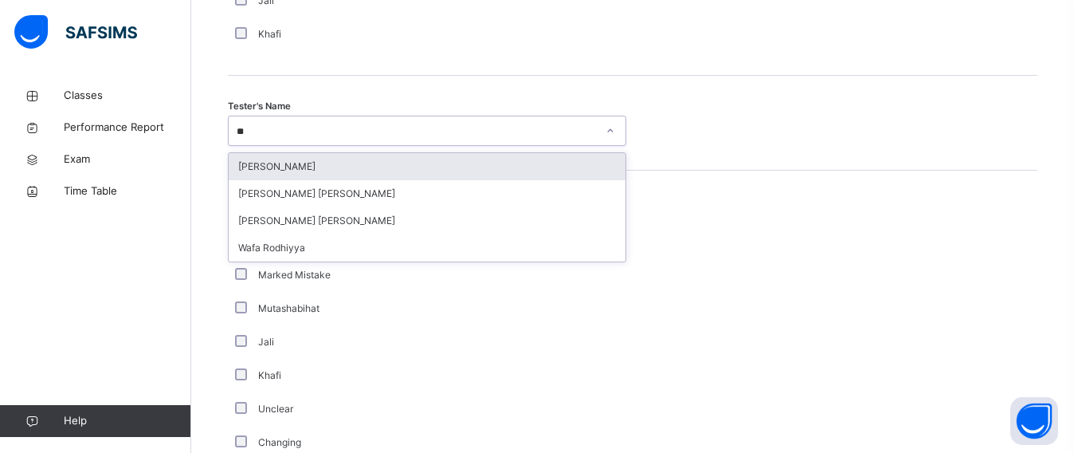
type input "***"
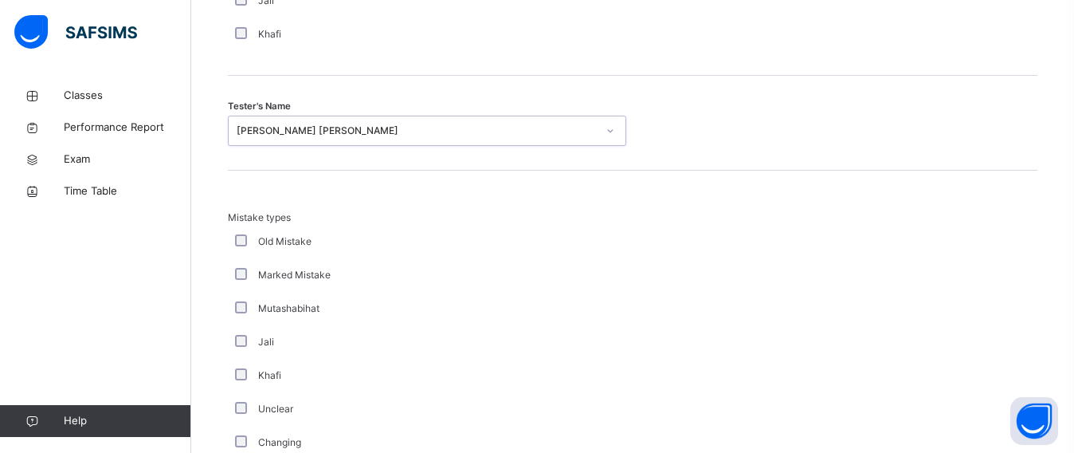
scroll to position [1855, 0]
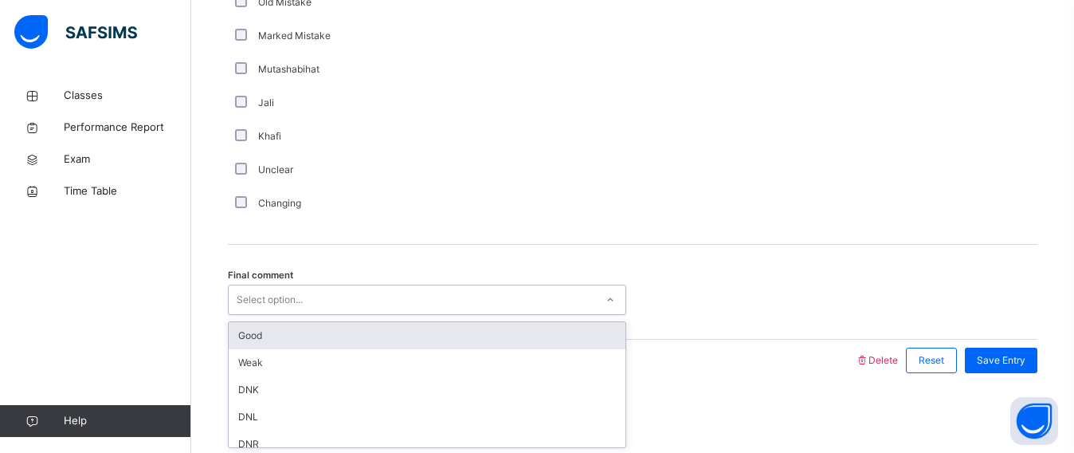
click at [248, 295] on div "Select option..." at bounding box center [270, 299] width 66 height 30
click at [259, 326] on div "Good" at bounding box center [427, 335] width 397 height 27
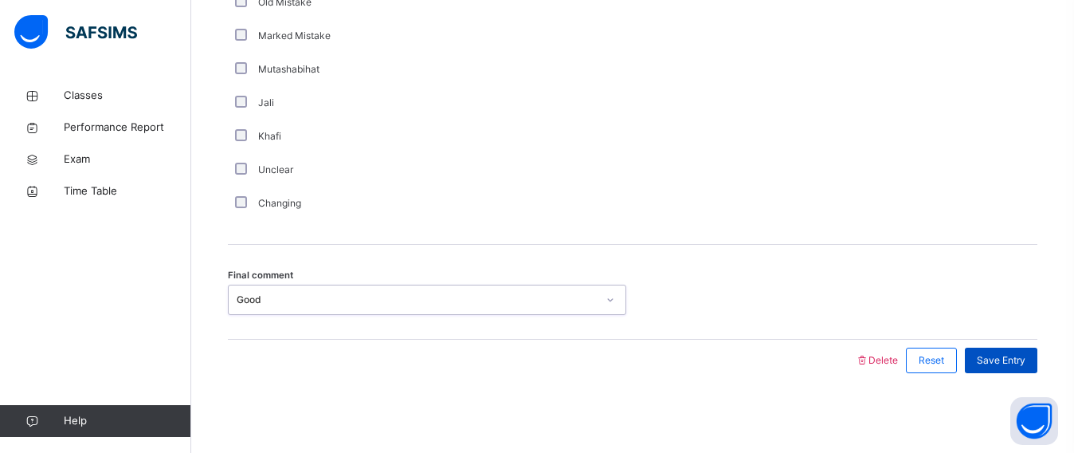
click at [1020, 347] on div "Save Entry" at bounding box center [997, 359] width 80 height 41
click at [1020, 349] on div "Save Entry" at bounding box center [1001, 360] width 73 height 26
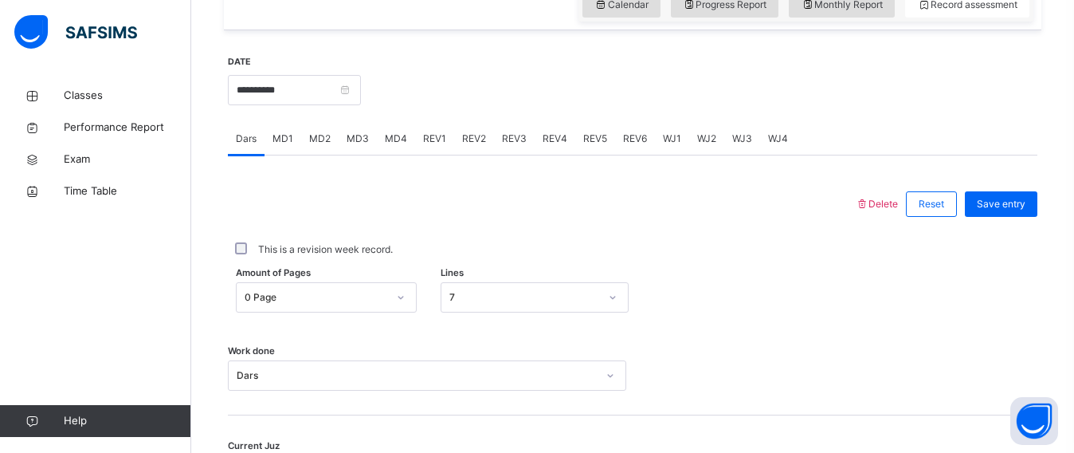
scroll to position [569, 0]
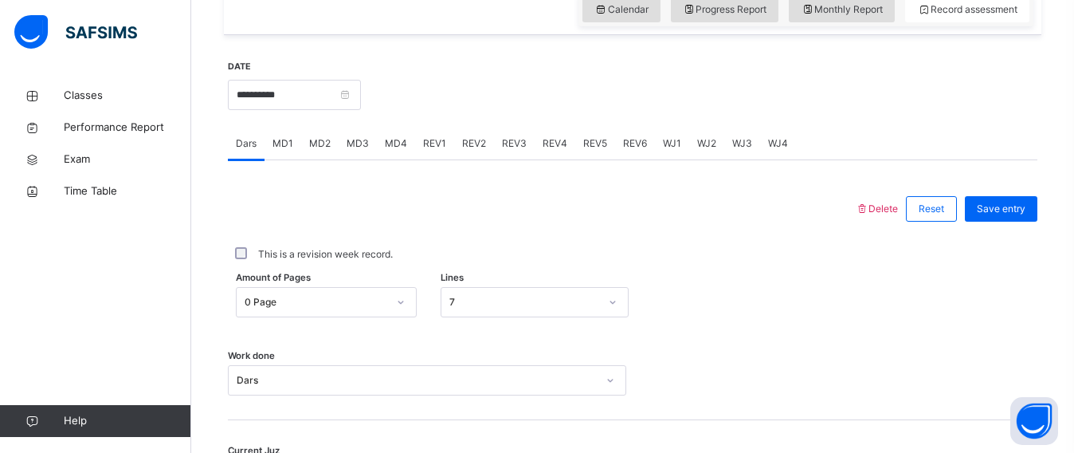
click at [652, 346] on div "Work done Dars" at bounding box center [633, 372] width 810 height 95
click at [559, 139] on span "REV4" at bounding box center [555, 143] width 25 height 14
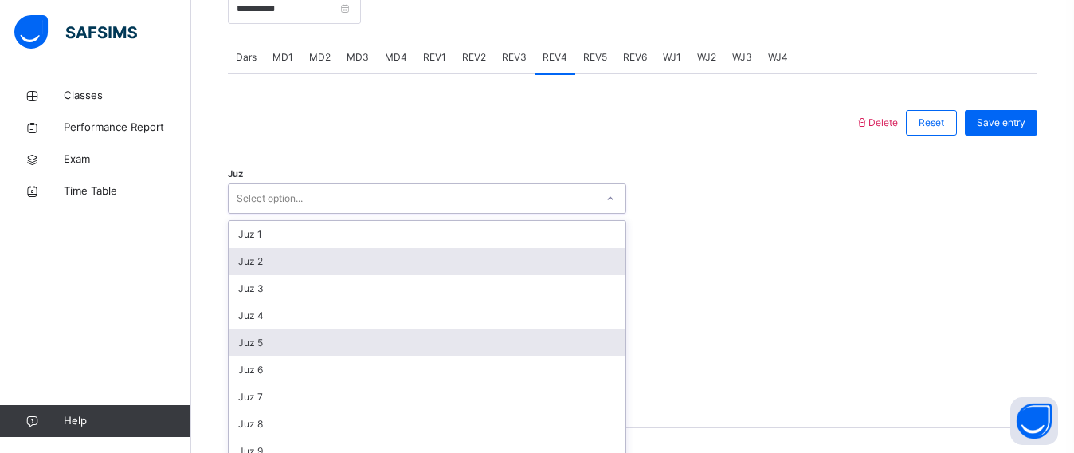
drag, startPoint x: 350, startPoint y: 284, endPoint x: 328, endPoint y: 337, distance: 57.9
click at [343, 213] on div "option Juz 2 focused, 2 of 30. 30 results available. Use Up and Down to choose …" at bounding box center [427, 197] width 398 height 30
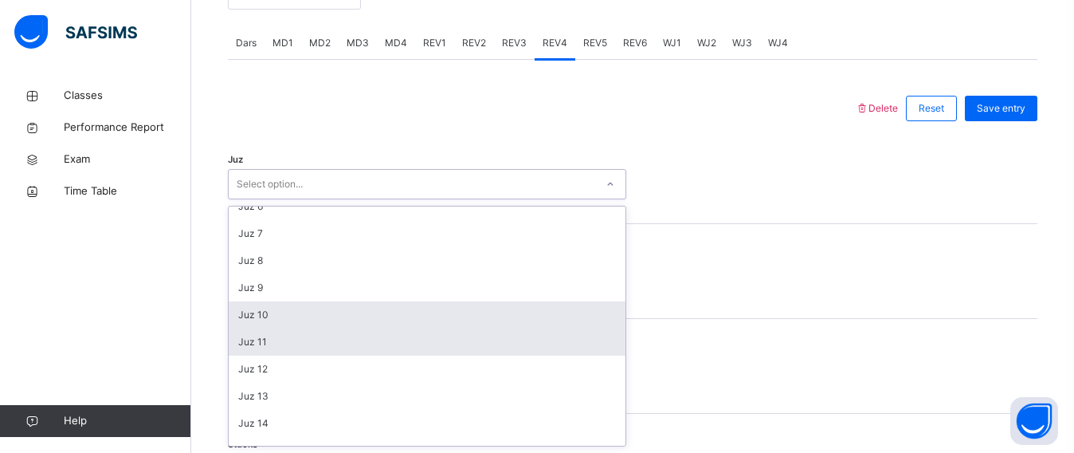
scroll to position [148, 0]
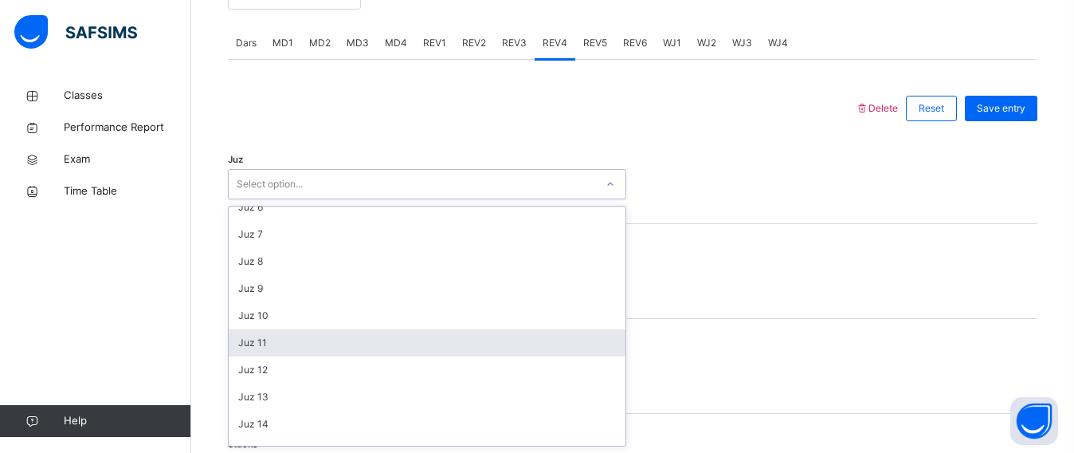
click at [275, 336] on div "Juz 11" at bounding box center [427, 342] width 397 height 27
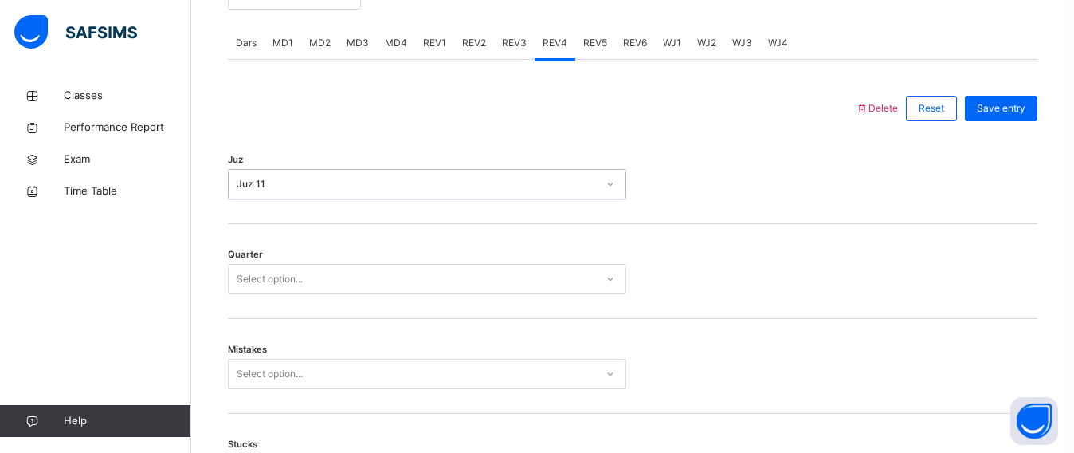
drag, startPoint x: 273, startPoint y: 302, endPoint x: 270, endPoint y: 291, distance: 11.6
click at [273, 302] on div "Quarter Select option..." at bounding box center [633, 271] width 810 height 95
click at [267, 281] on div "Select option..." at bounding box center [270, 279] width 66 height 30
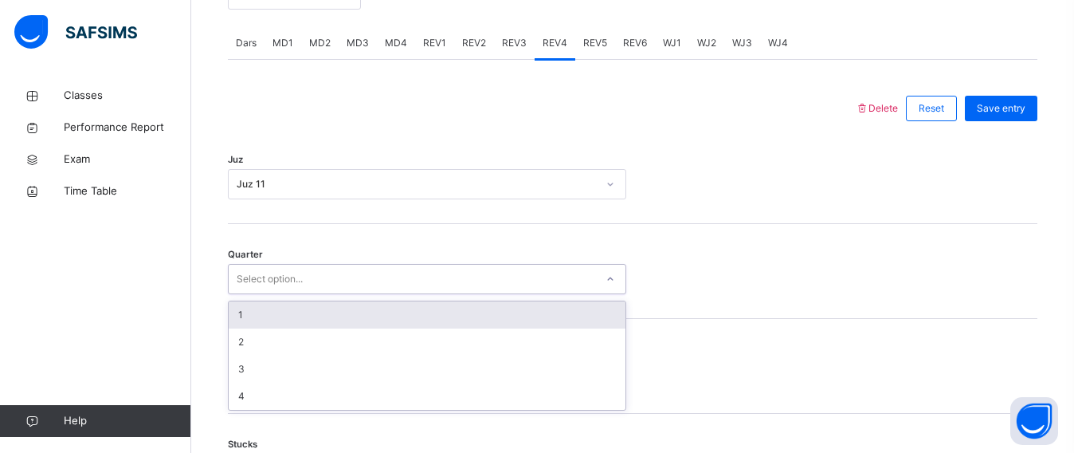
click at [271, 314] on div "1" at bounding box center [427, 314] width 397 height 27
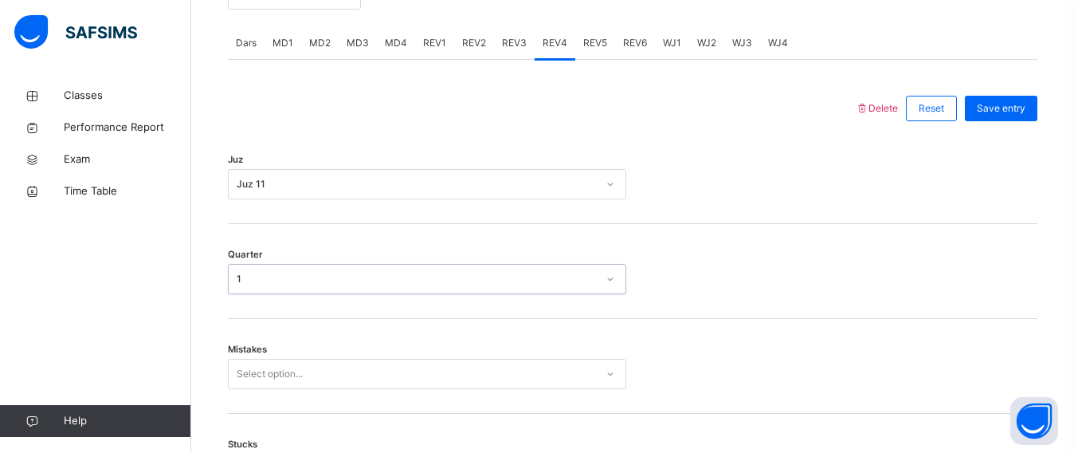
click at [268, 377] on div "Select option..." at bounding box center [427, 374] width 398 height 30
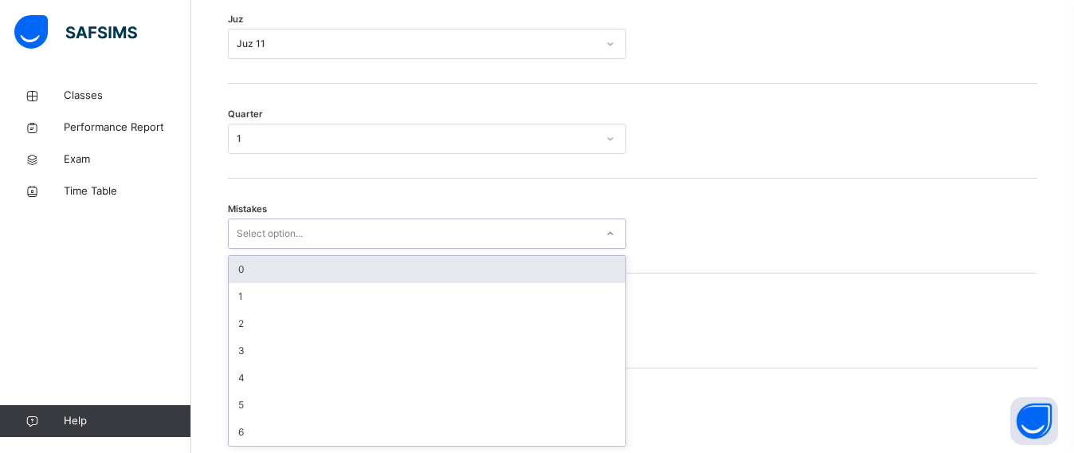
drag, startPoint x: 252, startPoint y: 266, endPoint x: 253, endPoint y: 281, distance: 14.4
click at [251, 268] on div "0" at bounding box center [427, 269] width 397 height 27
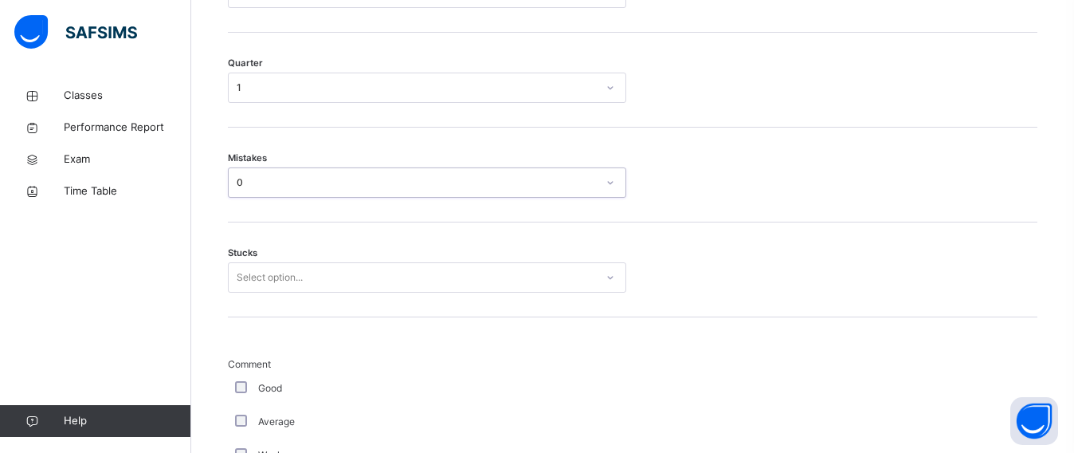
click at [254, 292] on div "Select option..." at bounding box center [427, 277] width 398 height 30
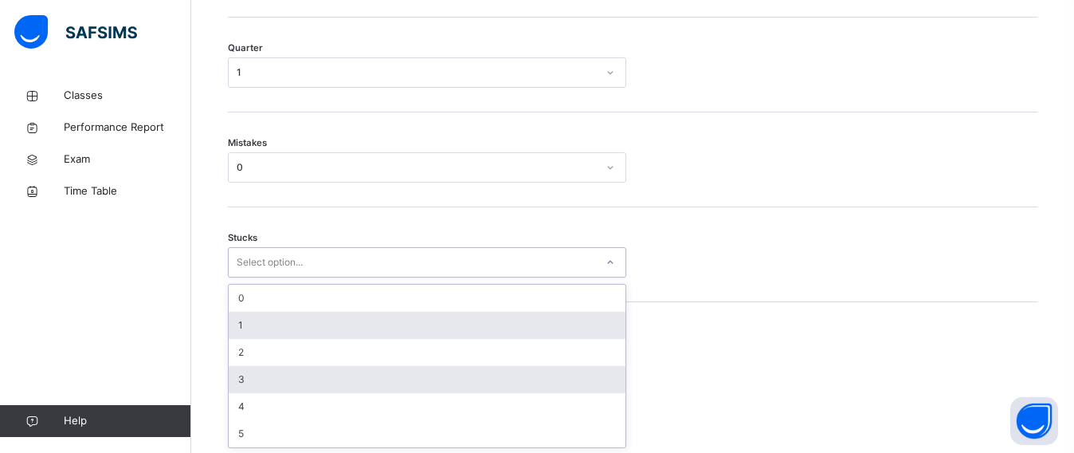
scroll to position [877, 0]
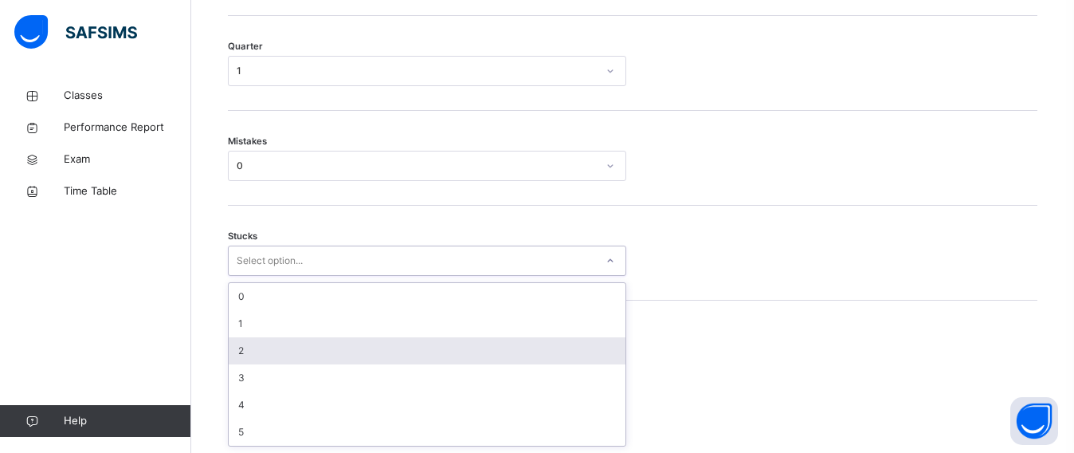
click at [244, 355] on div "2" at bounding box center [427, 350] width 397 height 27
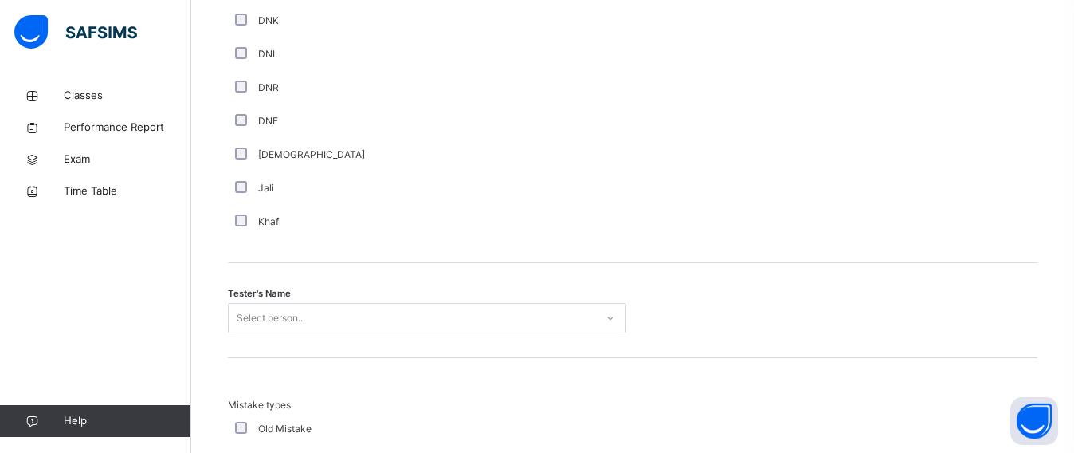
drag, startPoint x: 250, startPoint y: 282, endPoint x: 257, endPoint y: 301, distance: 20.4
click at [255, 292] on div "Tester's Name Select person..." at bounding box center [633, 310] width 810 height 95
click at [260, 309] on div "Tester's Name Select person..." at bounding box center [633, 310] width 810 height 95
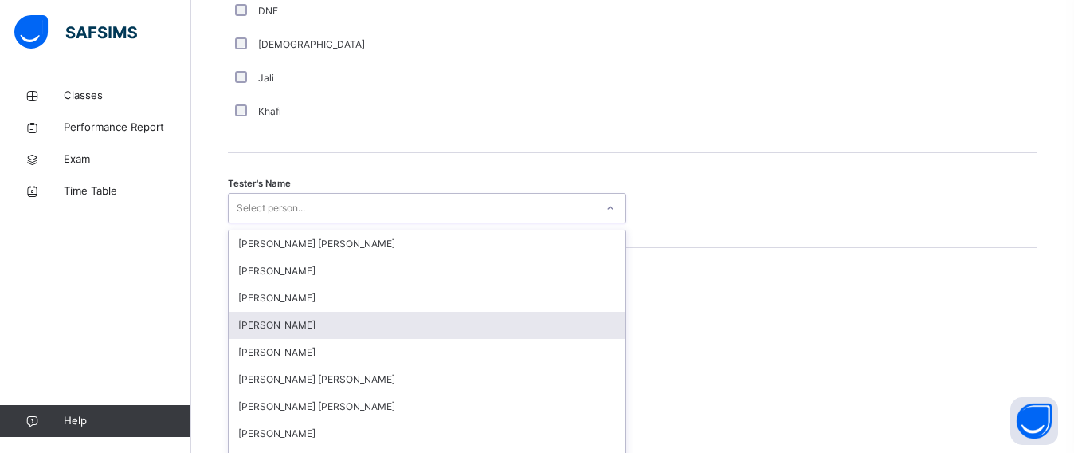
scroll to position [1563, 0]
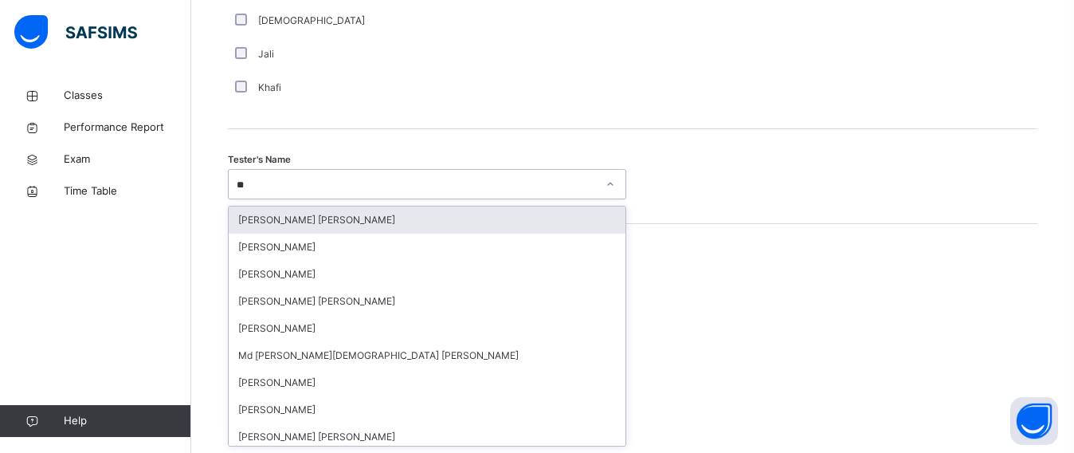
type input "***"
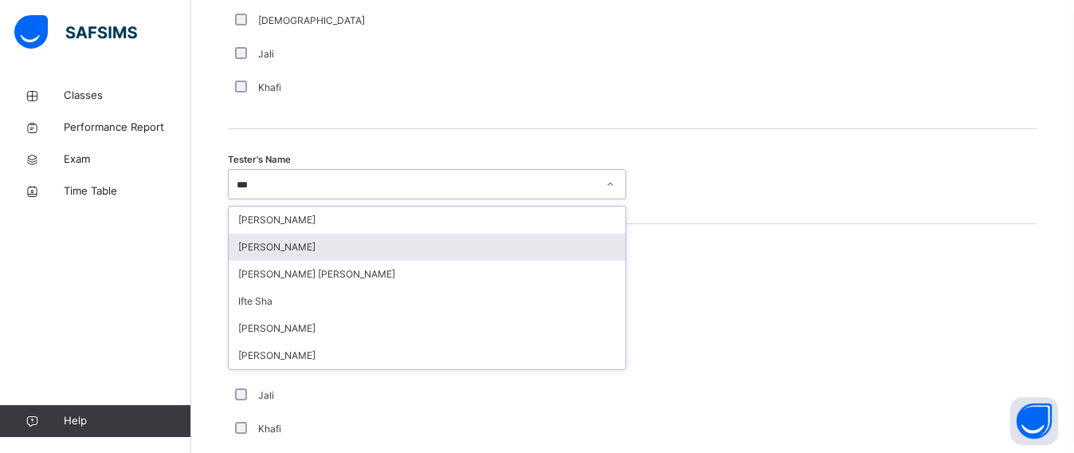
click at [267, 250] on div "[PERSON_NAME]" at bounding box center [427, 246] width 397 height 27
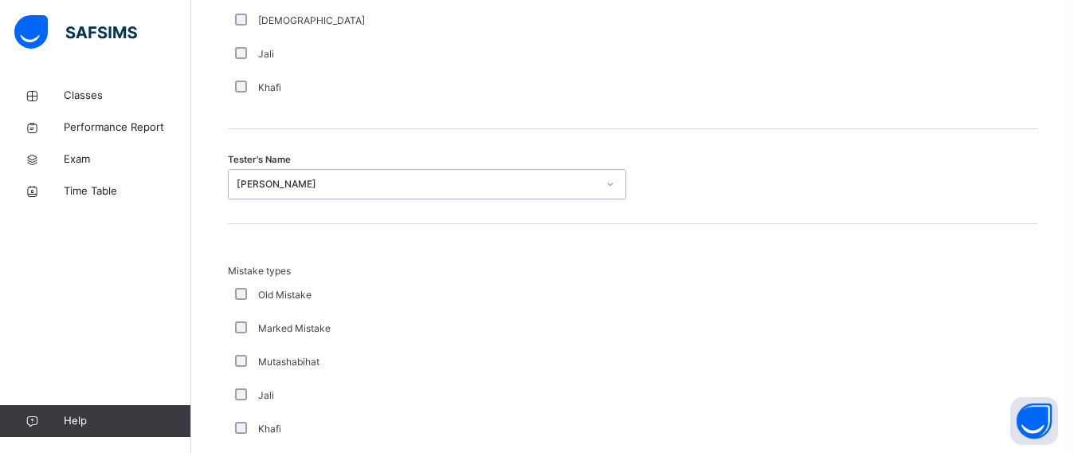
scroll to position [1855, 0]
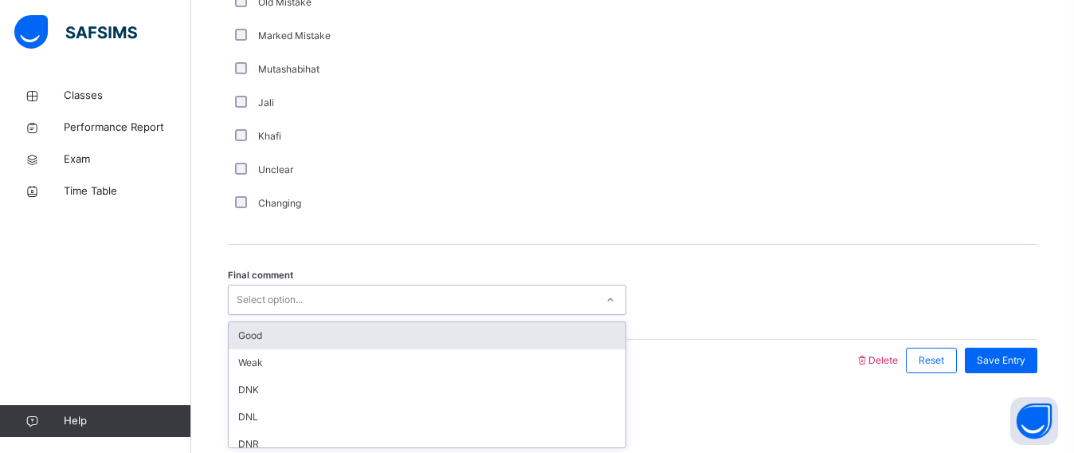
drag, startPoint x: 270, startPoint y: 298, endPoint x: 269, endPoint y: 324, distance: 25.5
click at [269, 306] on div "Select option..." at bounding box center [270, 299] width 66 height 30
drag, startPoint x: 270, startPoint y: 331, endPoint x: 359, endPoint y: 311, distance: 91.4
click at [271, 331] on div "Good" at bounding box center [427, 335] width 397 height 27
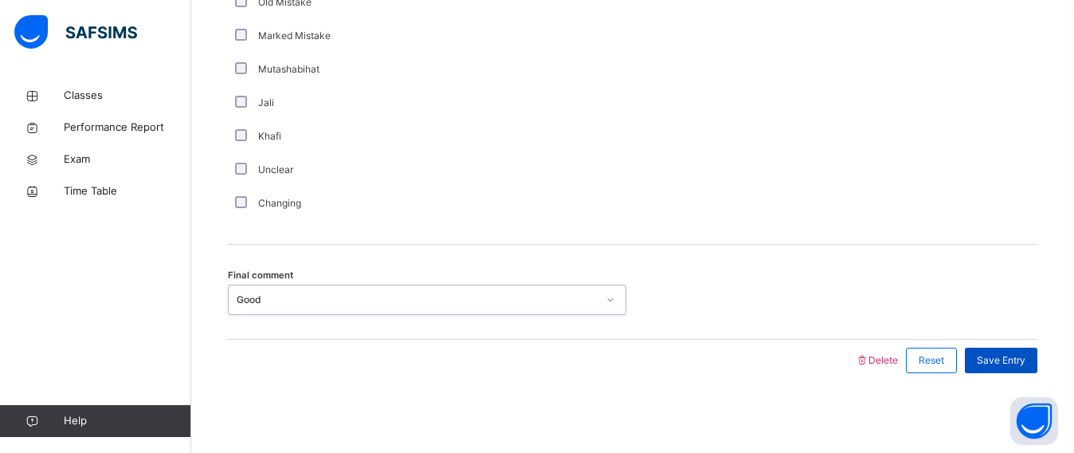
click at [998, 350] on div "Save Entry" at bounding box center [1001, 360] width 73 height 26
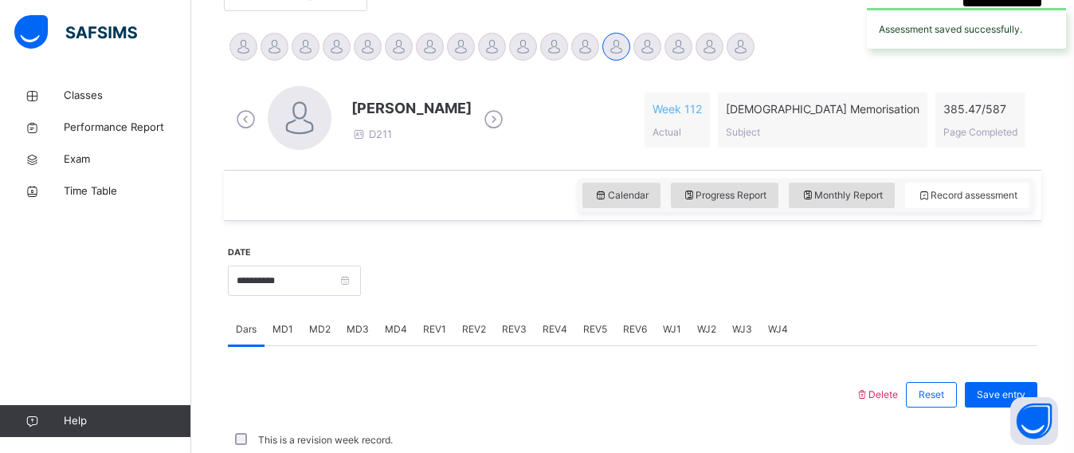
scroll to position [744, 0]
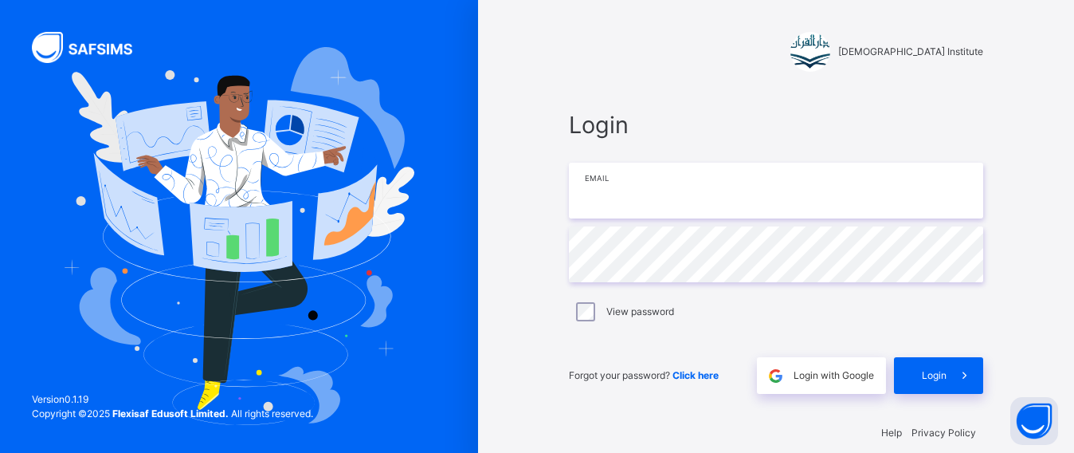
type input "**********"
